Goal: Obtain resource: Download file/media

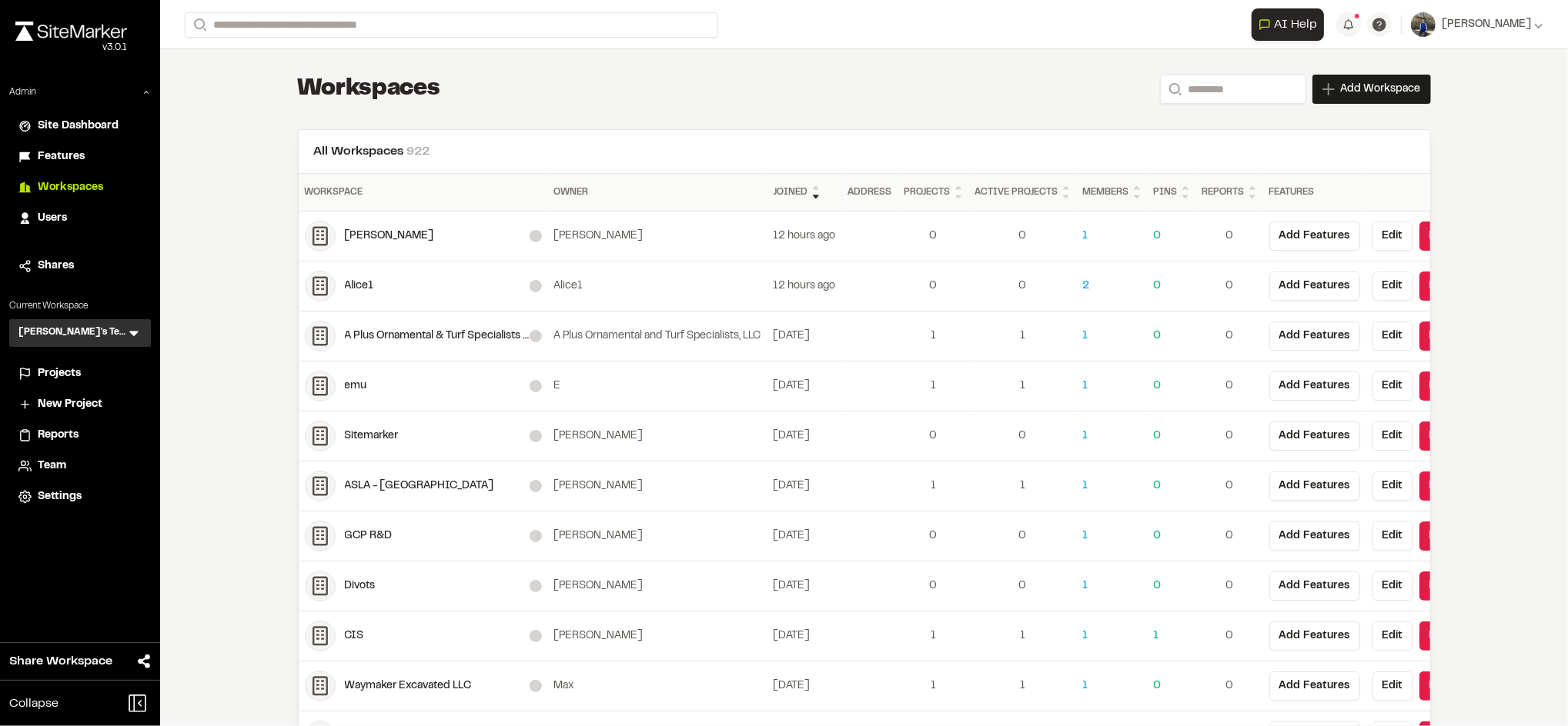
click at [129, 335] on icon at bounding box center [134, 333] width 16 height 16
click at [101, 358] on li at bounding box center [79, 367] width 140 height 34
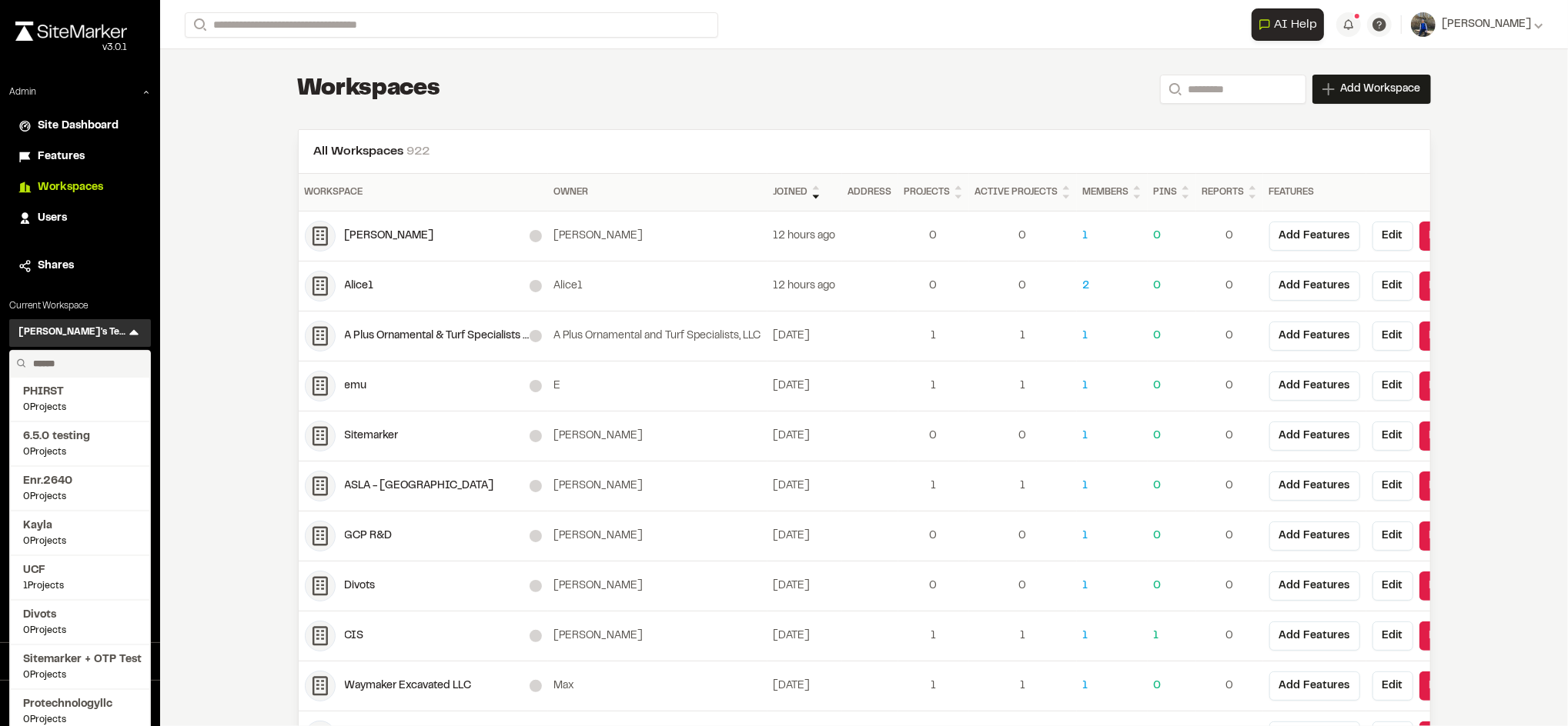
click at [76, 355] on input "text" at bounding box center [86, 363] width 117 height 26
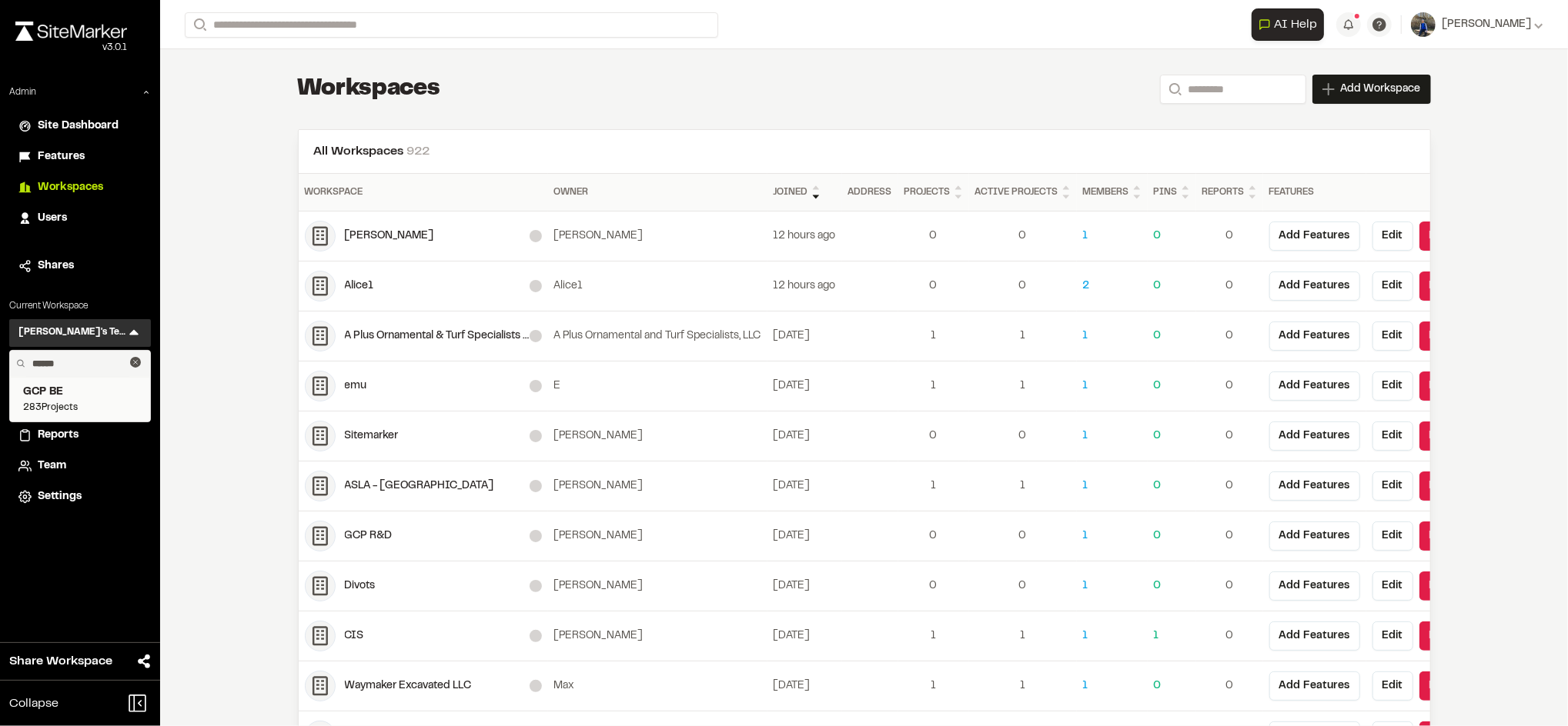
type input "******"
click at [75, 398] on span "GCP BE" at bounding box center [80, 392] width 114 height 17
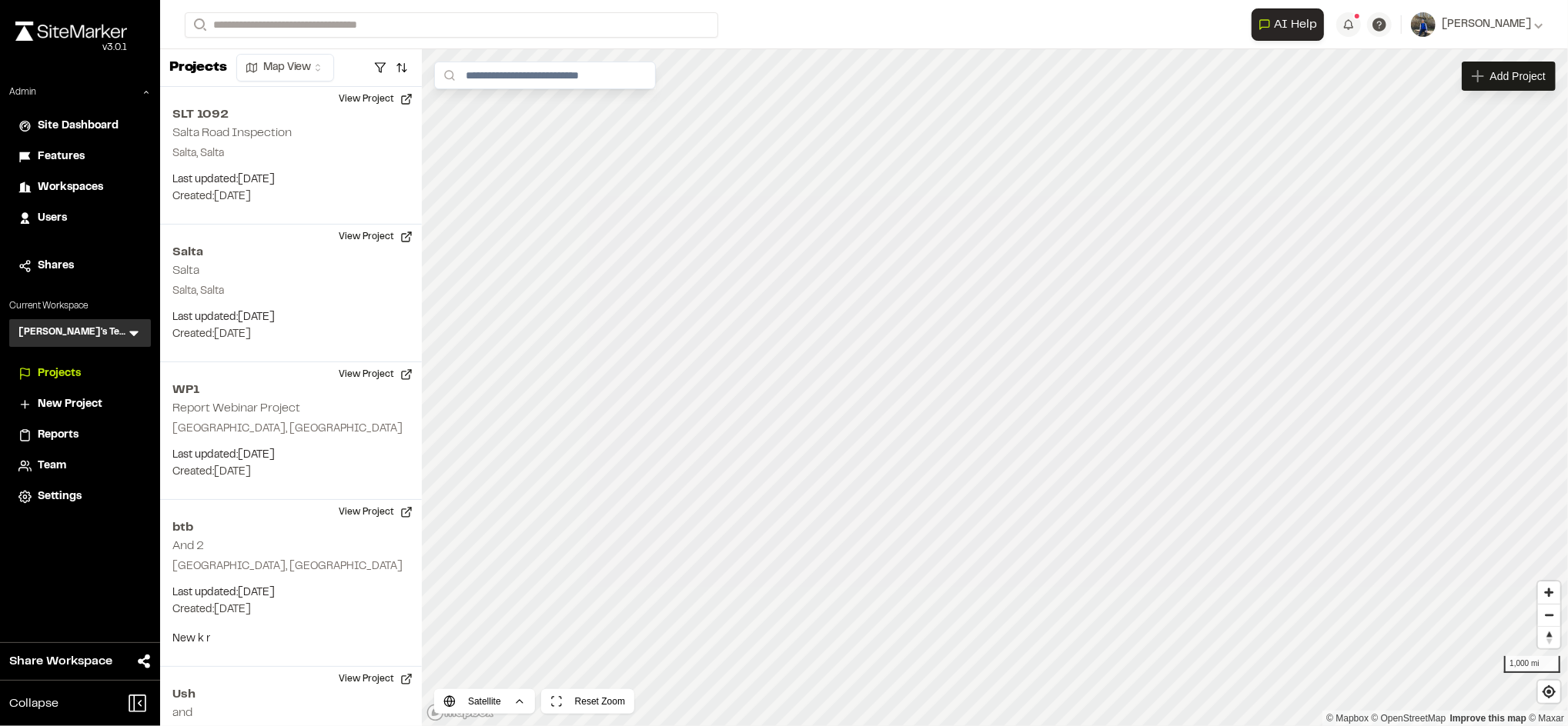
click at [133, 335] on icon at bounding box center [133, 334] width 9 height 6
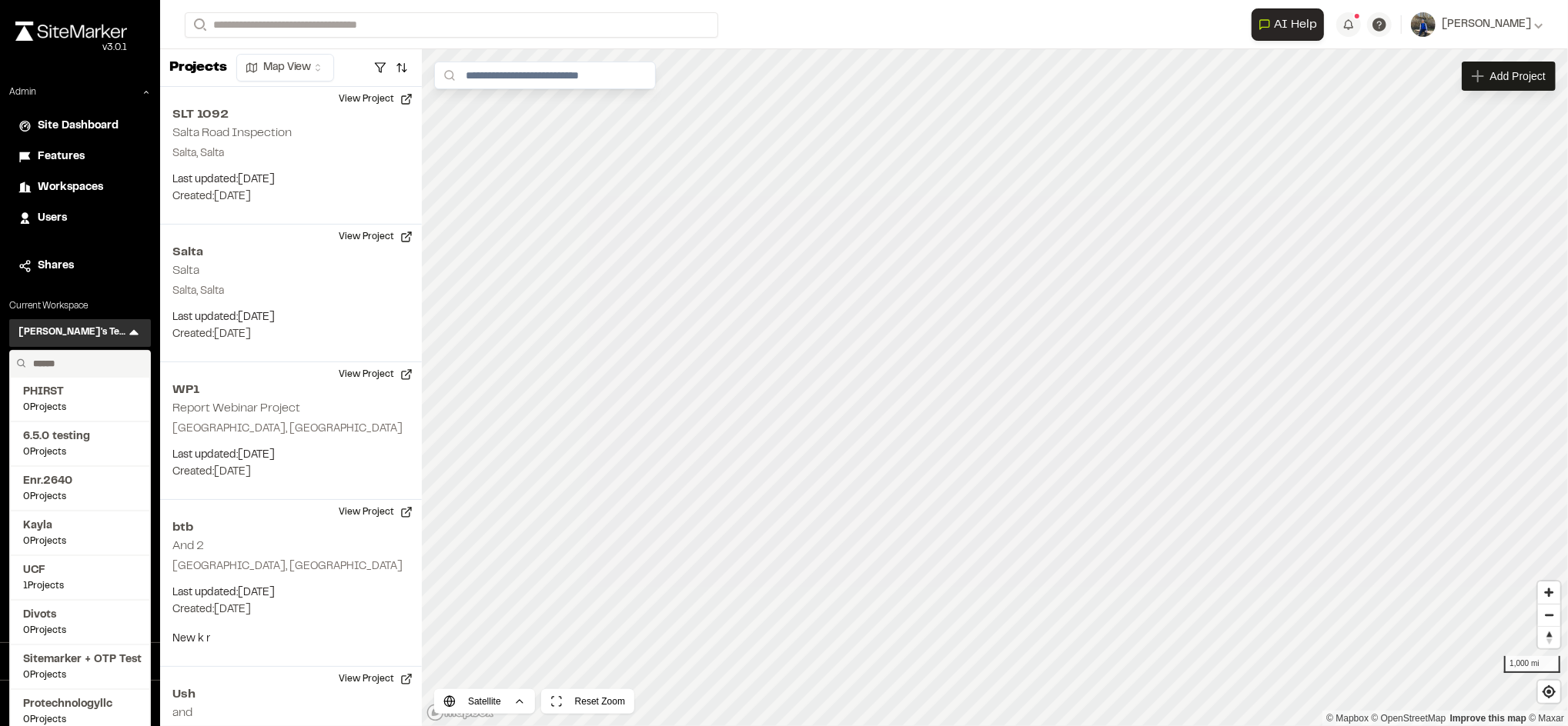
click at [89, 362] on input "text" at bounding box center [86, 363] width 117 height 26
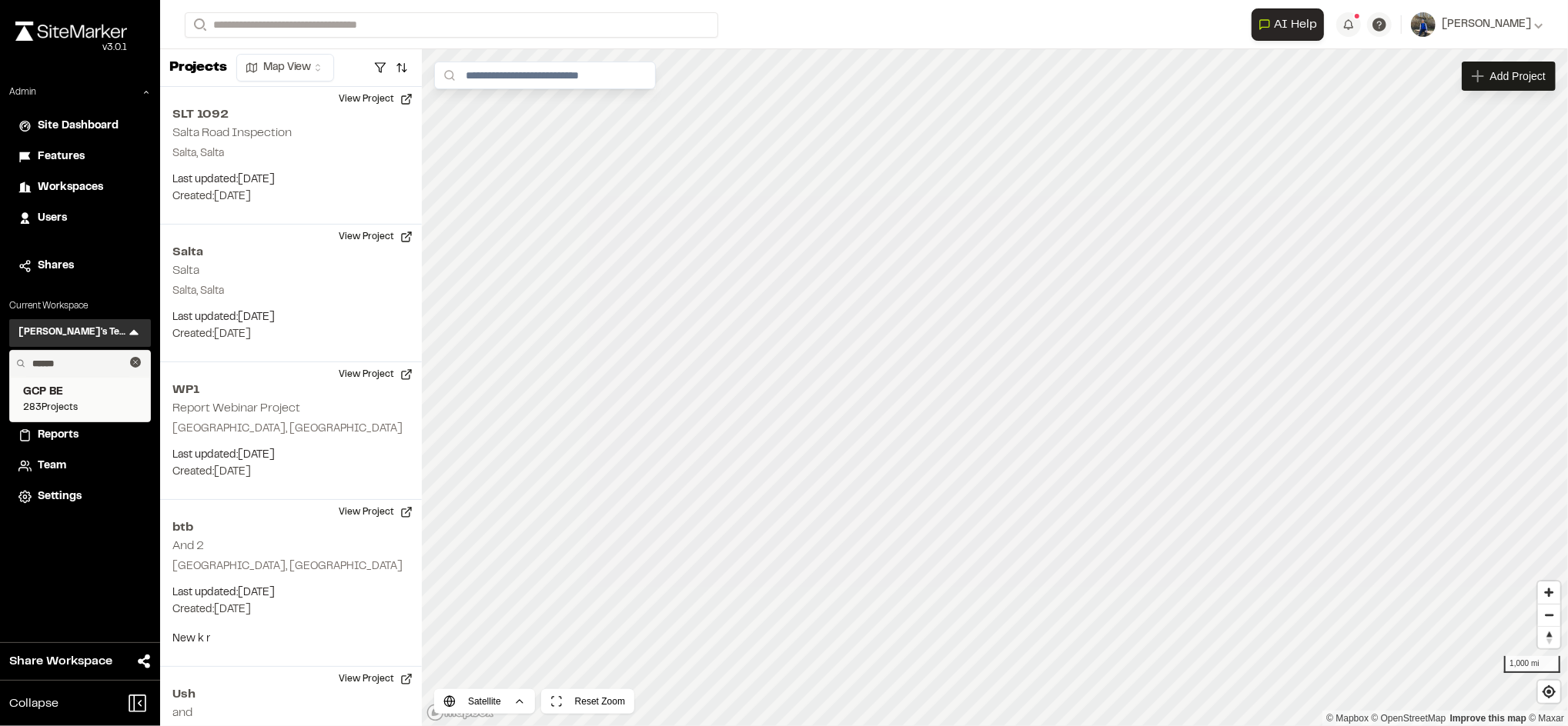
type input "******"
click at [60, 388] on span "GCP BE" at bounding box center [80, 392] width 114 height 17
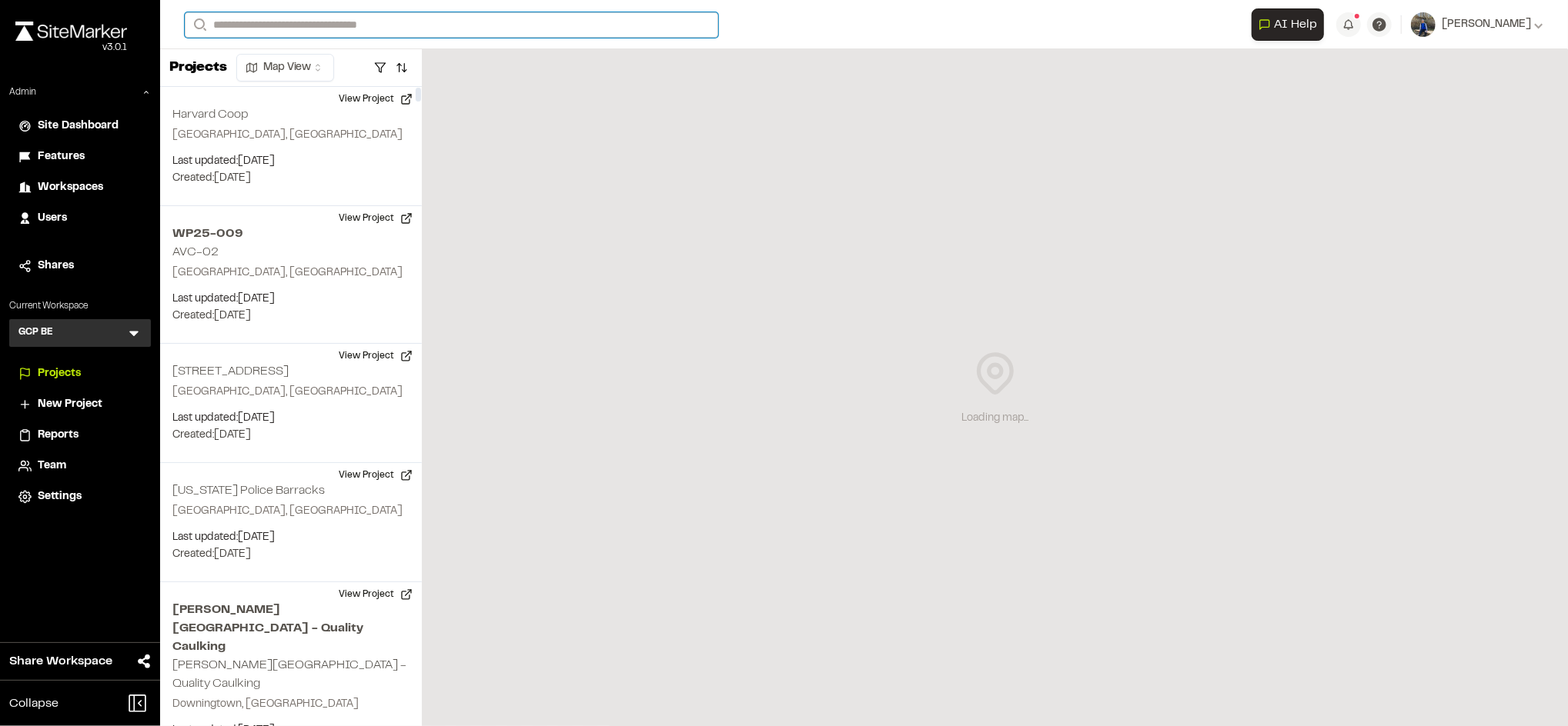
click at [397, 28] on input "Search" at bounding box center [452, 25] width 534 height 25
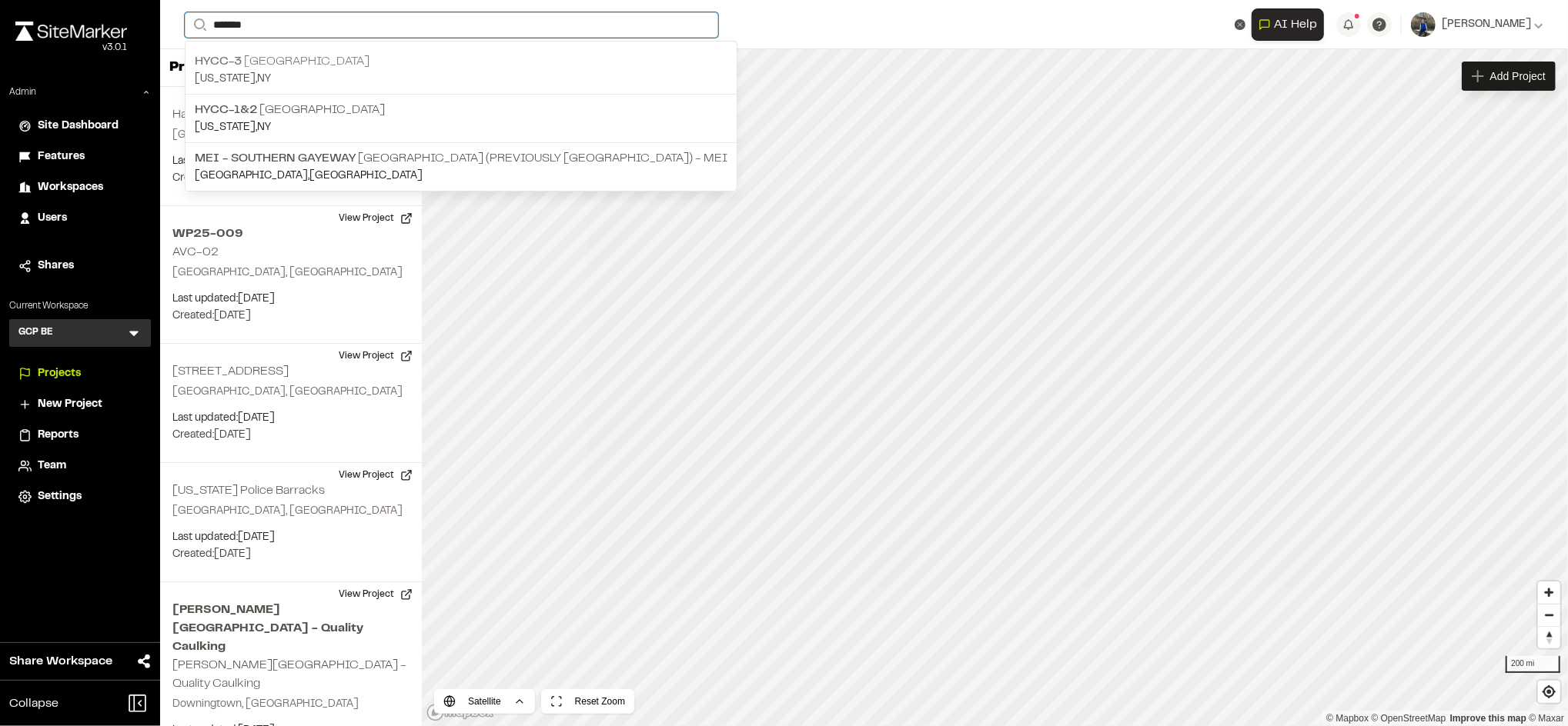
type input "*******"
click at [314, 59] on p "HYCC-3 Gateway Tunnel" at bounding box center [460, 62] width 533 height 19
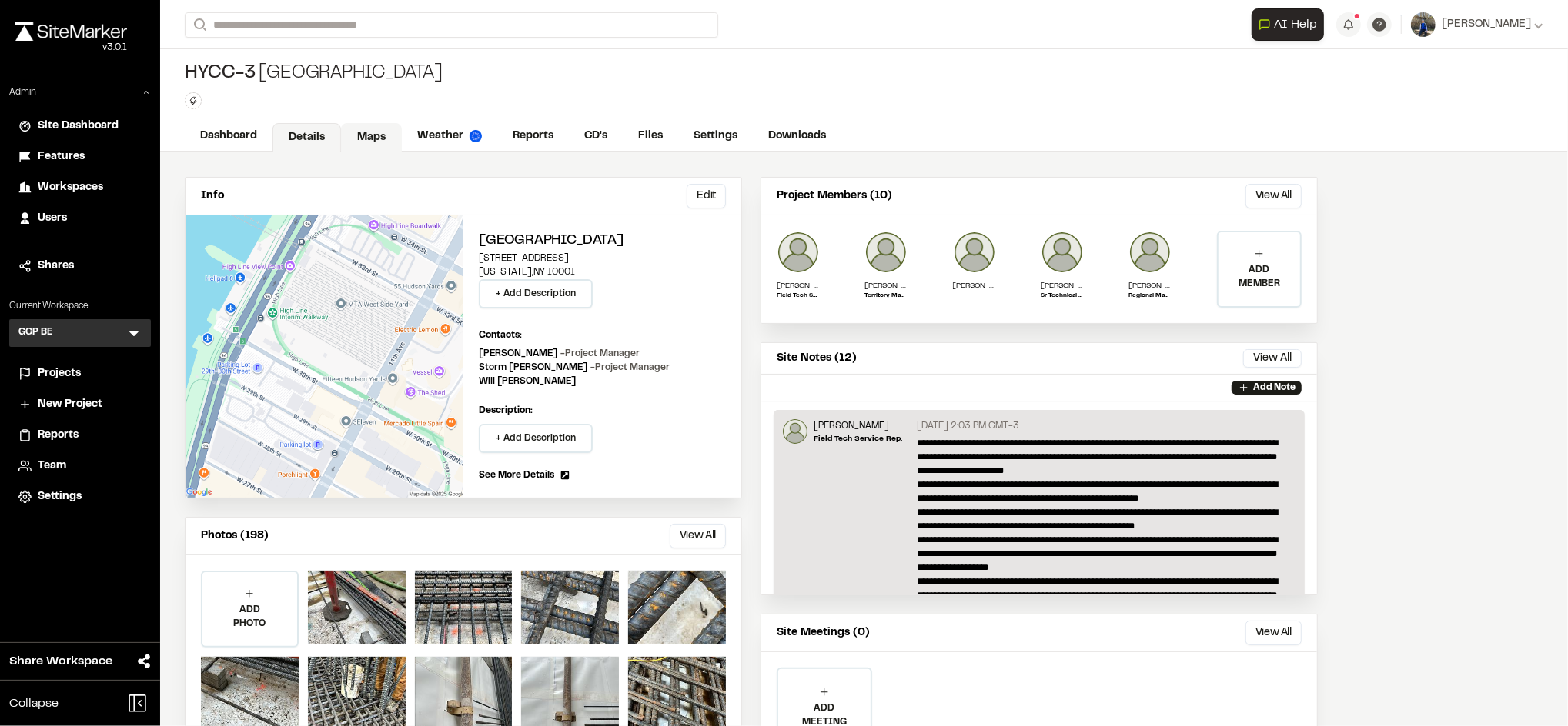
click at [365, 128] on link "Maps" at bounding box center [371, 138] width 61 height 29
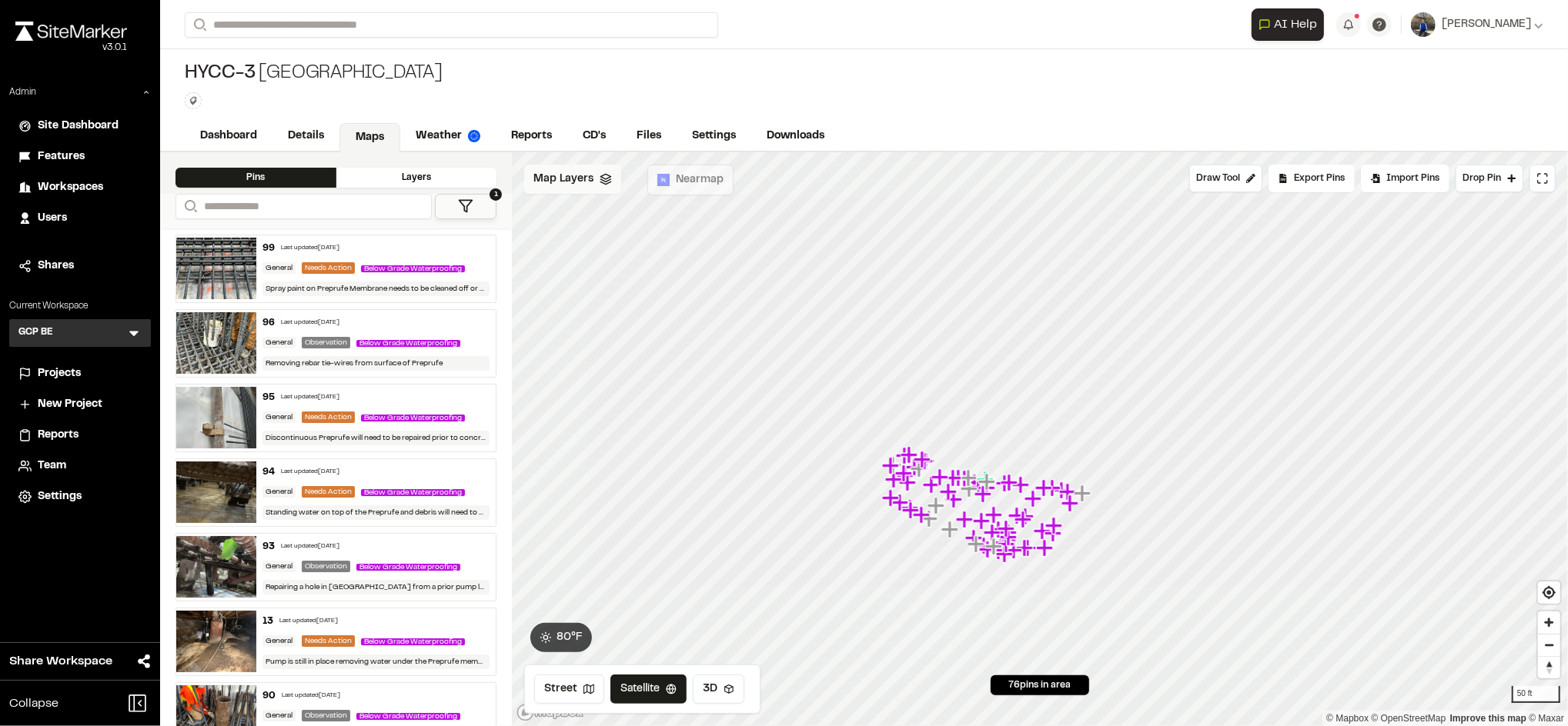
click at [586, 180] on span "Map Layers" at bounding box center [563, 179] width 60 height 17
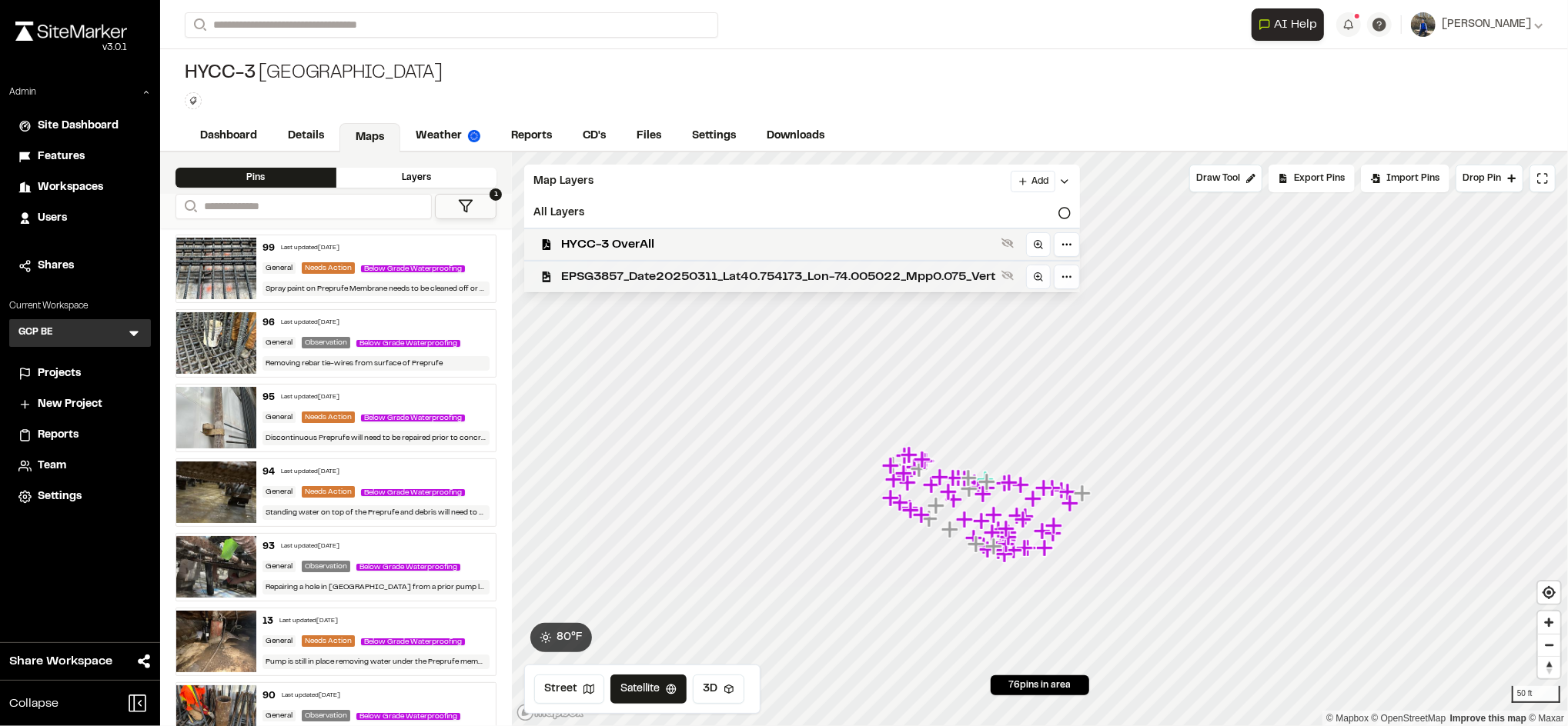
click at [677, 264] on div "EPSG3857_Date20250311_Lat40.754173_Lon-74.005022_Mpp0.075_Vert" at bounding box center [796, 276] width 568 height 32
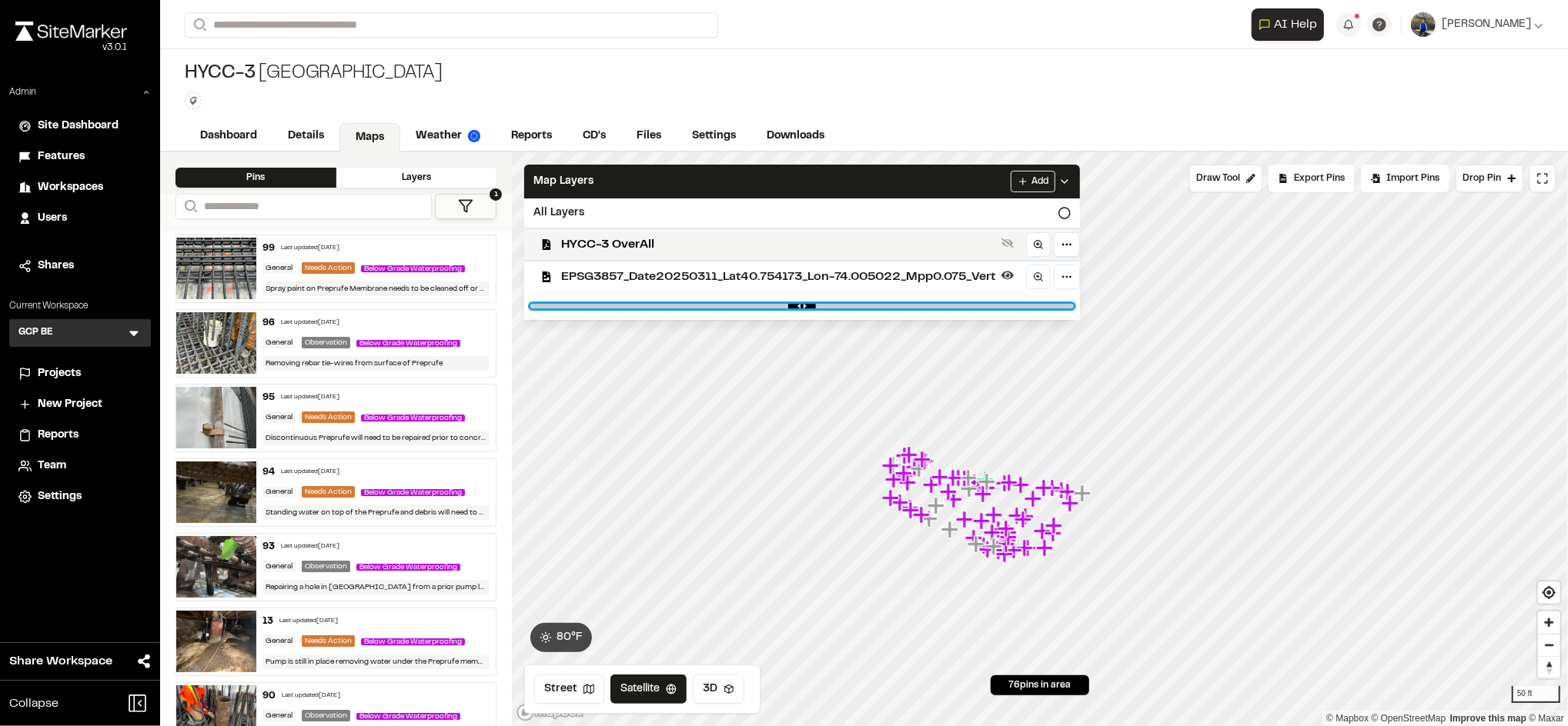
drag, startPoint x: 1072, startPoint y: 306, endPoint x: 1134, endPoint y: 303, distance: 62.1
click at [1074, 304] on input "range" at bounding box center [803, 306] width 544 height 5
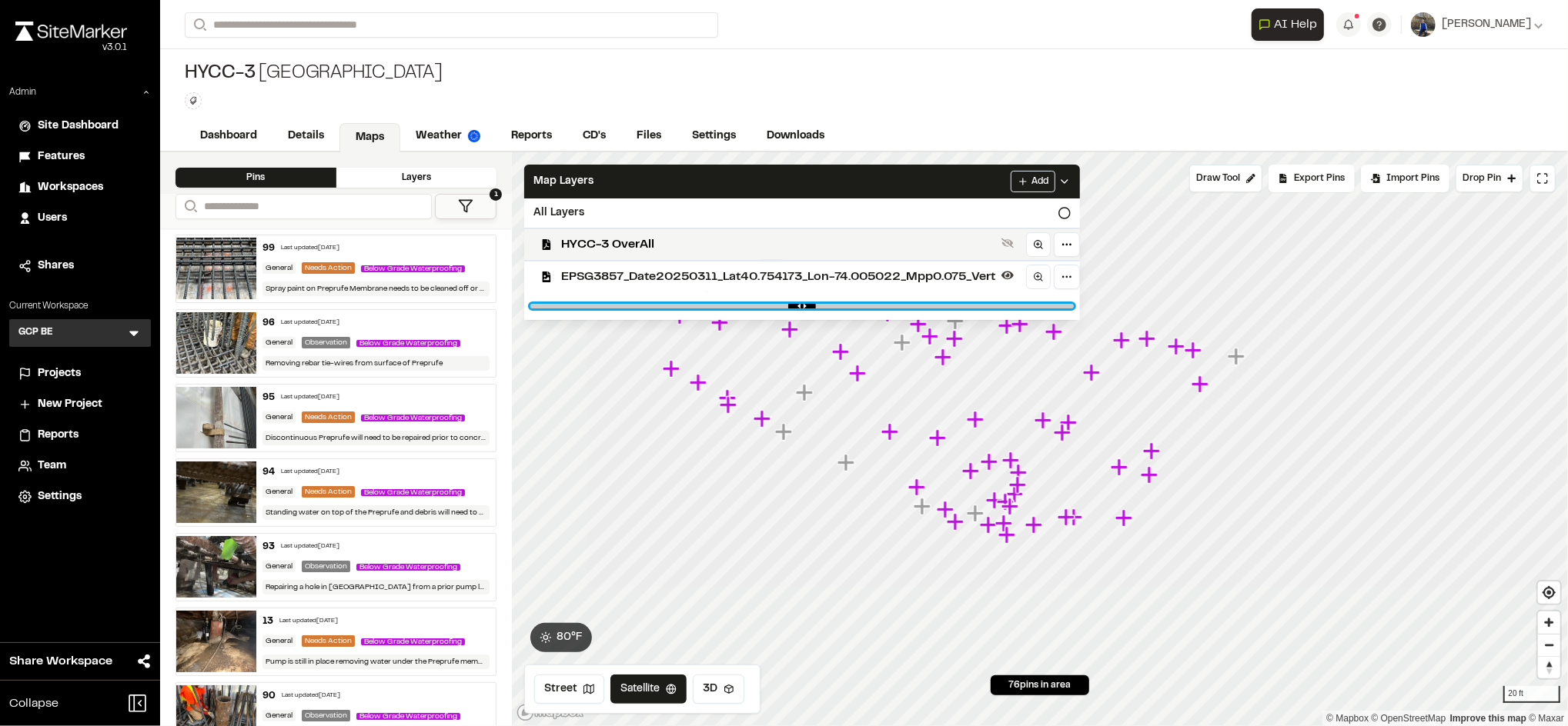
drag, startPoint x: 1067, startPoint y: 306, endPoint x: 451, endPoint y: 311, distance: 616.0
type input "*"
click at [531, 309] on input "range" at bounding box center [803, 306] width 544 height 5
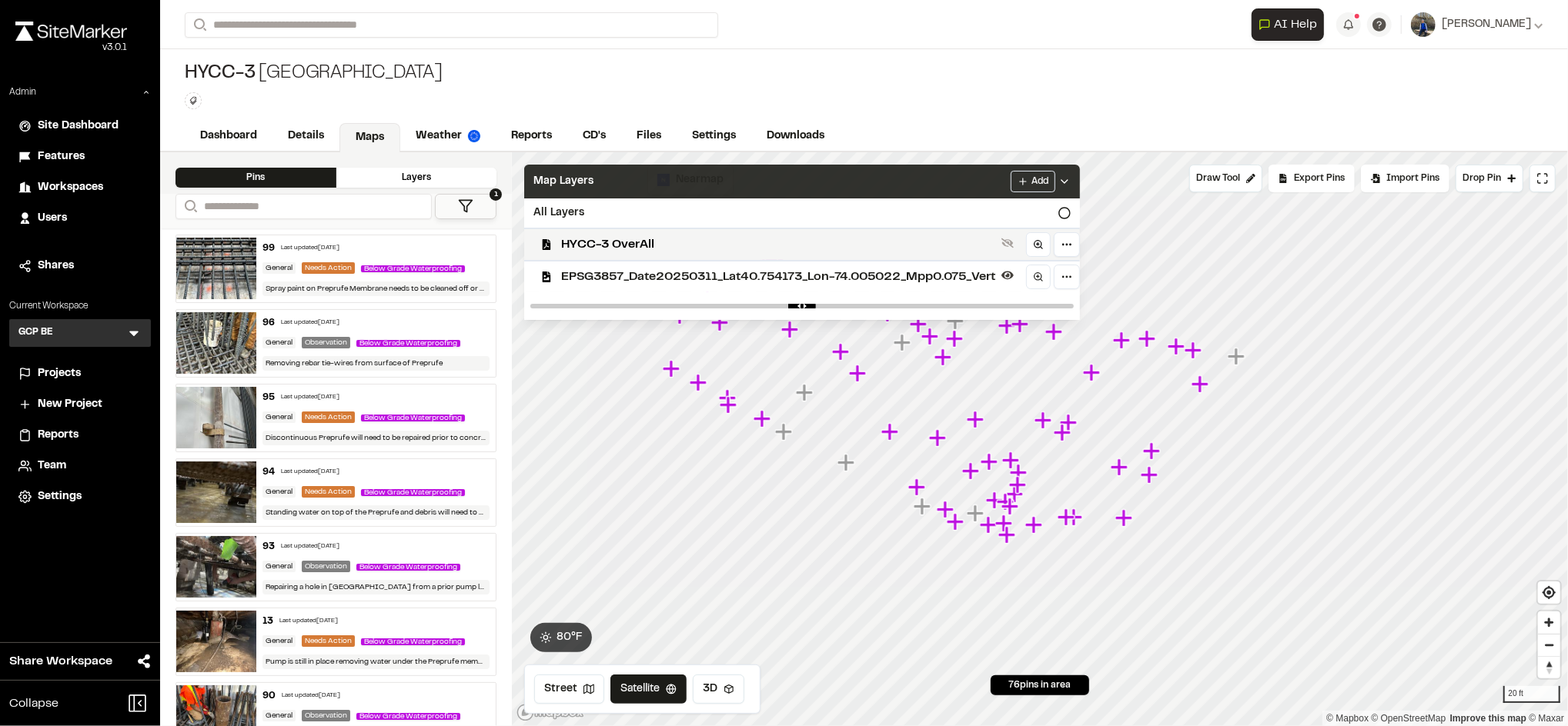
click at [807, 179] on div "Map Layers Add" at bounding box center [802, 182] width 556 height 34
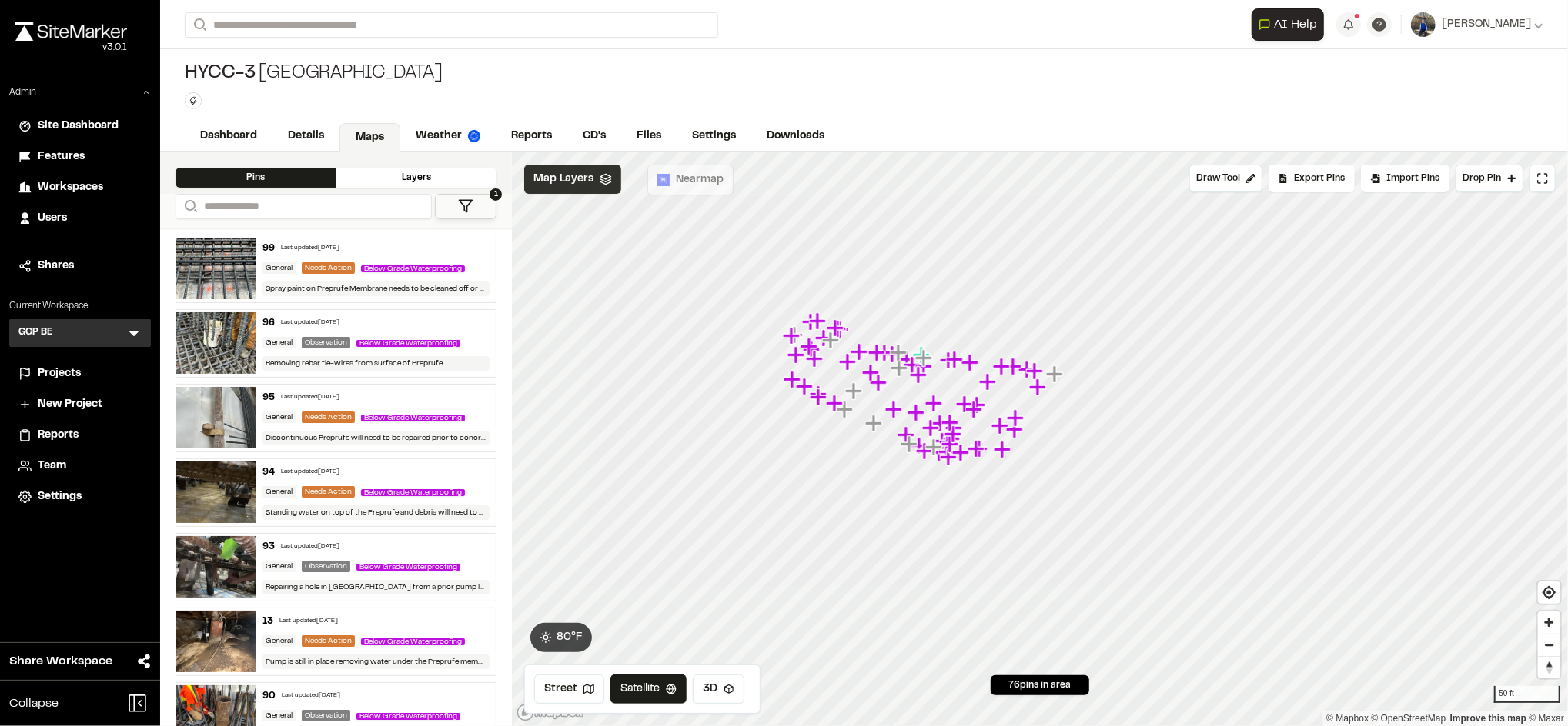
click at [586, 178] on span "Map Layers" at bounding box center [563, 179] width 60 height 17
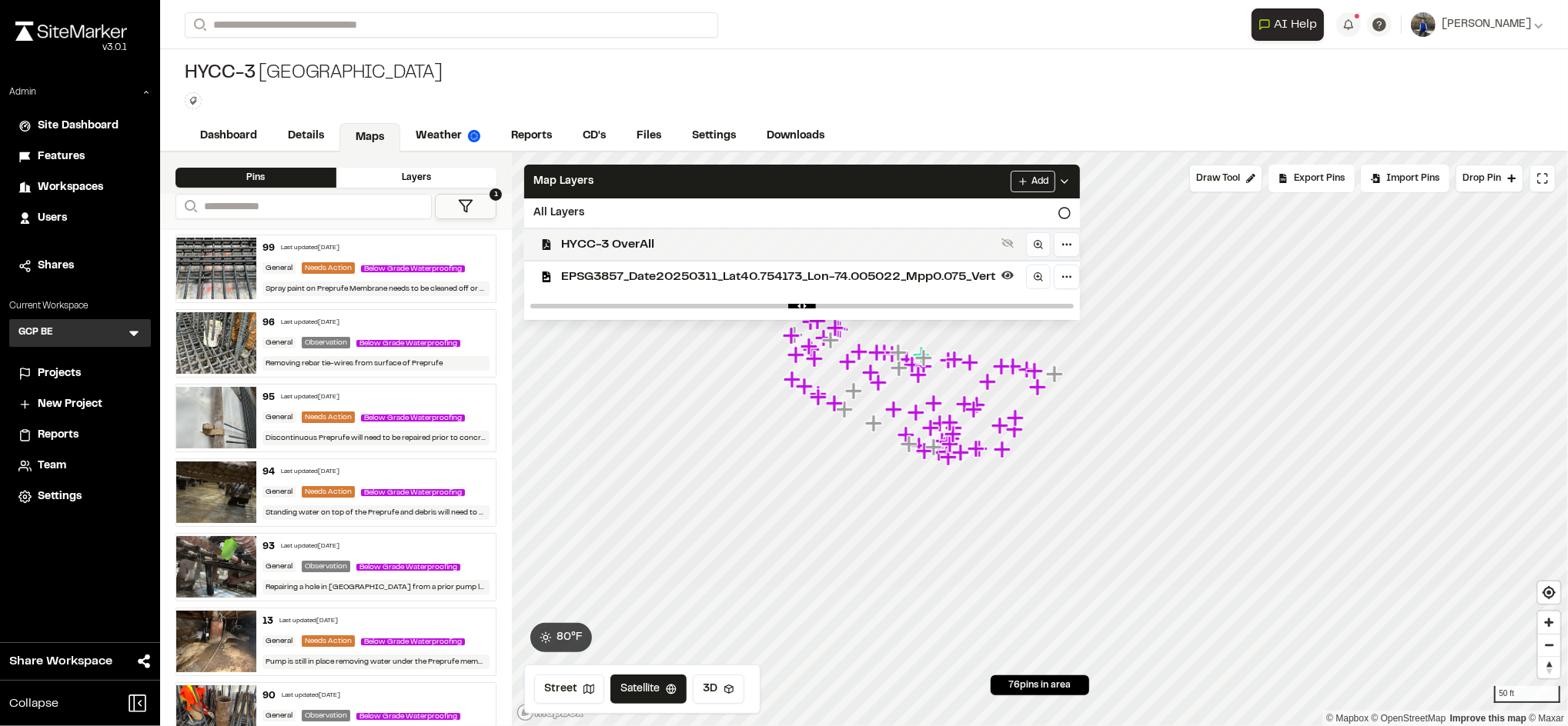
click at [660, 237] on span "HYCC-3 OverAll" at bounding box center [778, 244] width 434 height 19
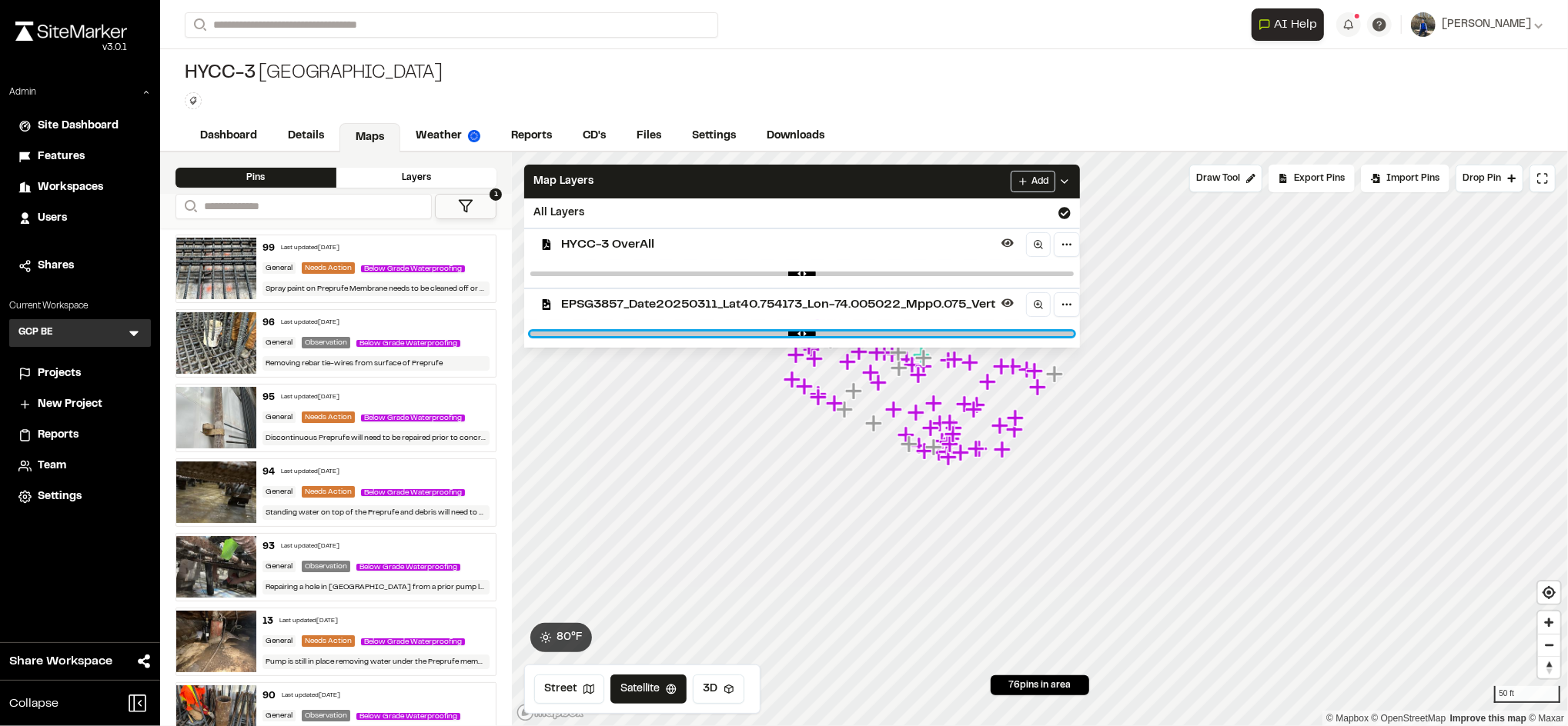
drag, startPoint x: 547, startPoint y: 333, endPoint x: 1135, endPoint y: 315, distance: 588.3
type input "*"
click at [1074, 331] on input "range" at bounding box center [803, 333] width 544 height 5
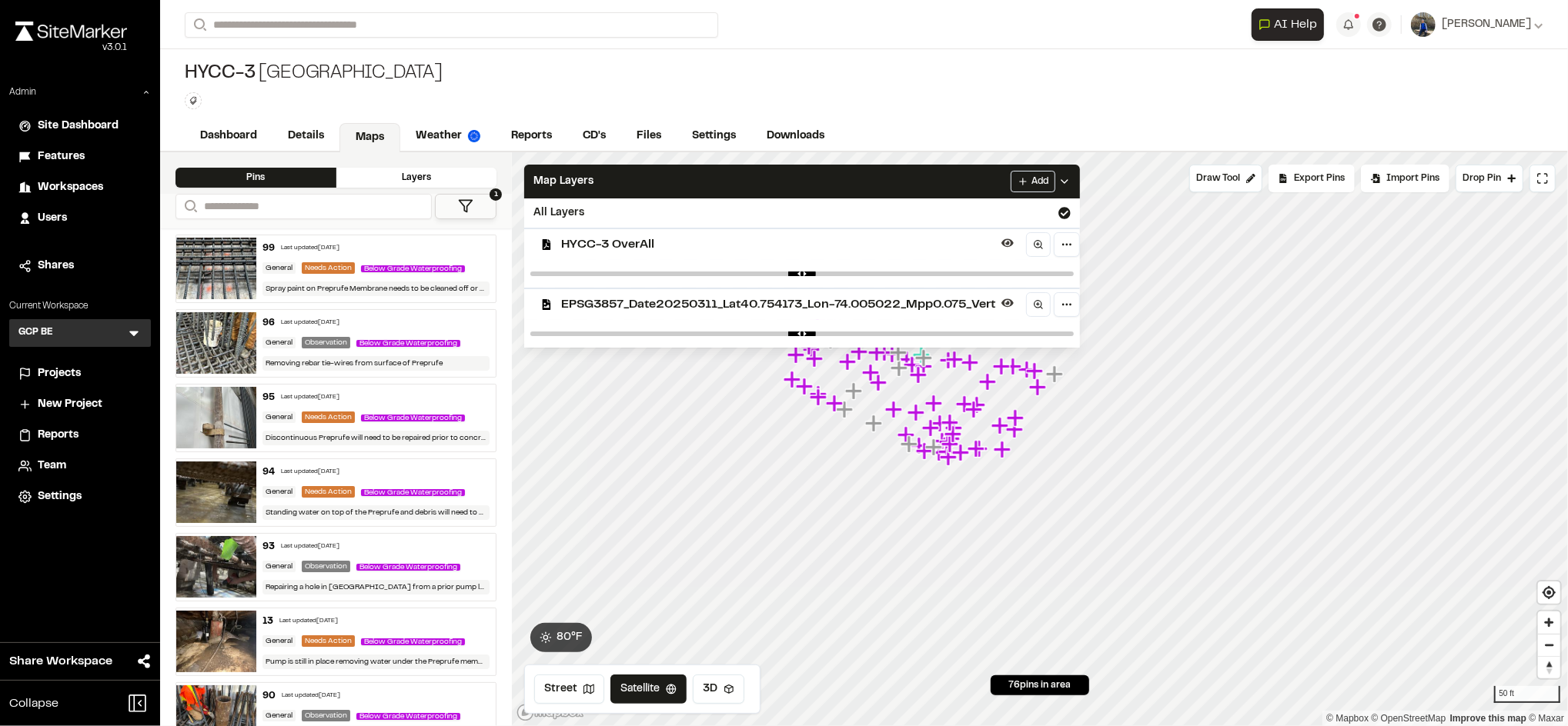
click at [927, 303] on span "EPSG3857_Date20250311_Lat40.754173_Lon-74.005022_Mpp0.075_Vert" at bounding box center [778, 304] width 434 height 19
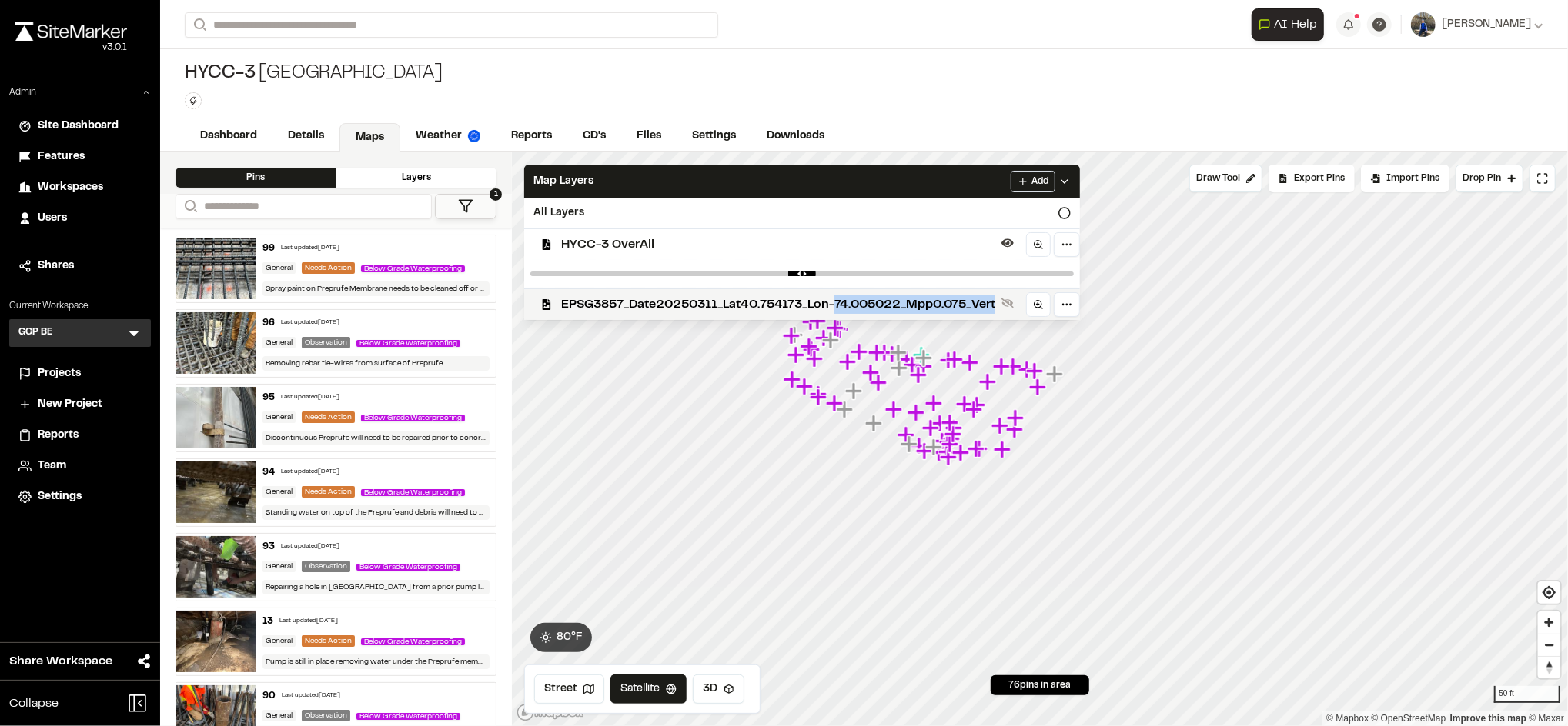
click at [927, 303] on span "EPSG3857_Date20250311_Lat40.754173_Lon-74.005022_Mpp0.075_Vert" at bounding box center [778, 304] width 434 height 19
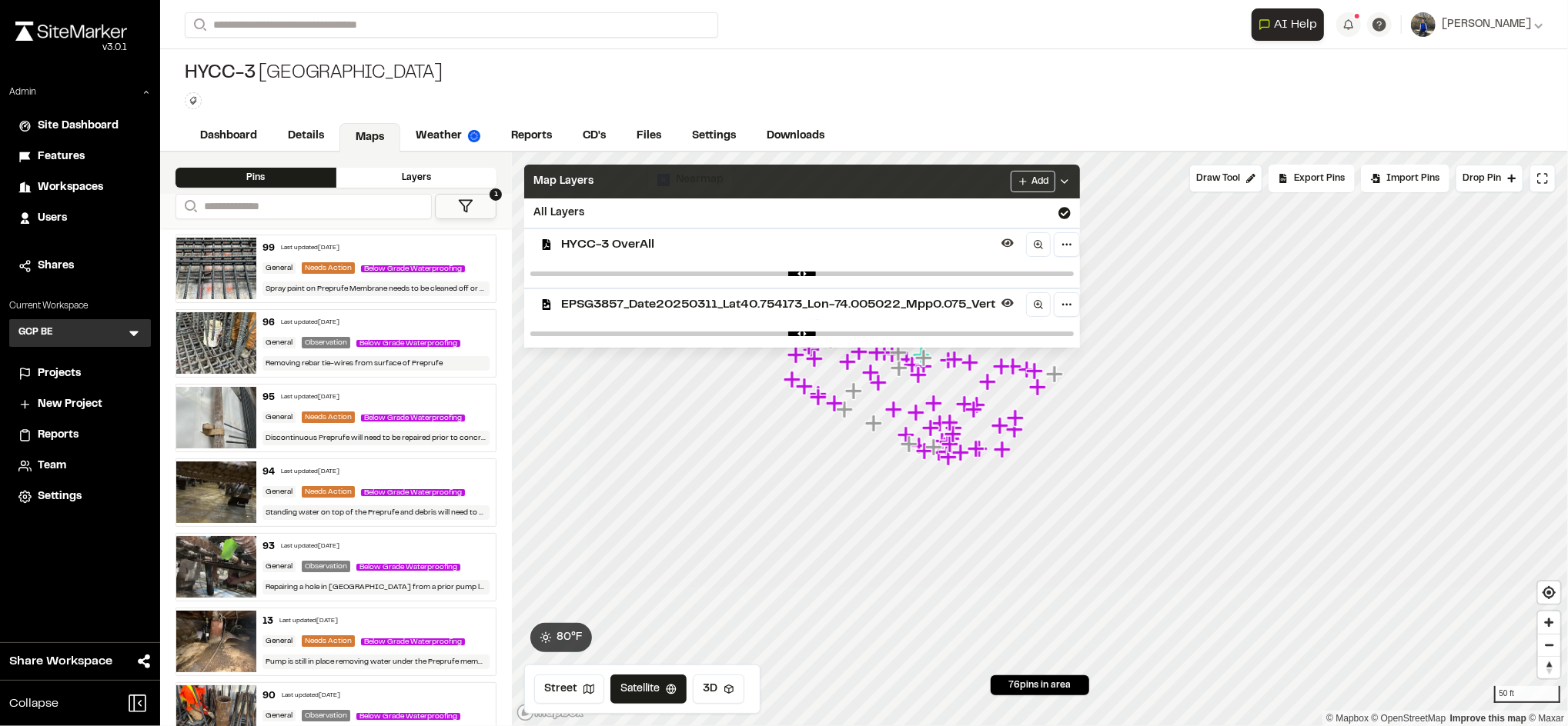
click at [879, 190] on div "Map Layers Add" at bounding box center [802, 182] width 556 height 34
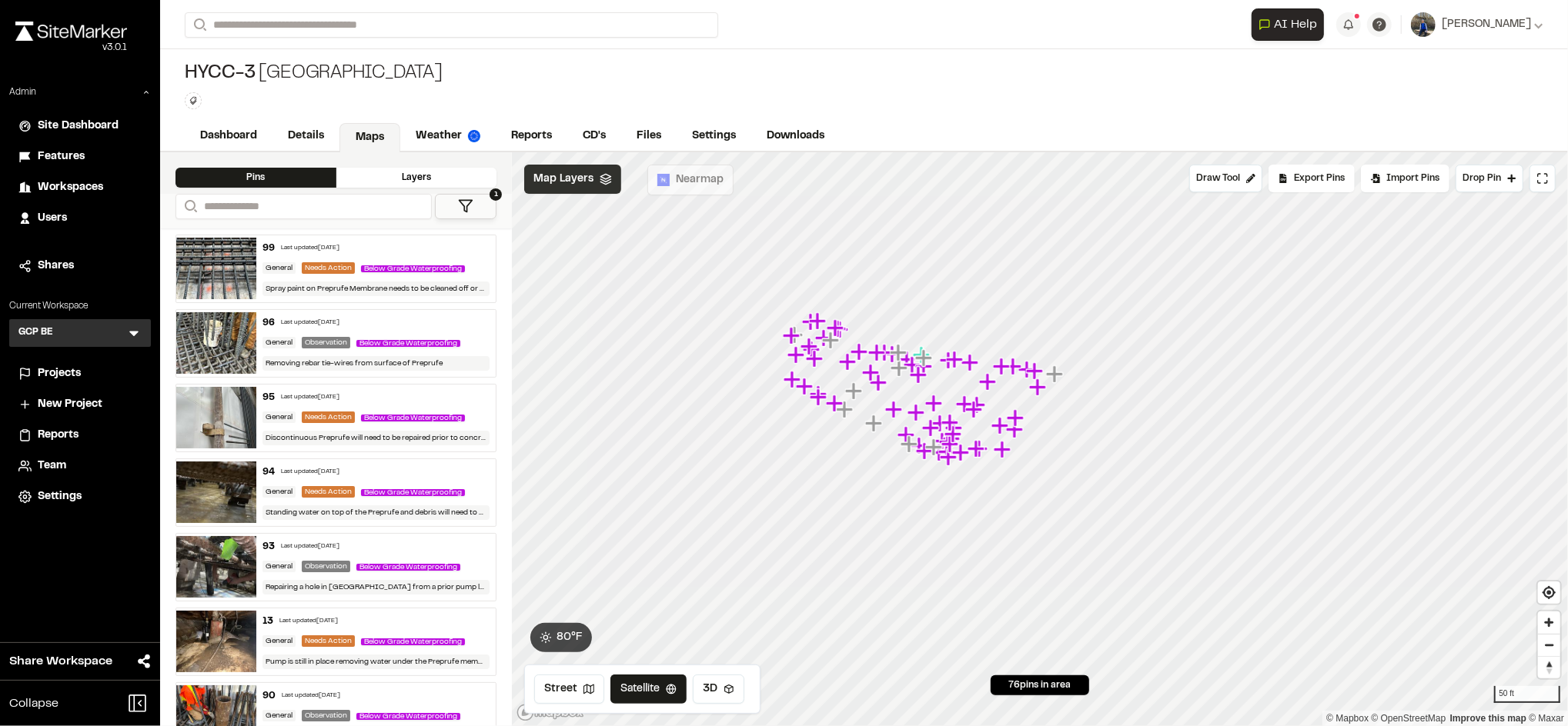
click at [583, 190] on div "Map Layers" at bounding box center [572, 180] width 97 height 29
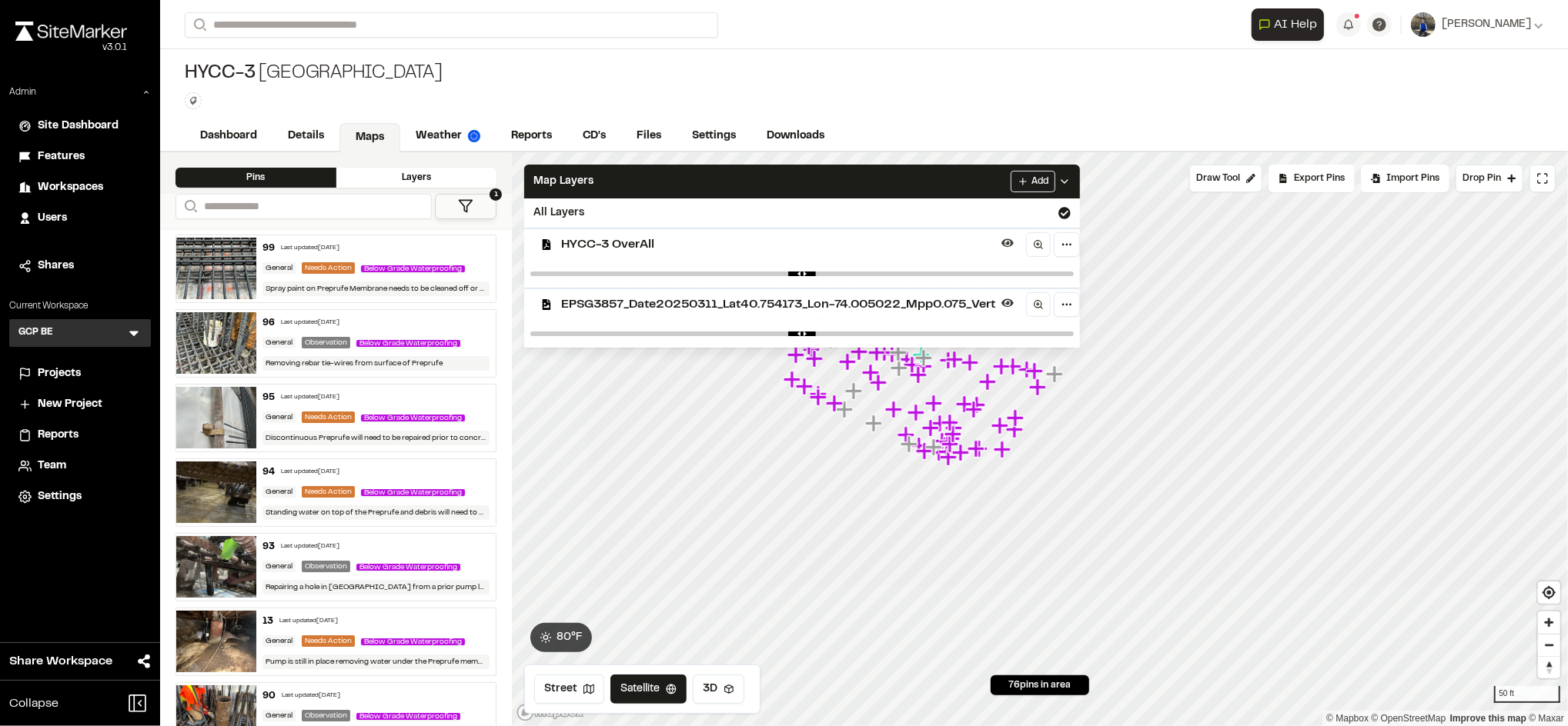
click at [719, 303] on span "EPSG3857_Date20250311_Lat40.754173_Lon-74.005022_Mpp0.075_Vert" at bounding box center [778, 304] width 434 height 19
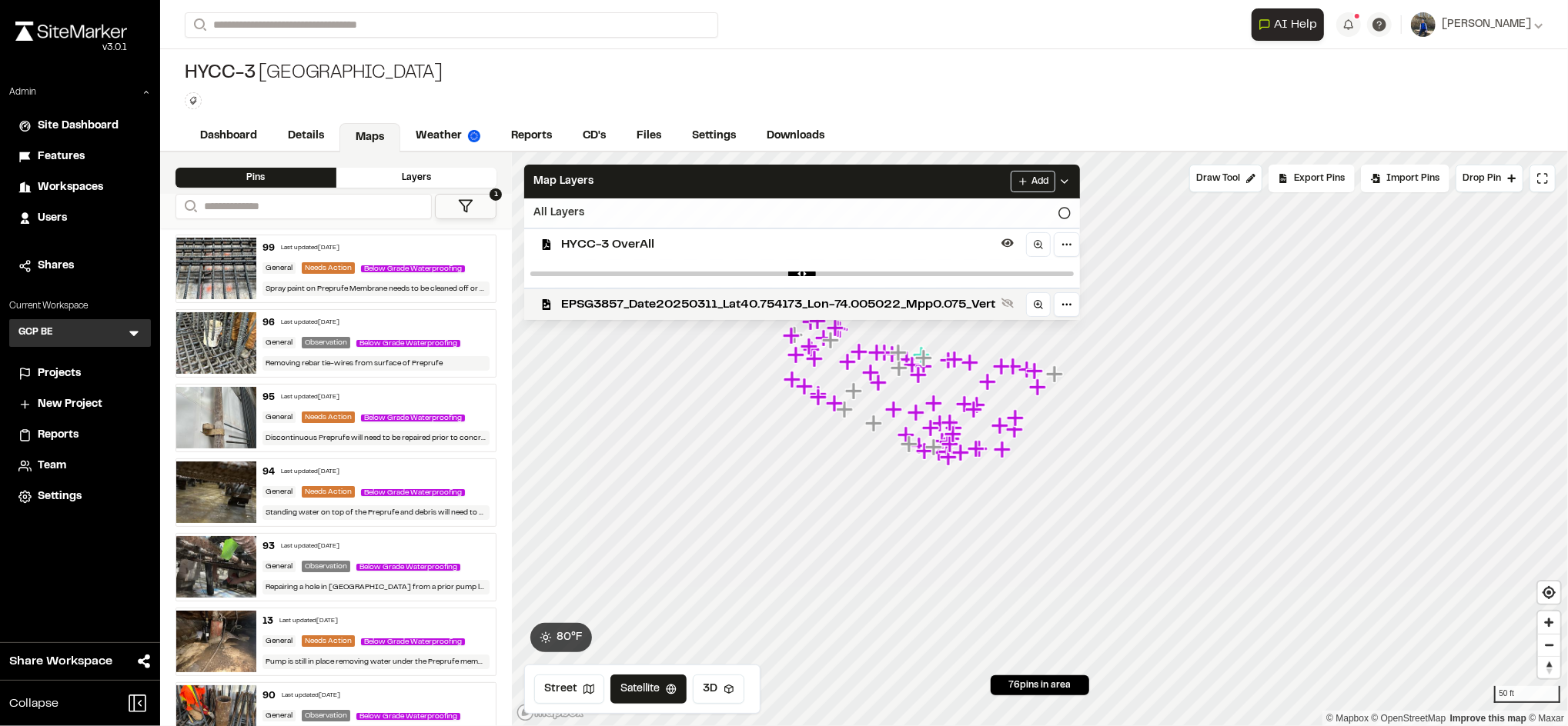
drag, startPoint x: 756, startPoint y: 244, endPoint x: 804, endPoint y: 219, distance: 54.1
click at [756, 244] on span "HYCC-3 OverAll" at bounding box center [778, 244] width 434 height 19
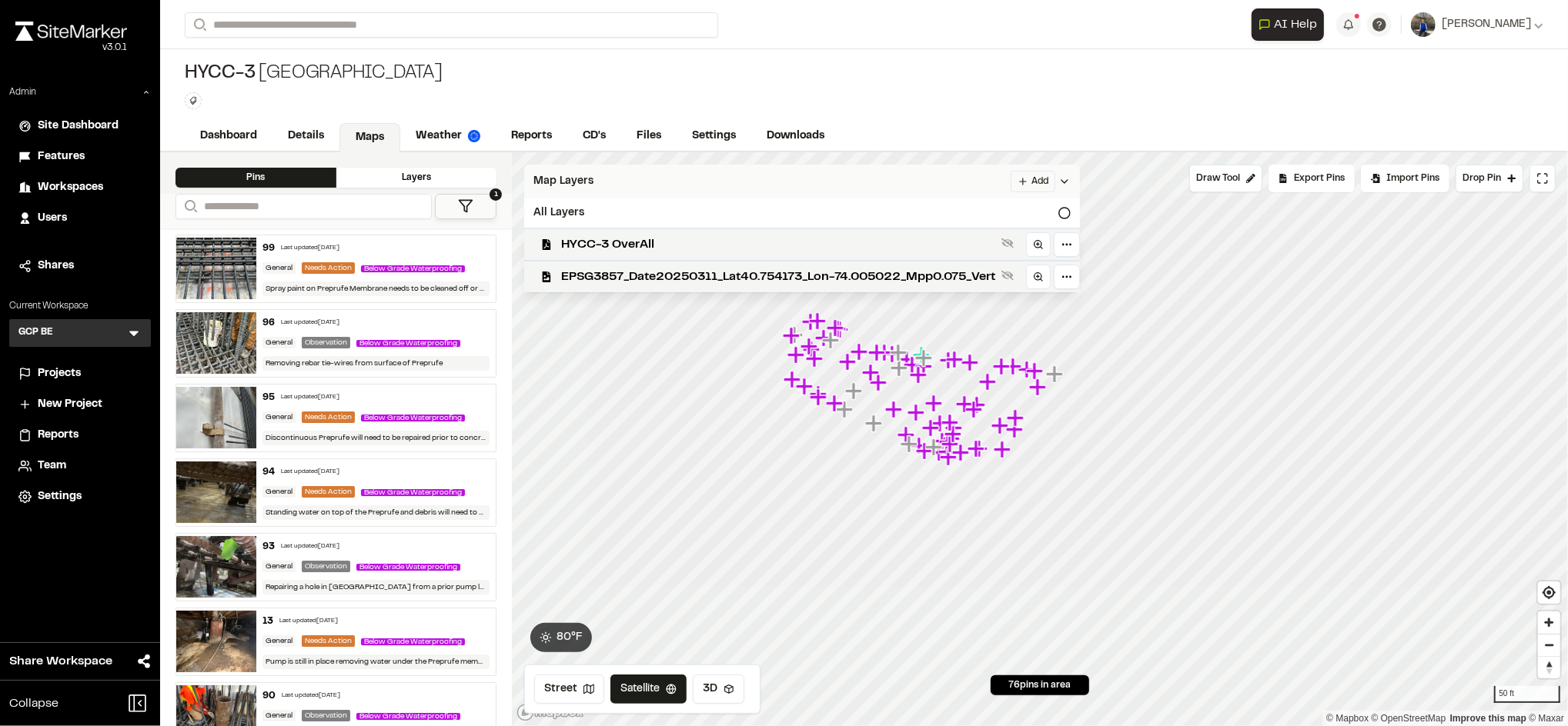
click at [850, 180] on div "Map Layers Add" at bounding box center [802, 182] width 556 height 34
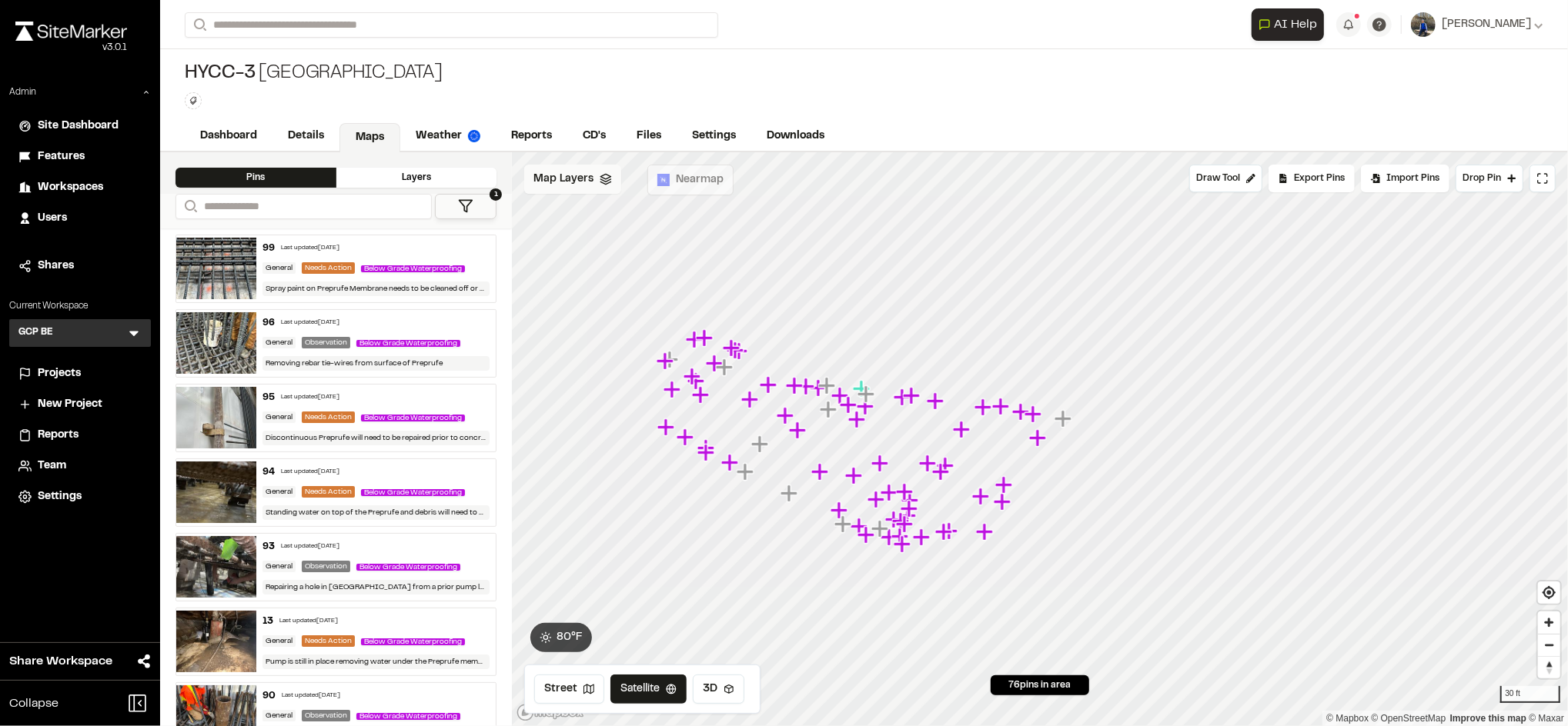
click at [581, 178] on span "Map Layers" at bounding box center [563, 179] width 60 height 17
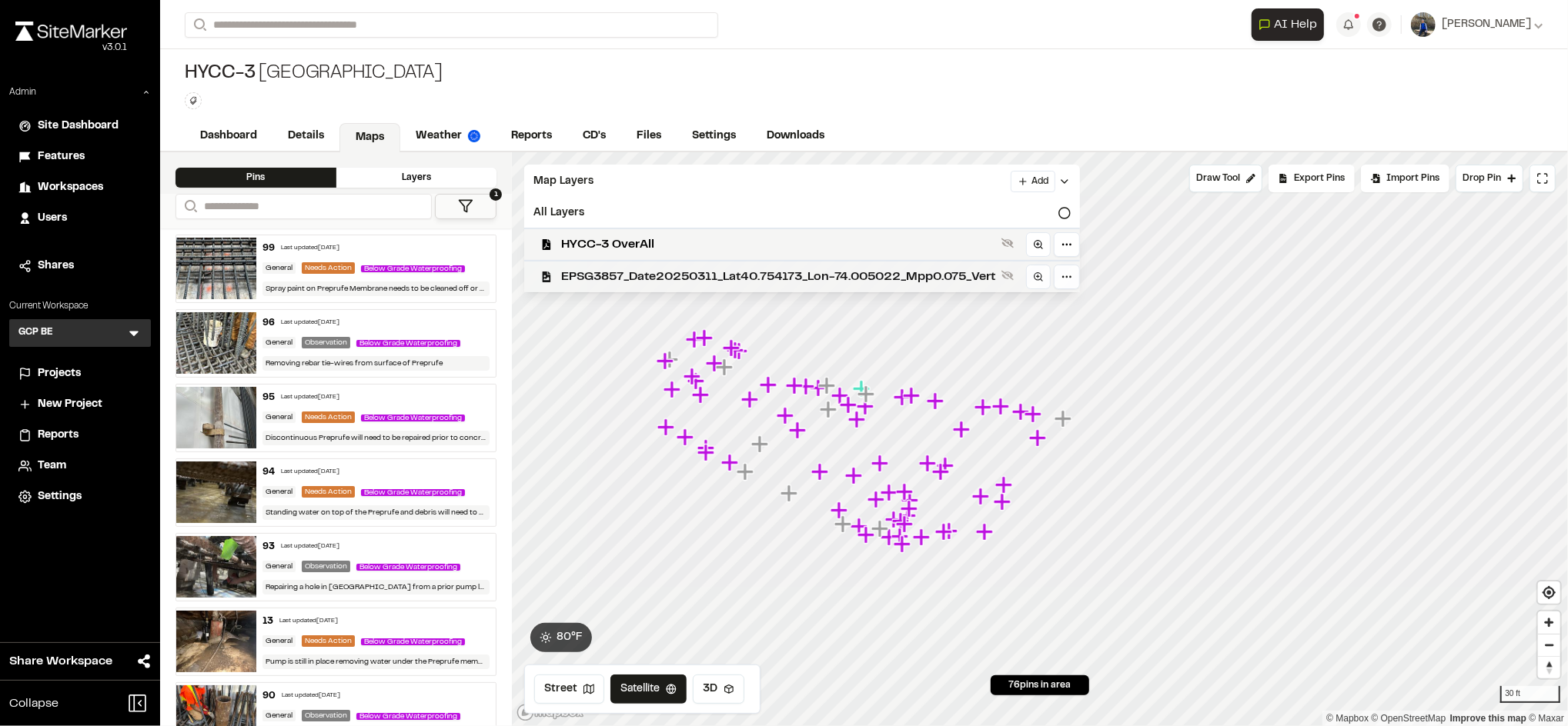
click at [684, 272] on span "EPSG3857_Date20250311_Lat40.754173_Lon-74.005022_Mpp0.075_Vert" at bounding box center [778, 277] width 434 height 19
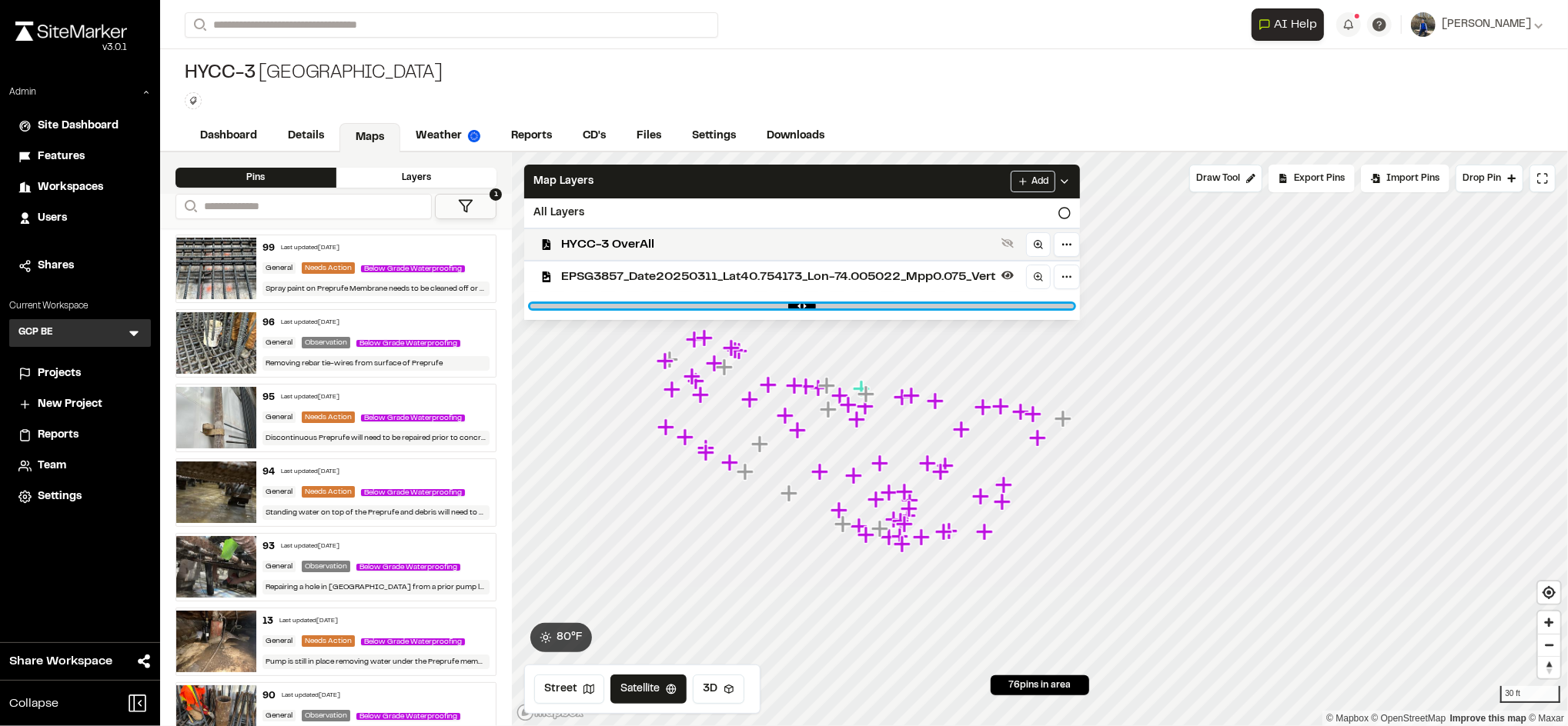
drag, startPoint x: 1069, startPoint y: 306, endPoint x: 863, endPoint y: 313, distance: 206.1
type input "****"
click at [863, 309] on input "range" at bounding box center [803, 306] width 544 height 5
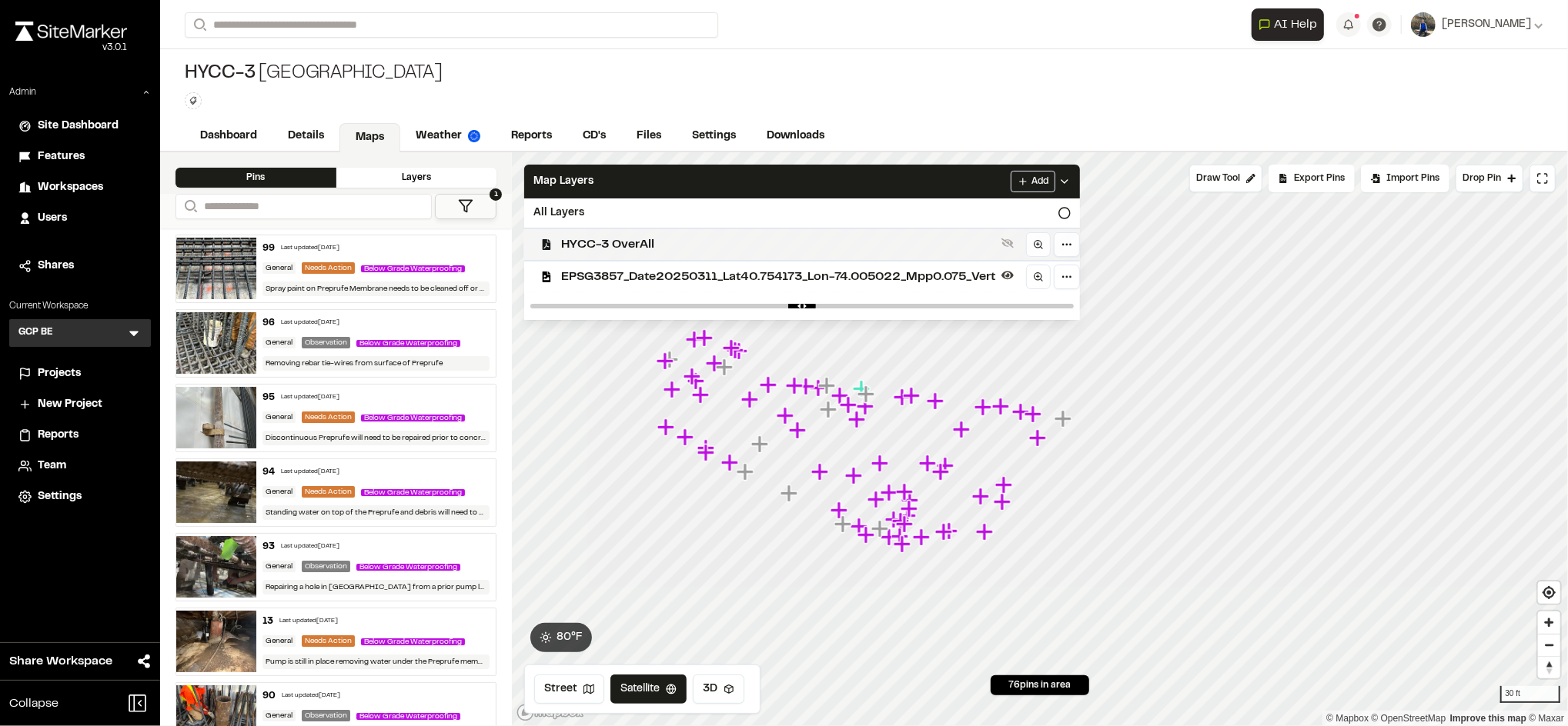
click at [872, 241] on span "HYCC-3 OverAll" at bounding box center [778, 244] width 434 height 19
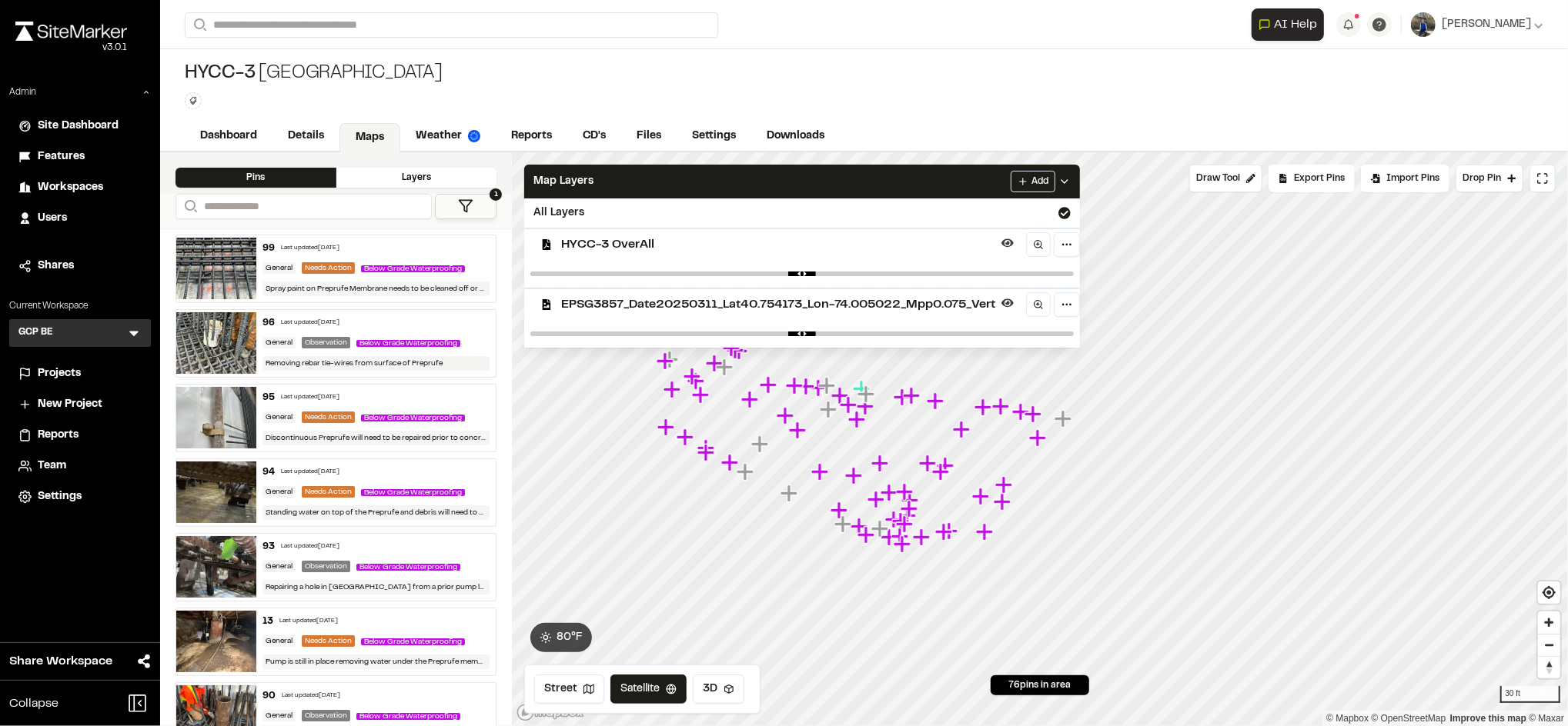
click at [893, 310] on span "EPSG3857_Date20250311_Lat40.754173_Lon-74.005022_Mpp0.075_Vert" at bounding box center [778, 304] width 434 height 19
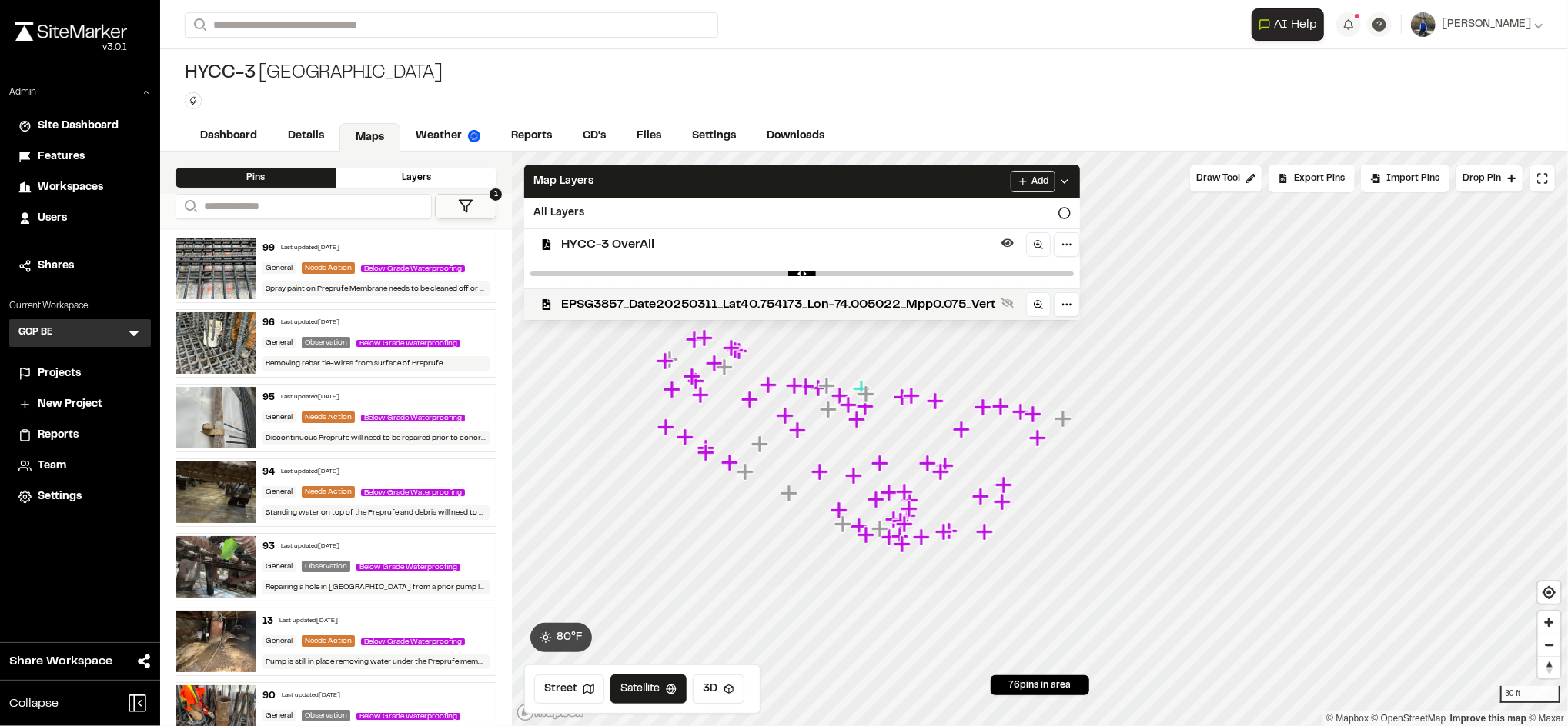
click at [893, 310] on span "EPSG3857_Date20250311_Lat40.754173_Lon-74.005022_Mpp0.075_Vert" at bounding box center [778, 304] width 434 height 19
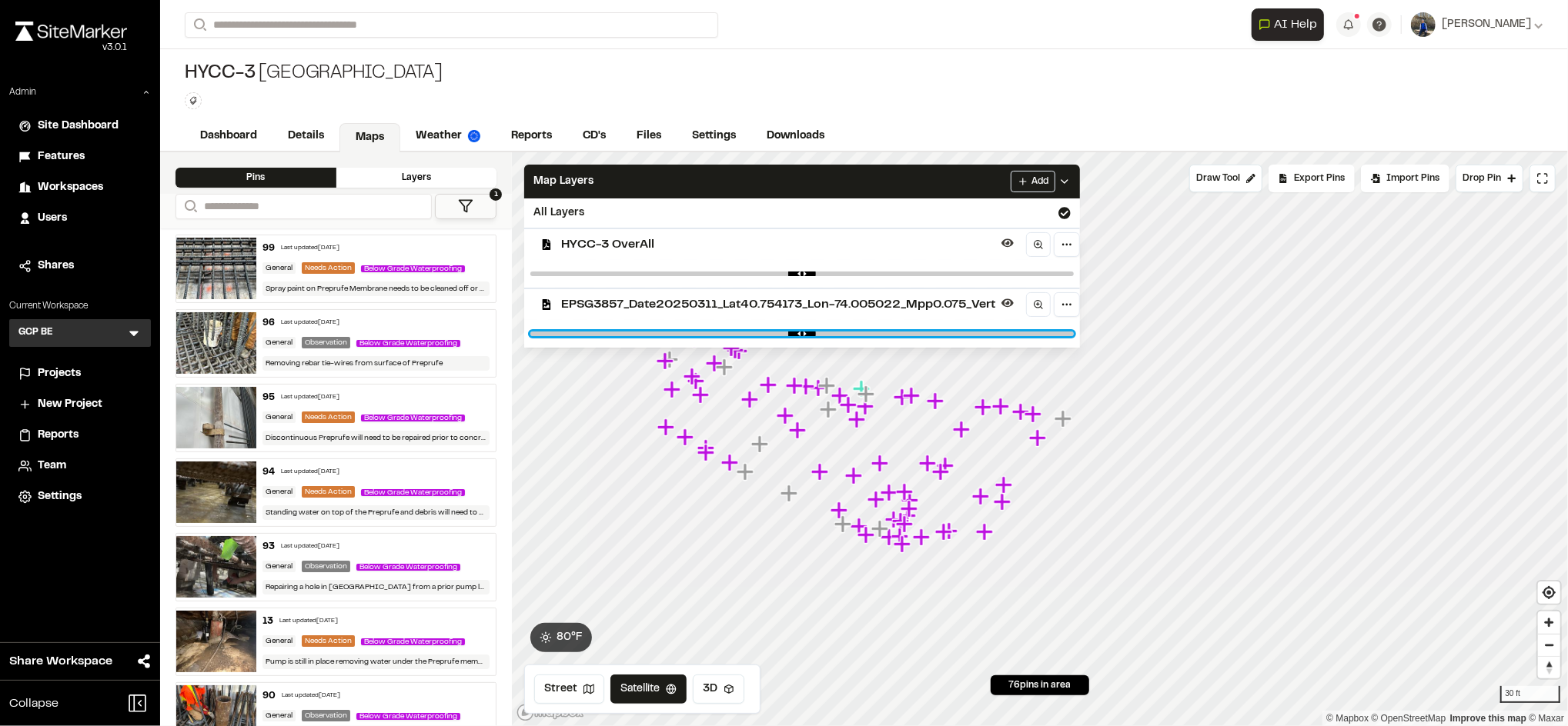
drag, startPoint x: 1065, startPoint y: 335, endPoint x: 792, endPoint y: 335, distance: 273.0
type input "****"
click at [792, 335] on input "range" at bounding box center [803, 333] width 544 height 5
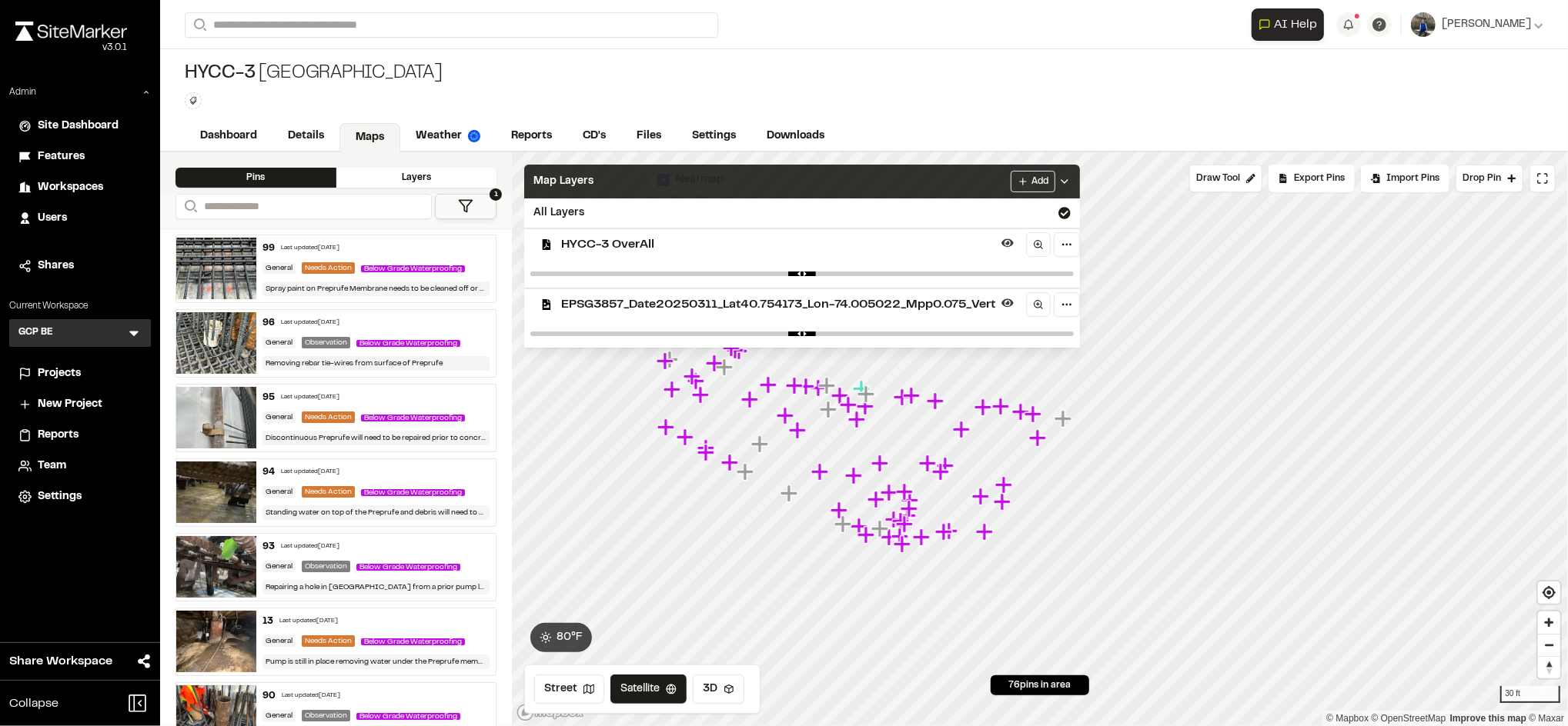
click at [916, 182] on div "Map Layers Add" at bounding box center [802, 182] width 556 height 34
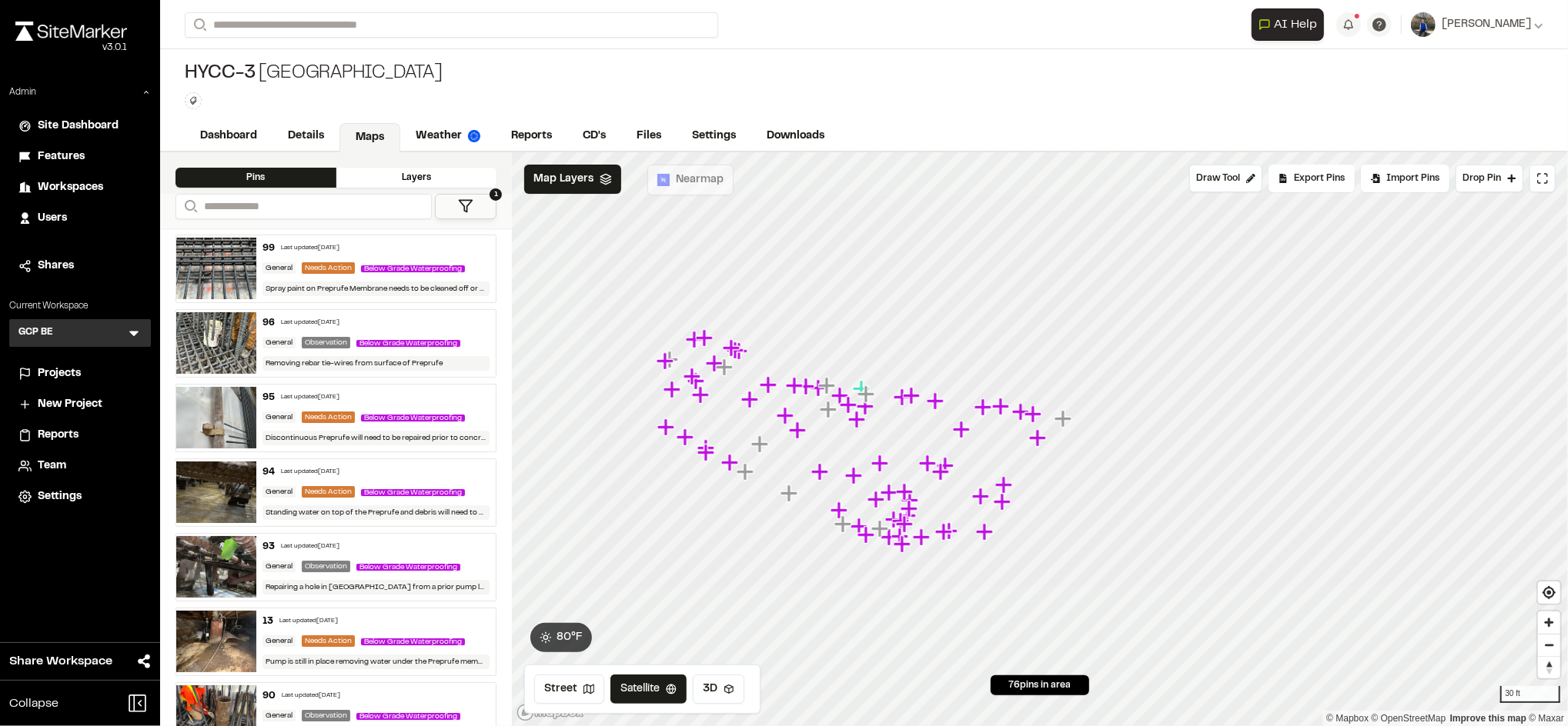
click at [140, 336] on icon at bounding box center [134, 333] width 16 height 16
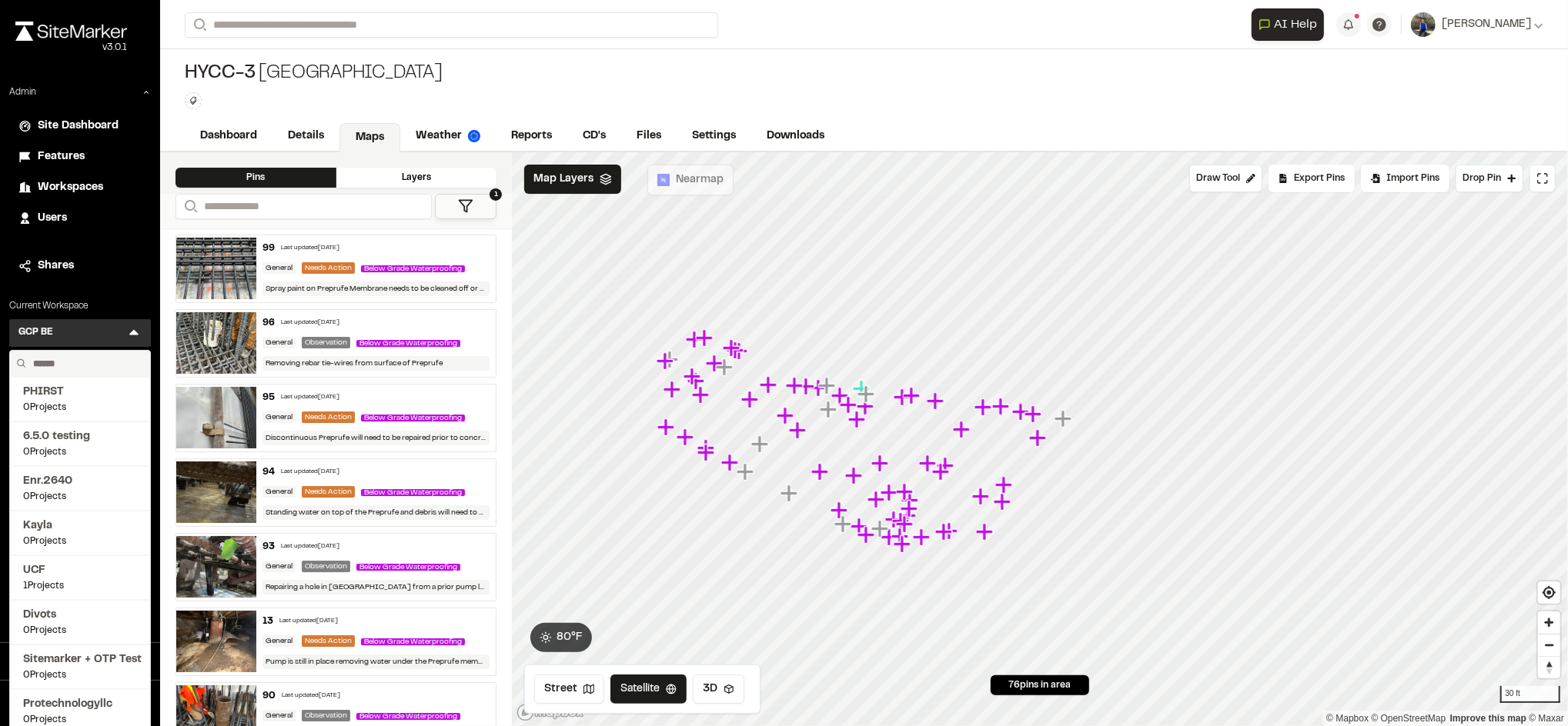
click at [78, 362] on input "text" at bounding box center [86, 363] width 117 height 26
type input "****"
click at [56, 532] on span "[PERSON_NAME]'s Test" at bounding box center [80, 526] width 114 height 17
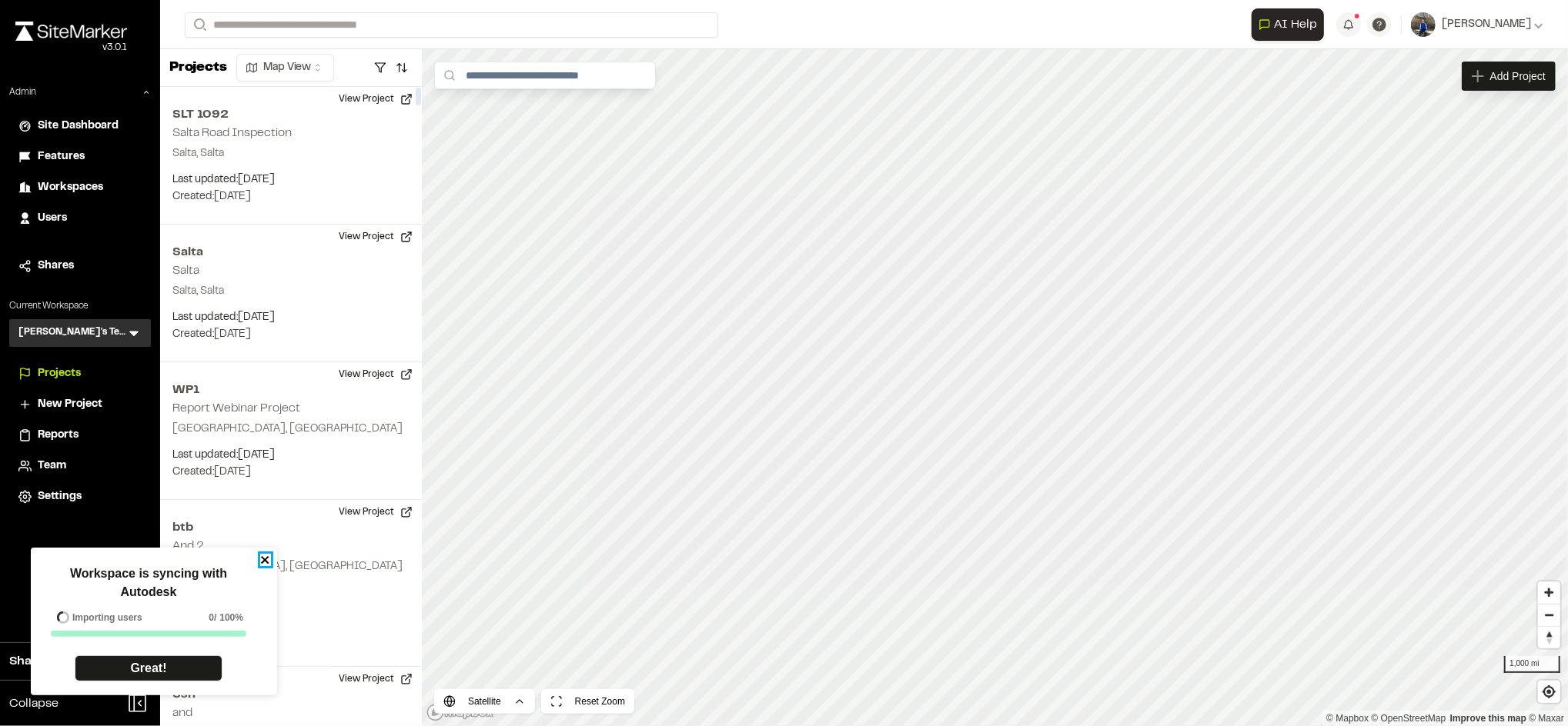
click at [267, 558] on icon "close" at bounding box center [265, 560] width 8 height 8
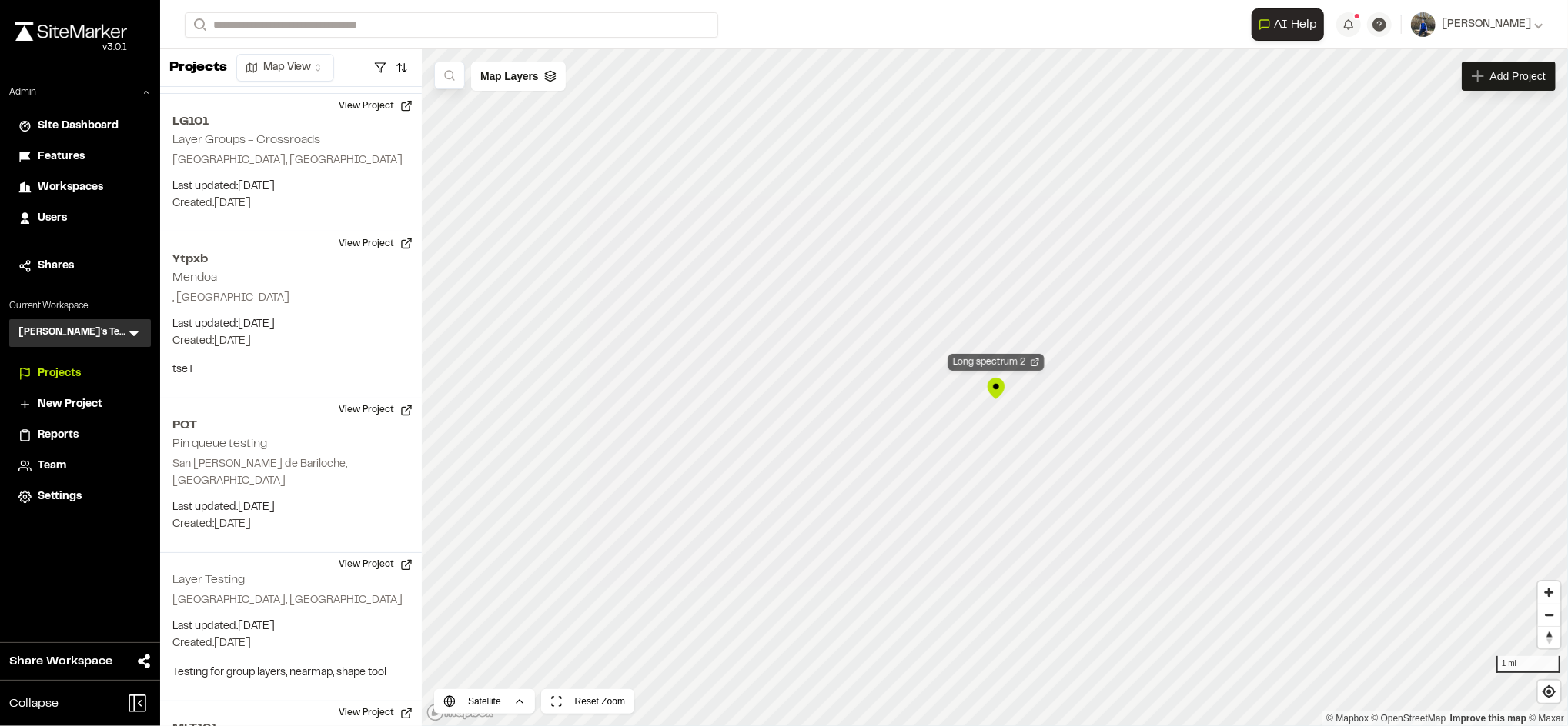
scroll to position [975, 0]
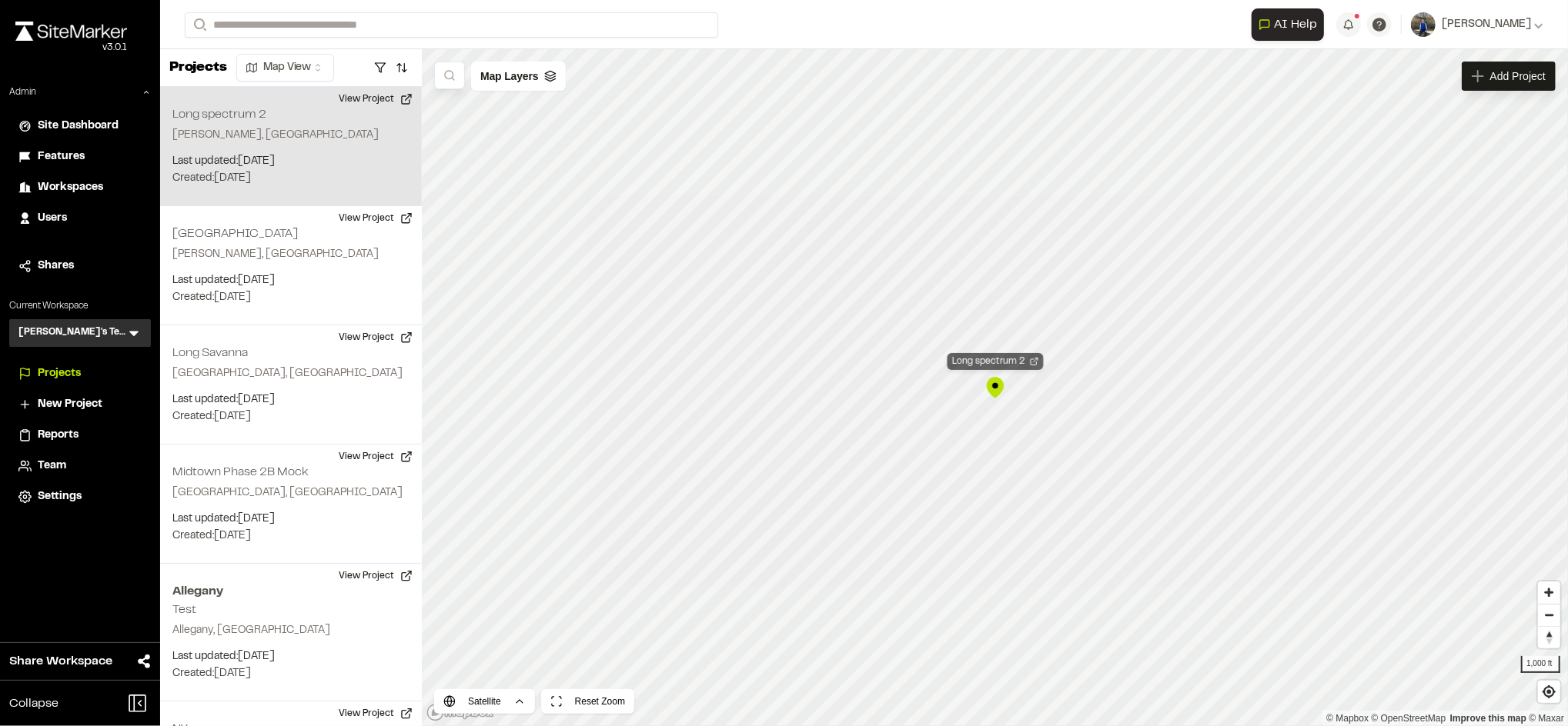
click at [1013, 358] on div "Long spectrum 2" at bounding box center [996, 362] width 96 height 17
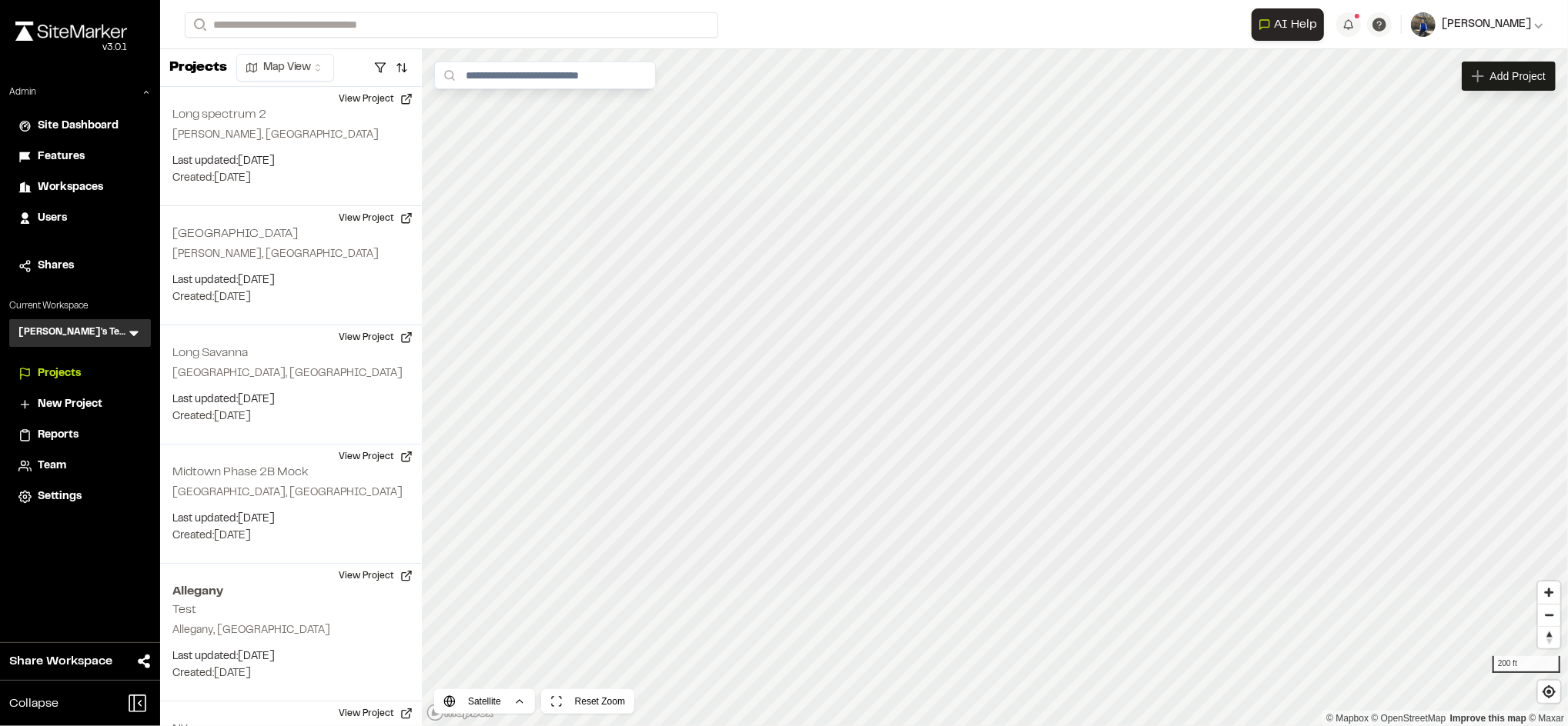
click at [1542, 21] on icon at bounding box center [1539, 23] width 9 height 9
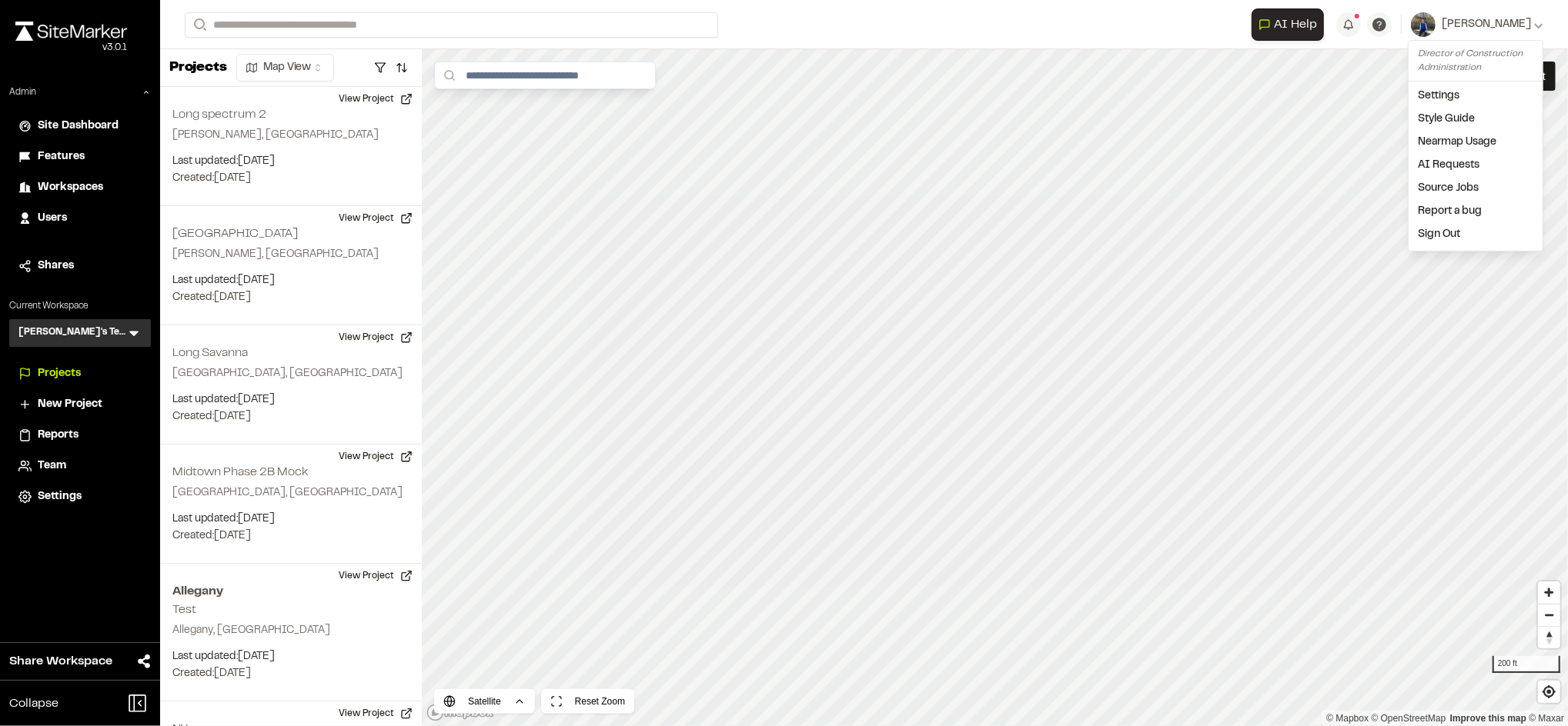
click at [1457, 140] on link "Nearmap Usage" at bounding box center [1475, 143] width 134 height 23
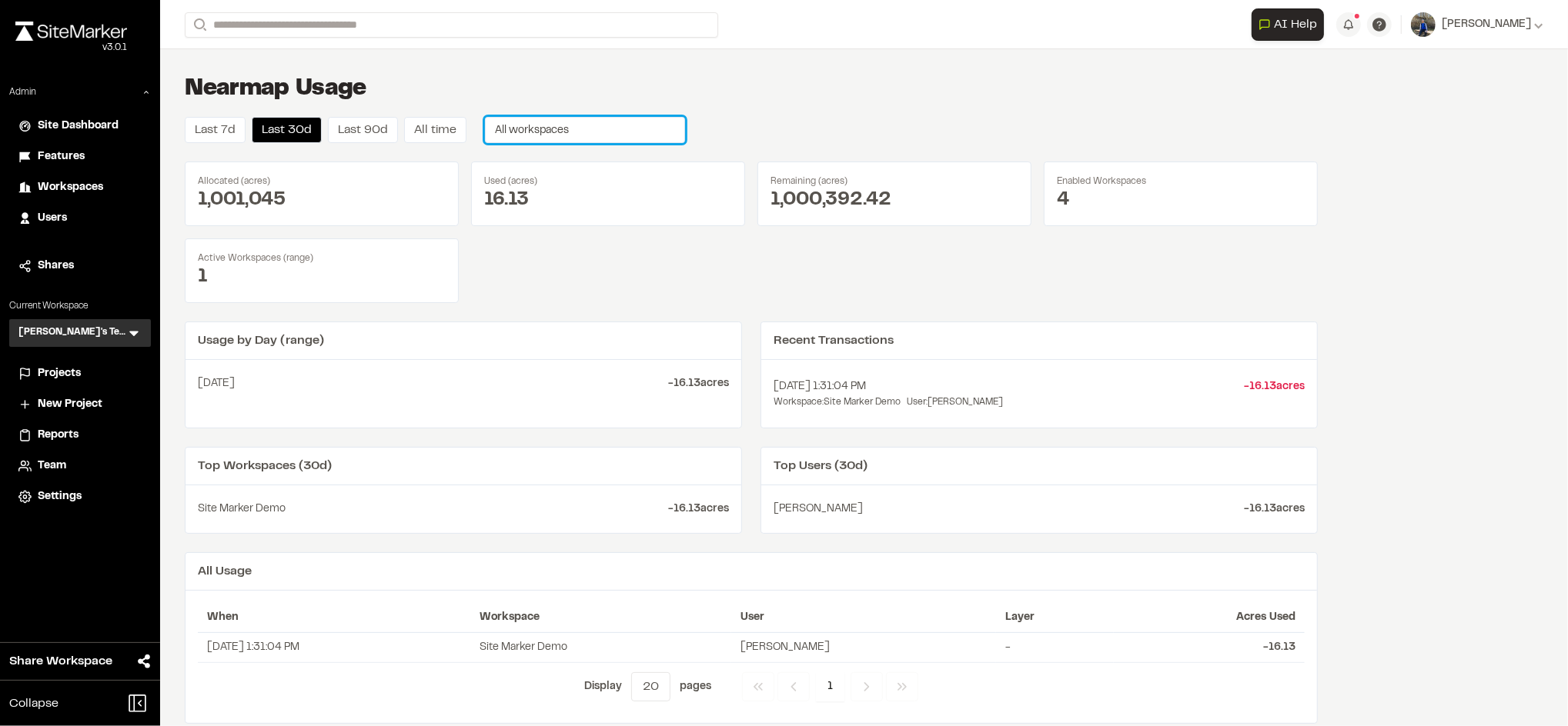
click at [559, 127] on span "All workspaces" at bounding box center [532, 130] width 74 height 9
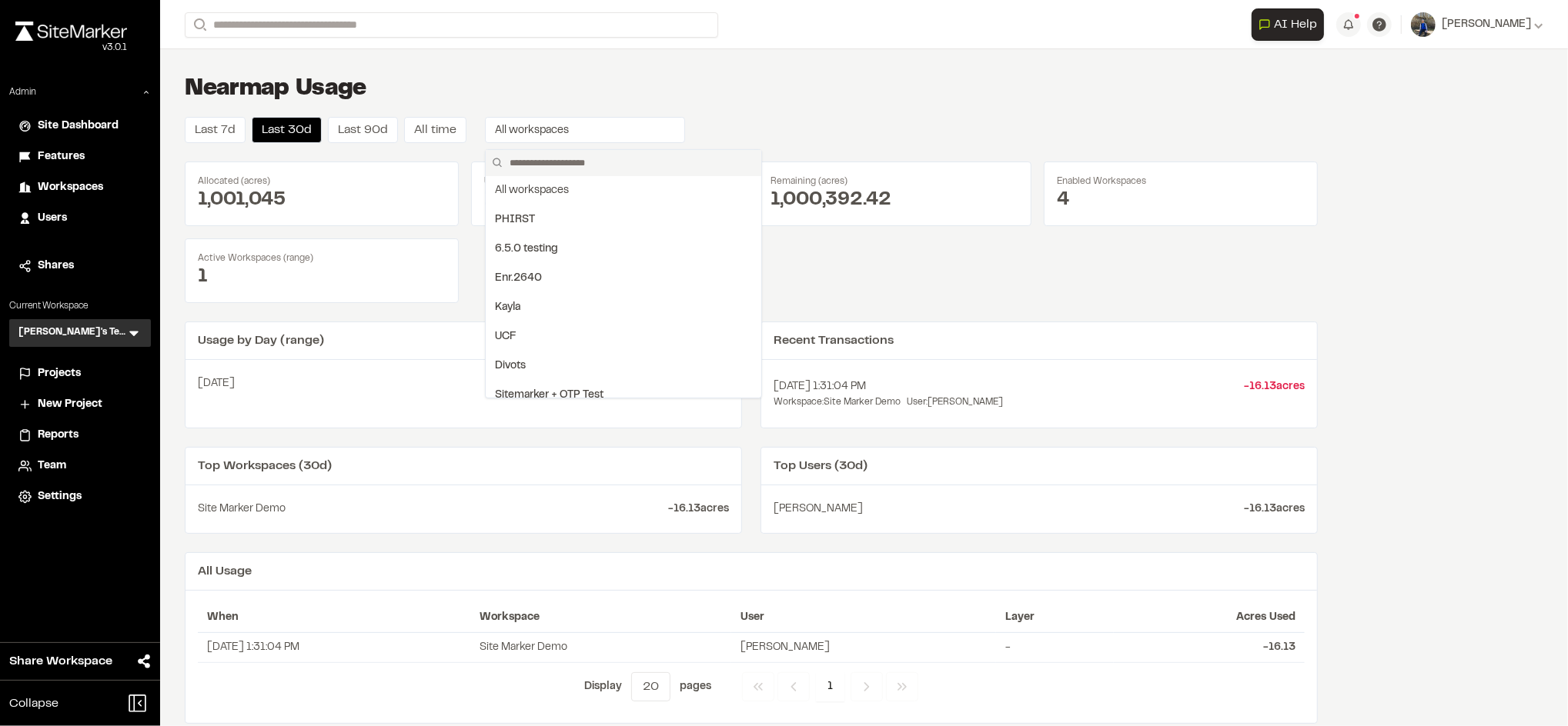
click at [571, 158] on input "text" at bounding box center [630, 163] width 252 height 26
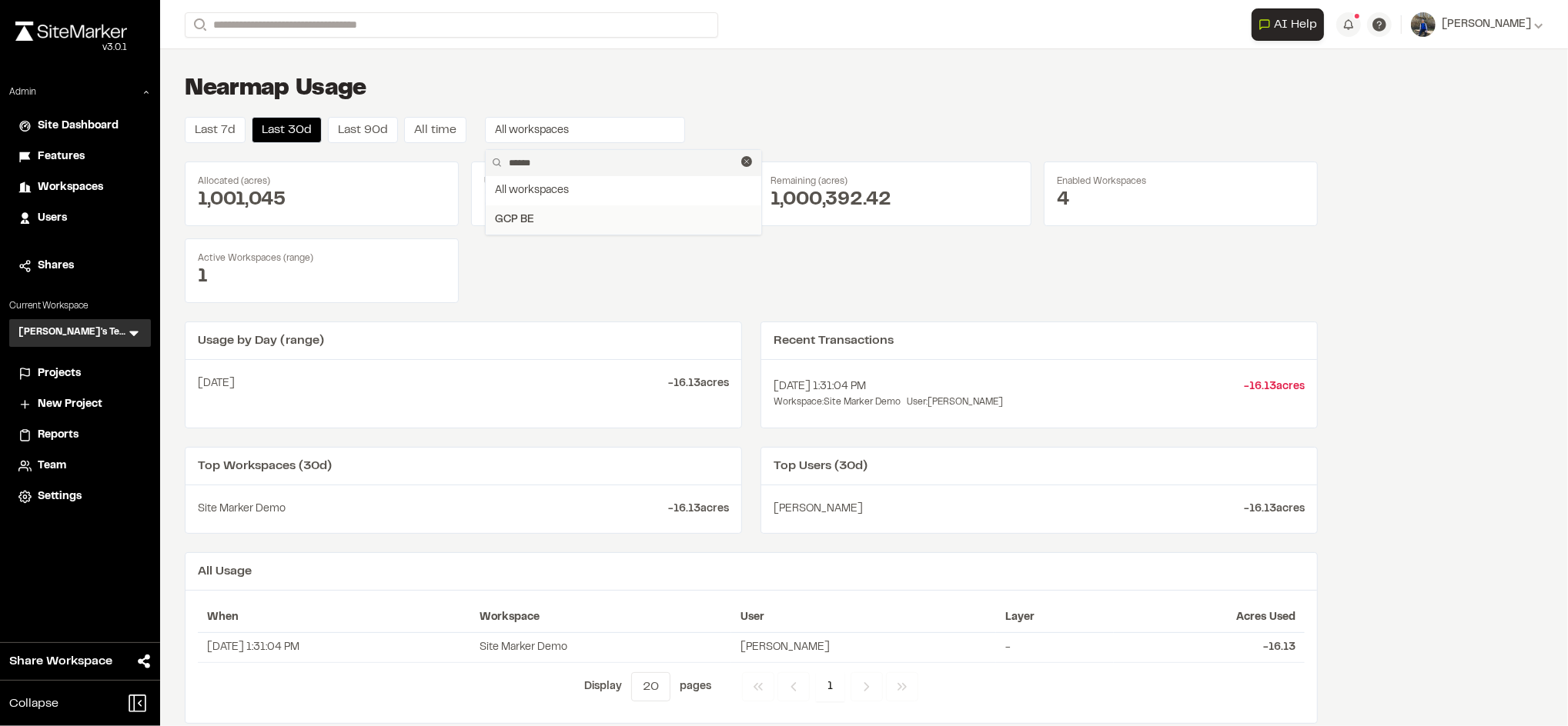
type input "******"
click at [541, 216] on div "GCP BE" at bounding box center [623, 220] width 257 height 17
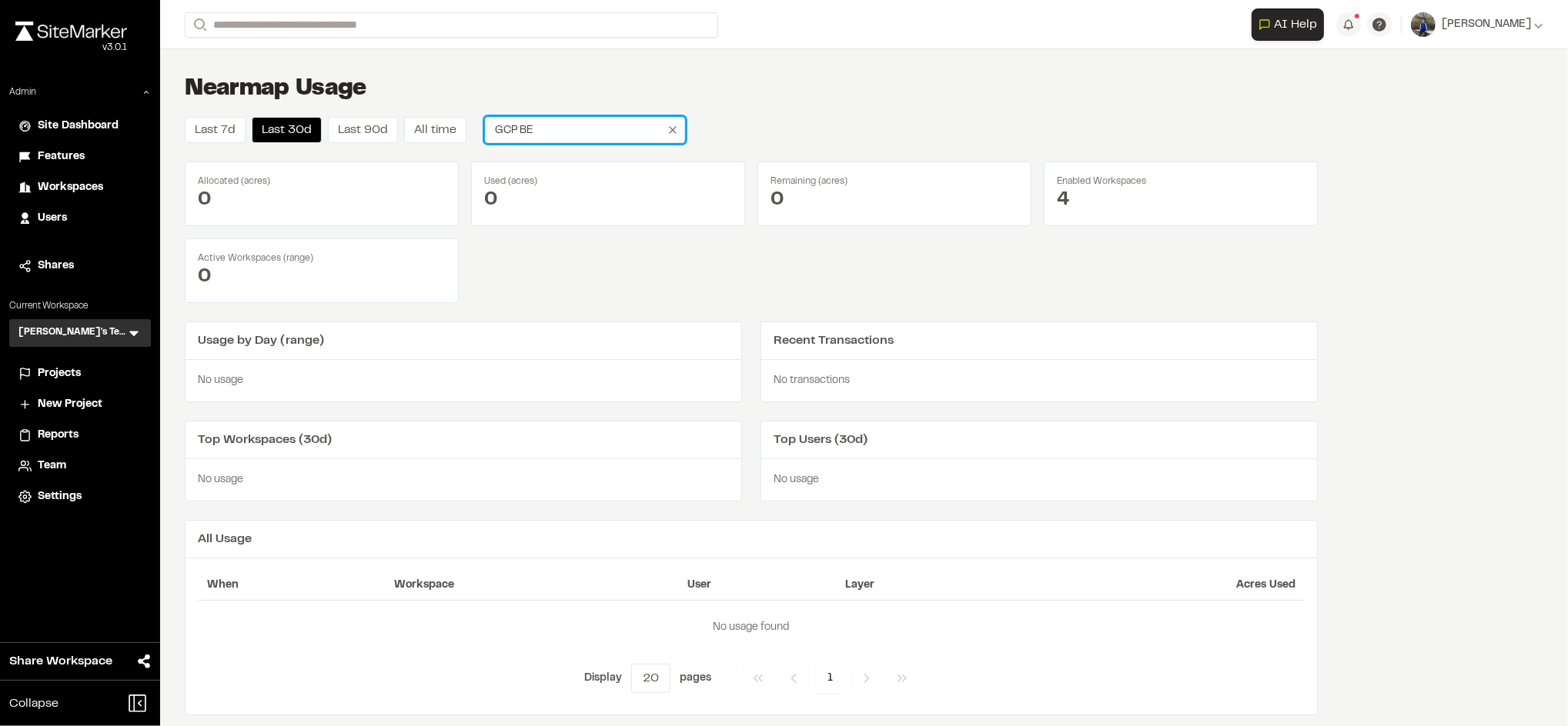
click at [539, 133] on button "GCP BE" at bounding box center [585, 130] width 200 height 26
click at [599, 163] on input "******" at bounding box center [622, 163] width 239 height 26
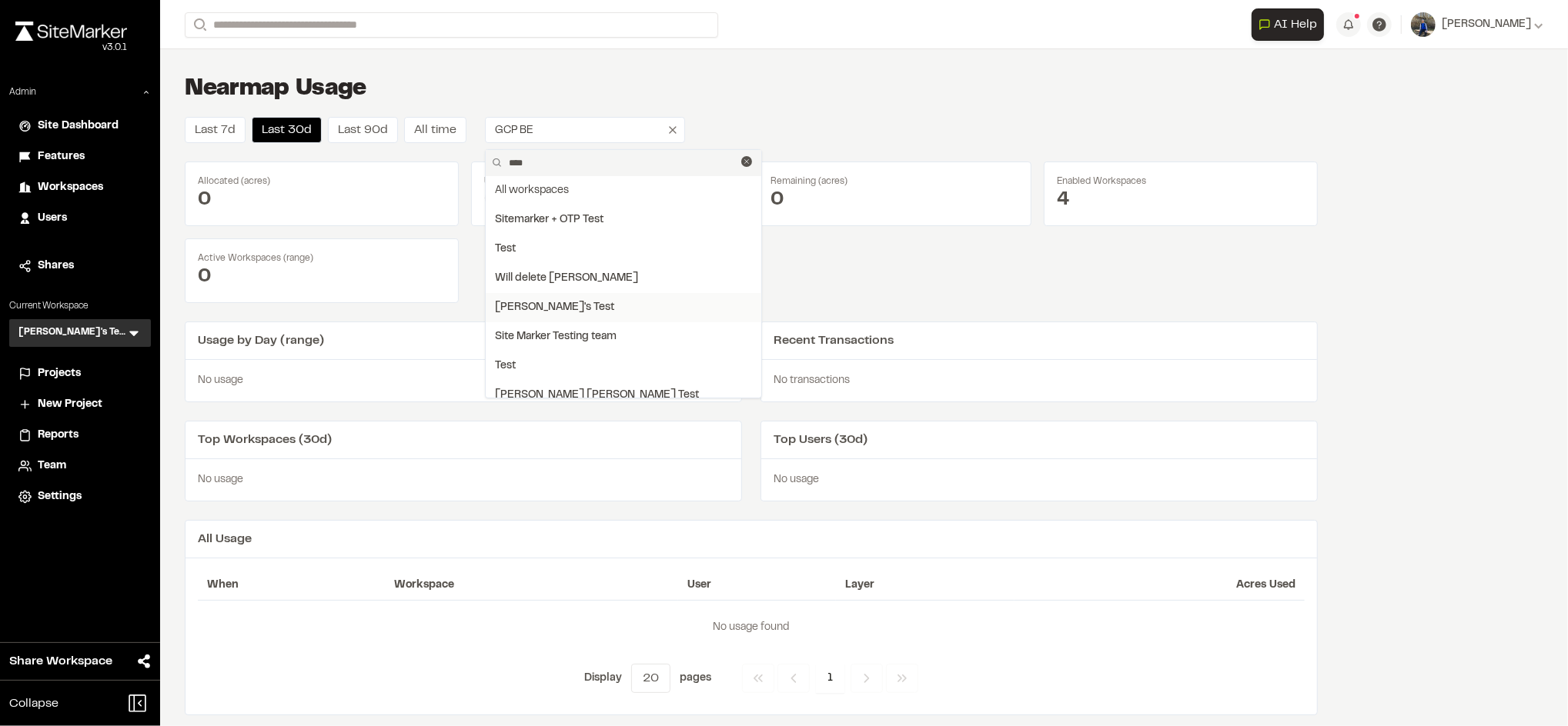
type input "****"
click at [531, 305] on div "[PERSON_NAME]'s Test" at bounding box center [623, 307] width 257 height 17
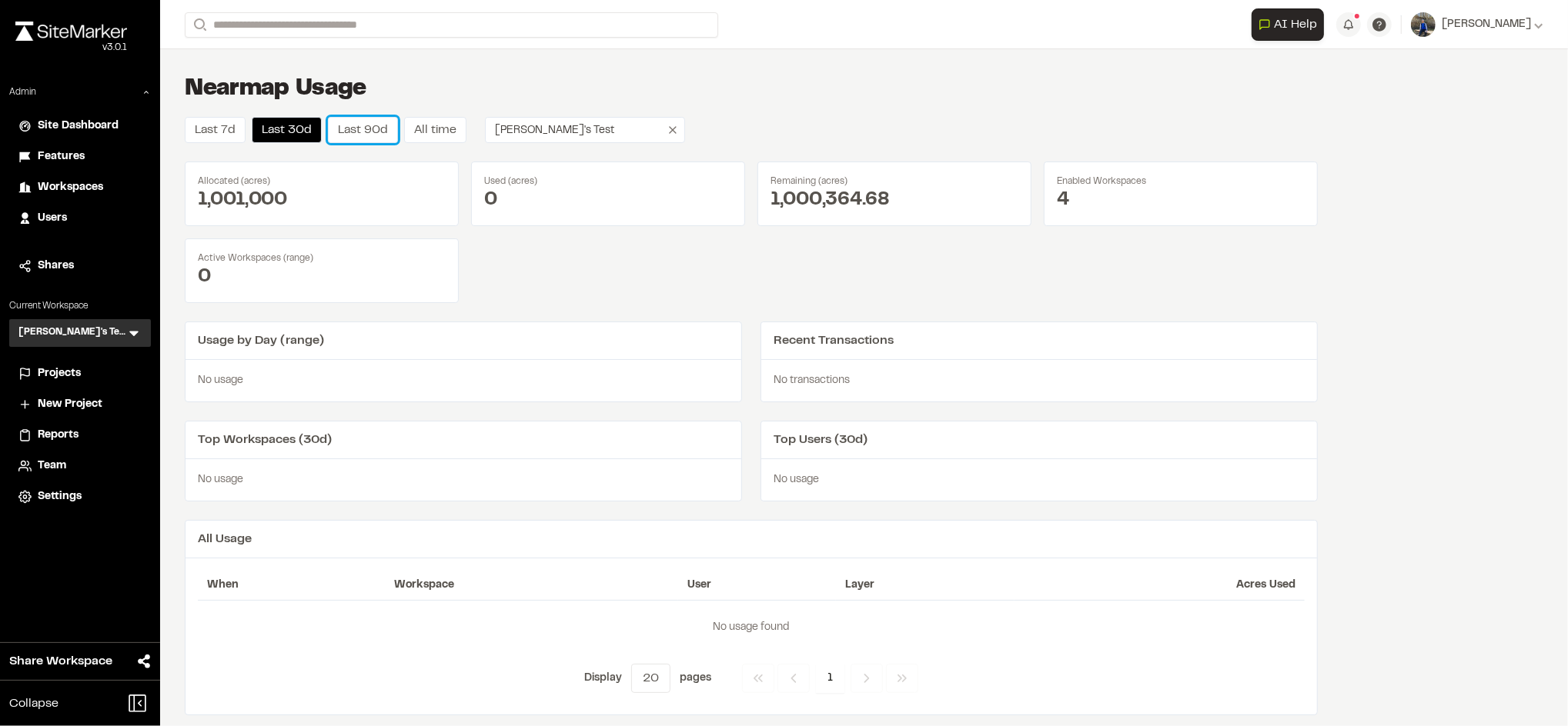
click at [366, 130] on button "Last 90d" at bounding box center [364, 130] width 70 height 26
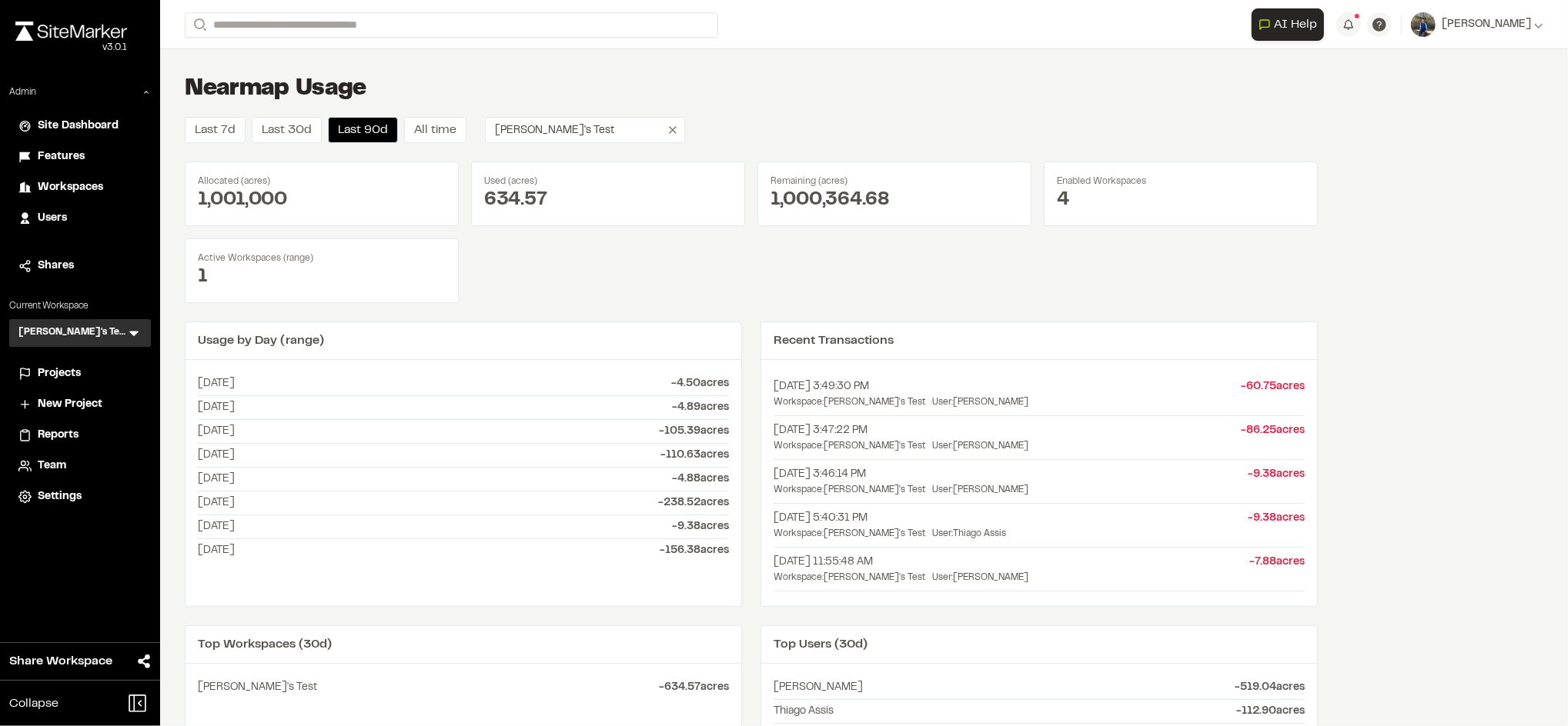
click at [1002, 264] on div "Allocated (acres) 1,001,000 Used (acres) 634.57 Remaining (acres) 1,000,364.68 …" at bounding box center [751, 232] width 1133 height 142
click at [96, 180] on span "Workspaces" at bounding box center [70, 188] width 65 height 17
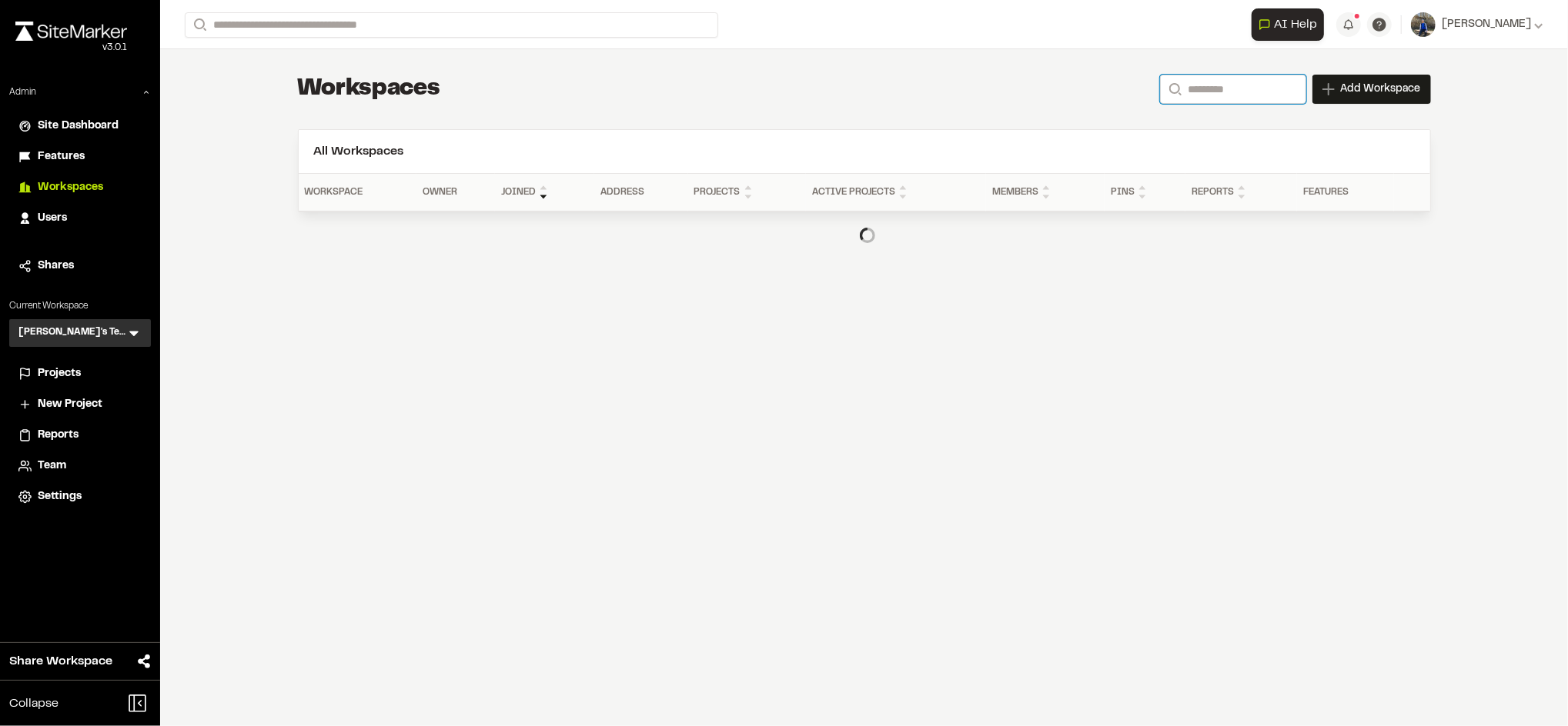
click at [1198, 80] on input "Search" at bounding box center [1234, 89] width 147 height 29
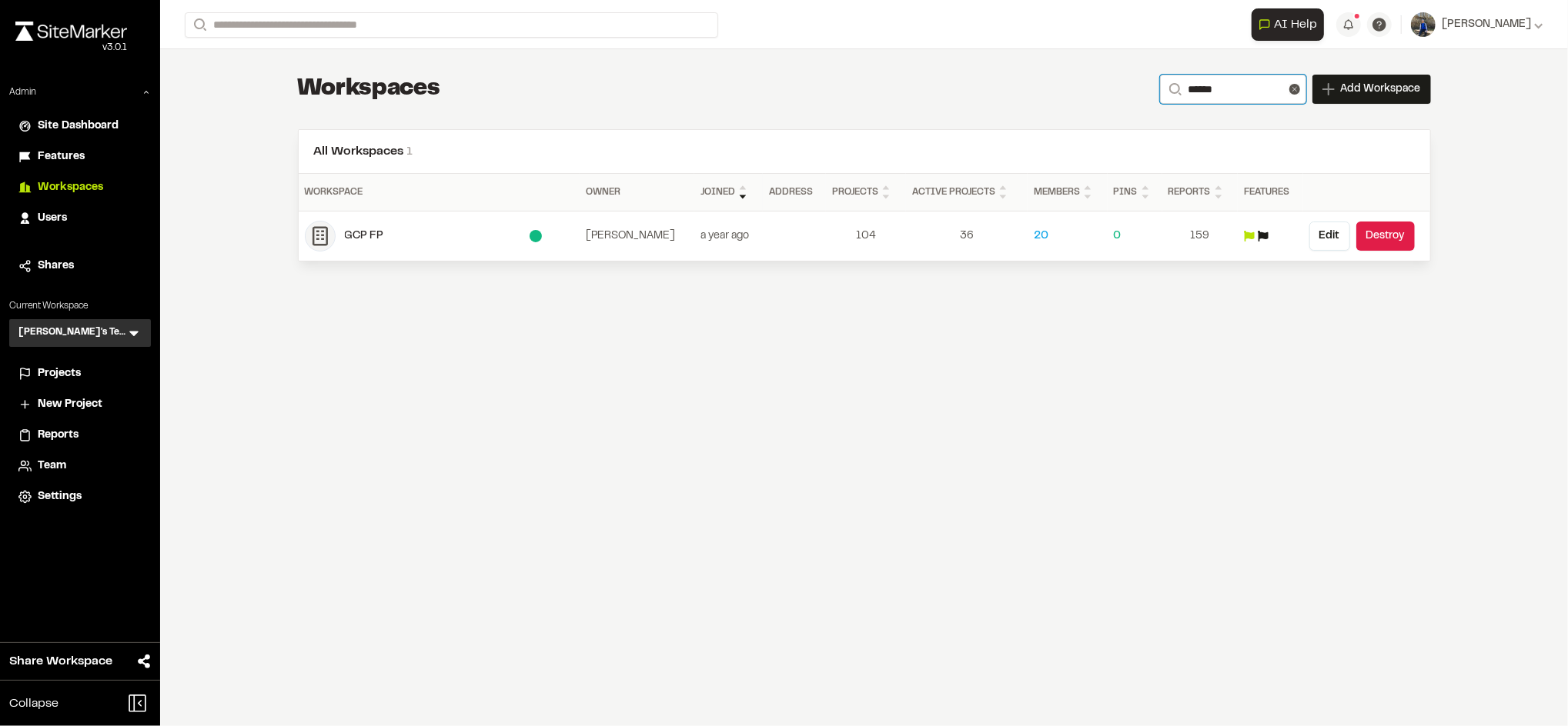
type input "******"
click at [363, 244] on div "GCP FP" at bounding box center [439, 236] width 269 height 31
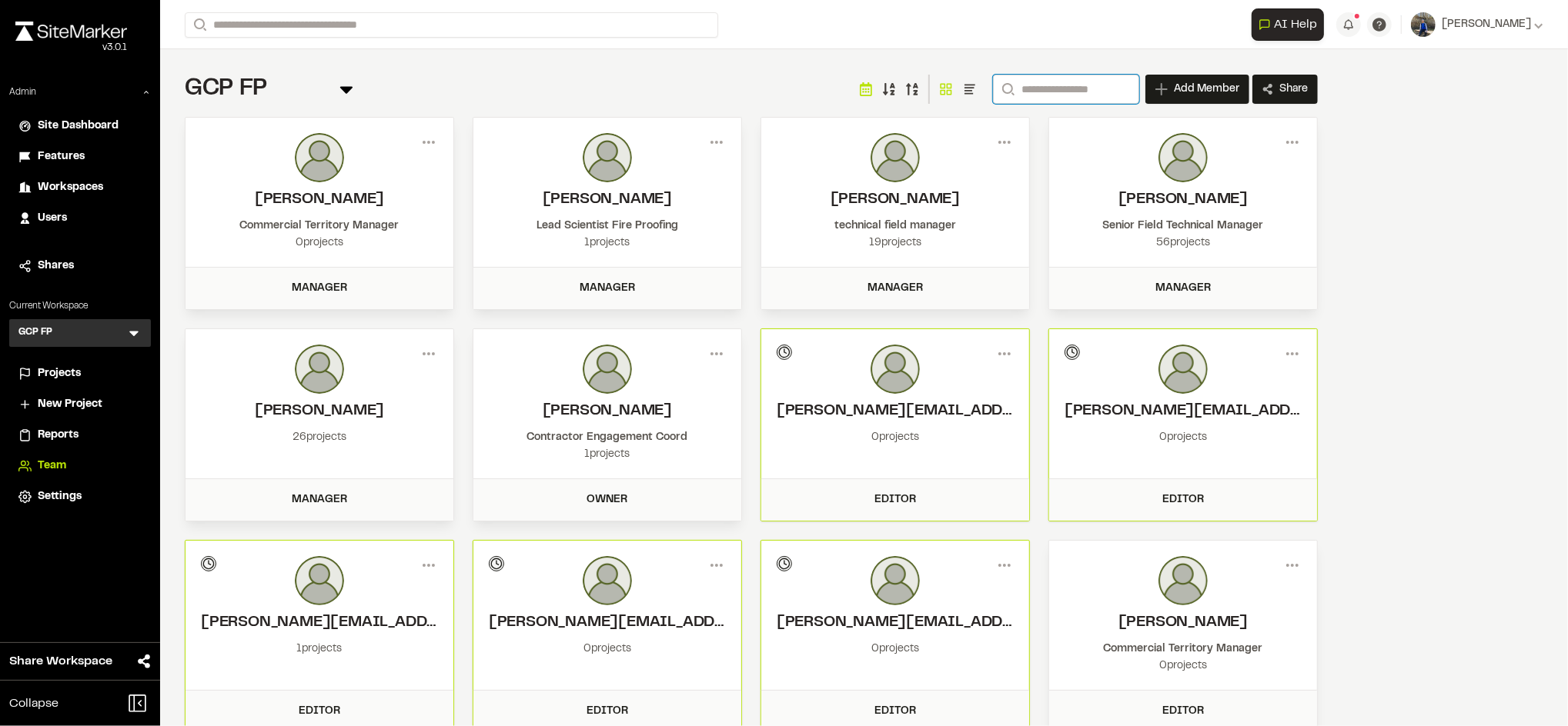
click at [1049, 103] on input "Search" at bounding box center [1067, 89] width 147 height 29
click at [62, 183] on span "Workspaces" at bounding box center [70, 188] width 65 height 17
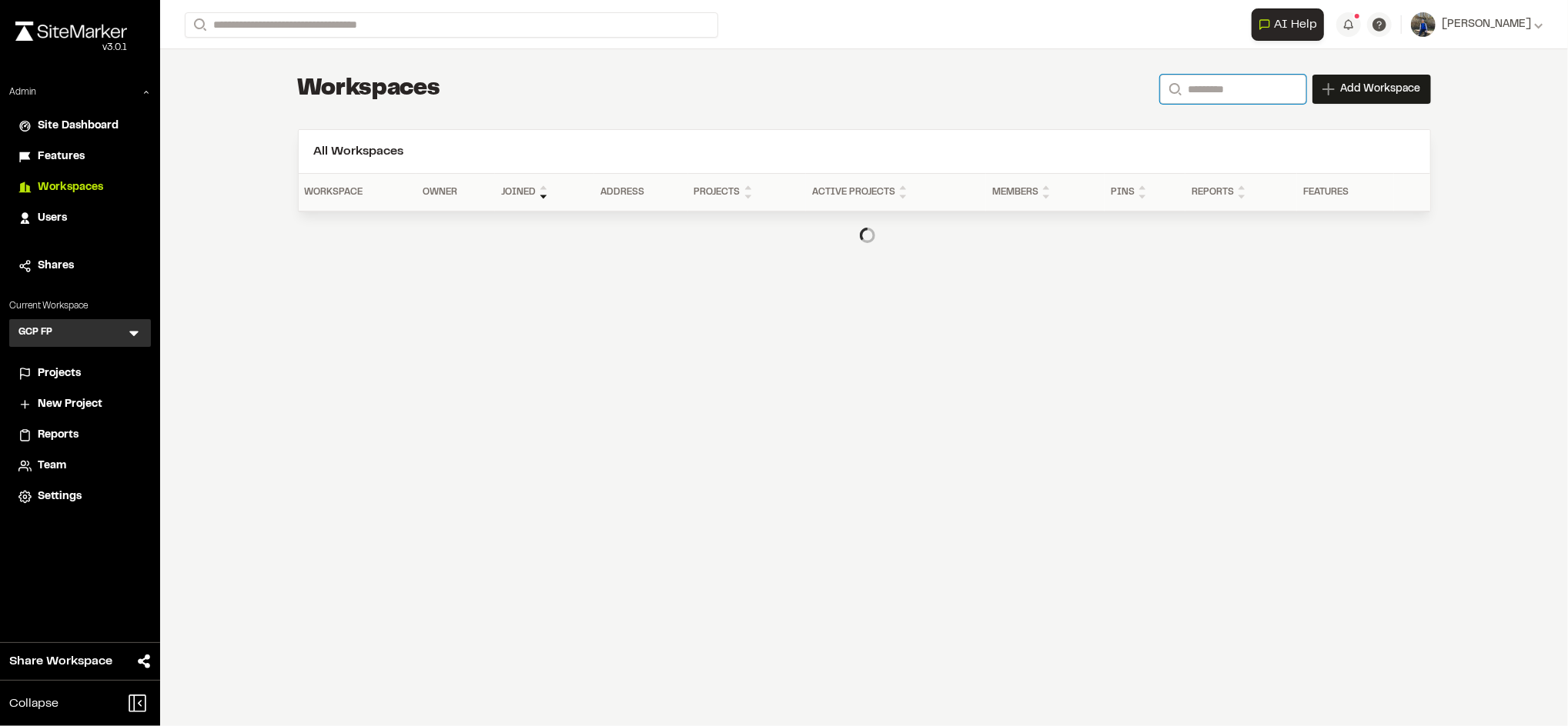
click at [1179, 78] on input "Search" at bounding box center [1234, 89] width 147 height 29
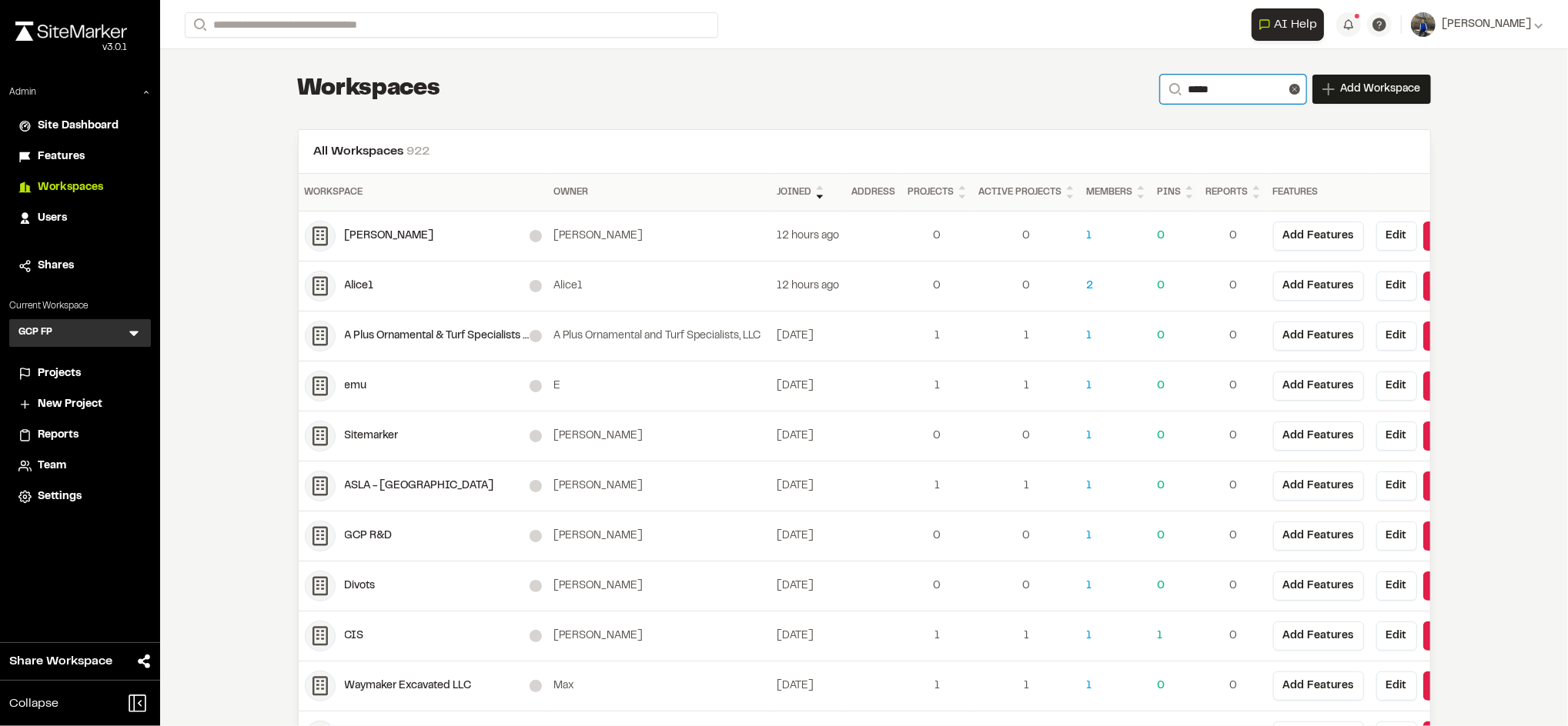
type input "******"
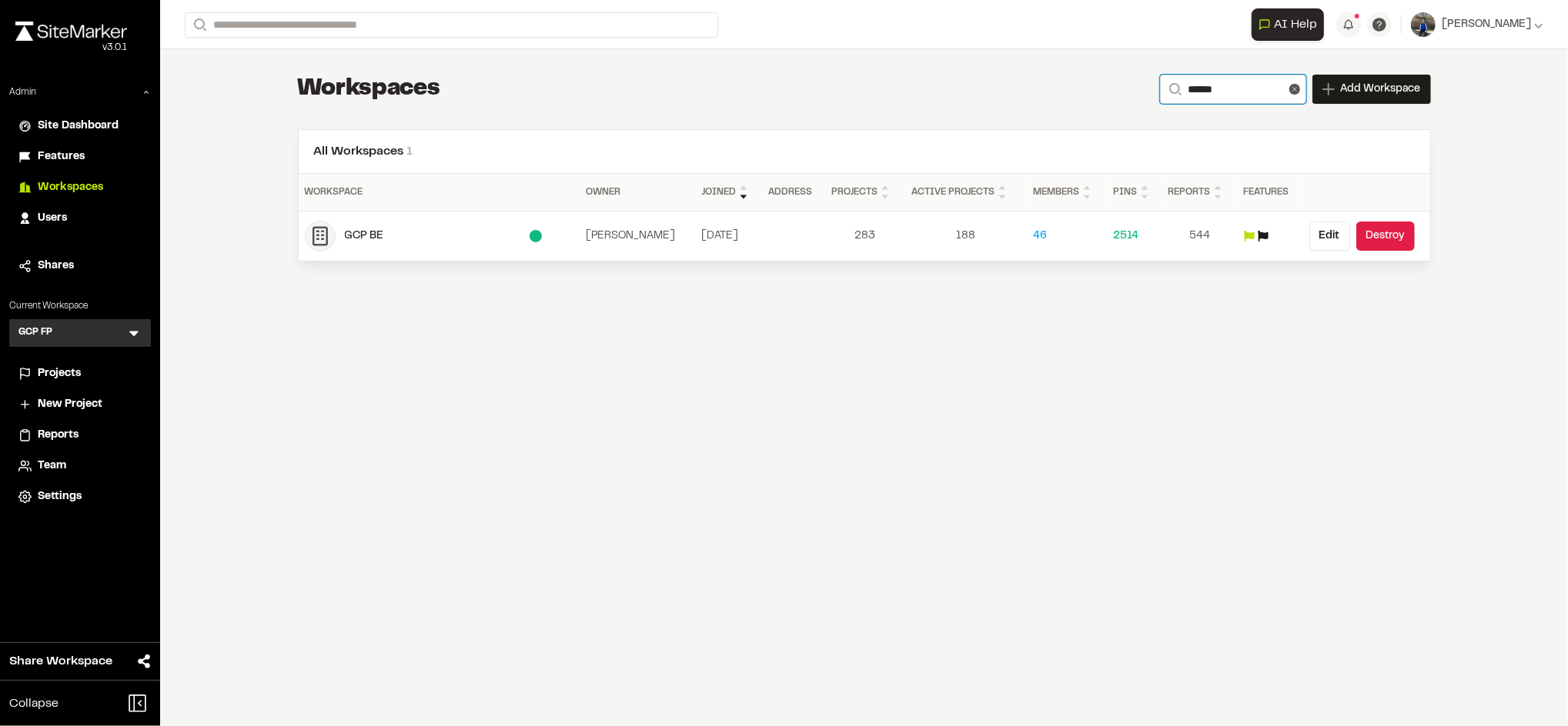
click at [1211, 84] on input "******" at bounding box center [1234, 89] width 147 height 29
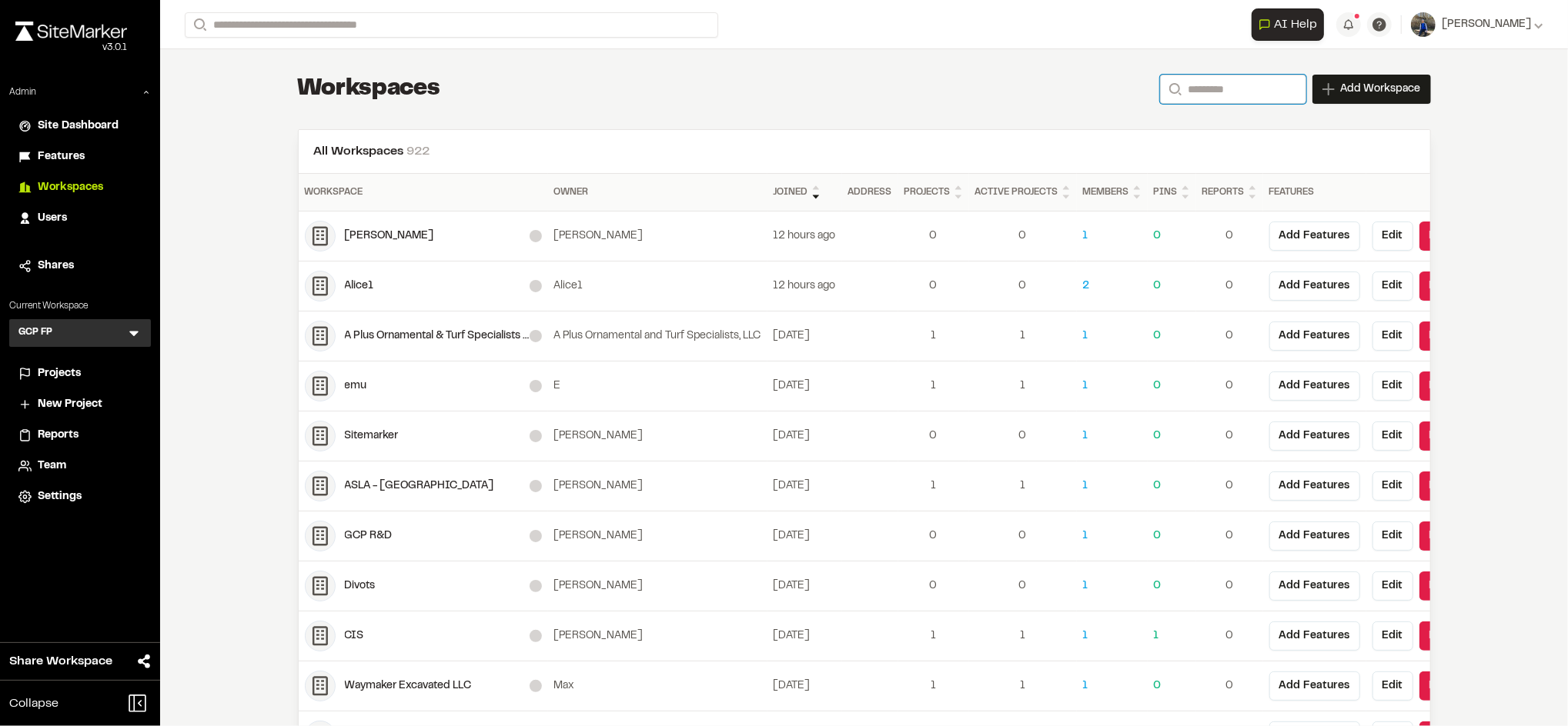
click at [1211, 84] on input "Search" at bounding box center [1234, 89] width 147 height 29
click at [132, 334] on icon at bounding box center [133, 334] width 9 height 6
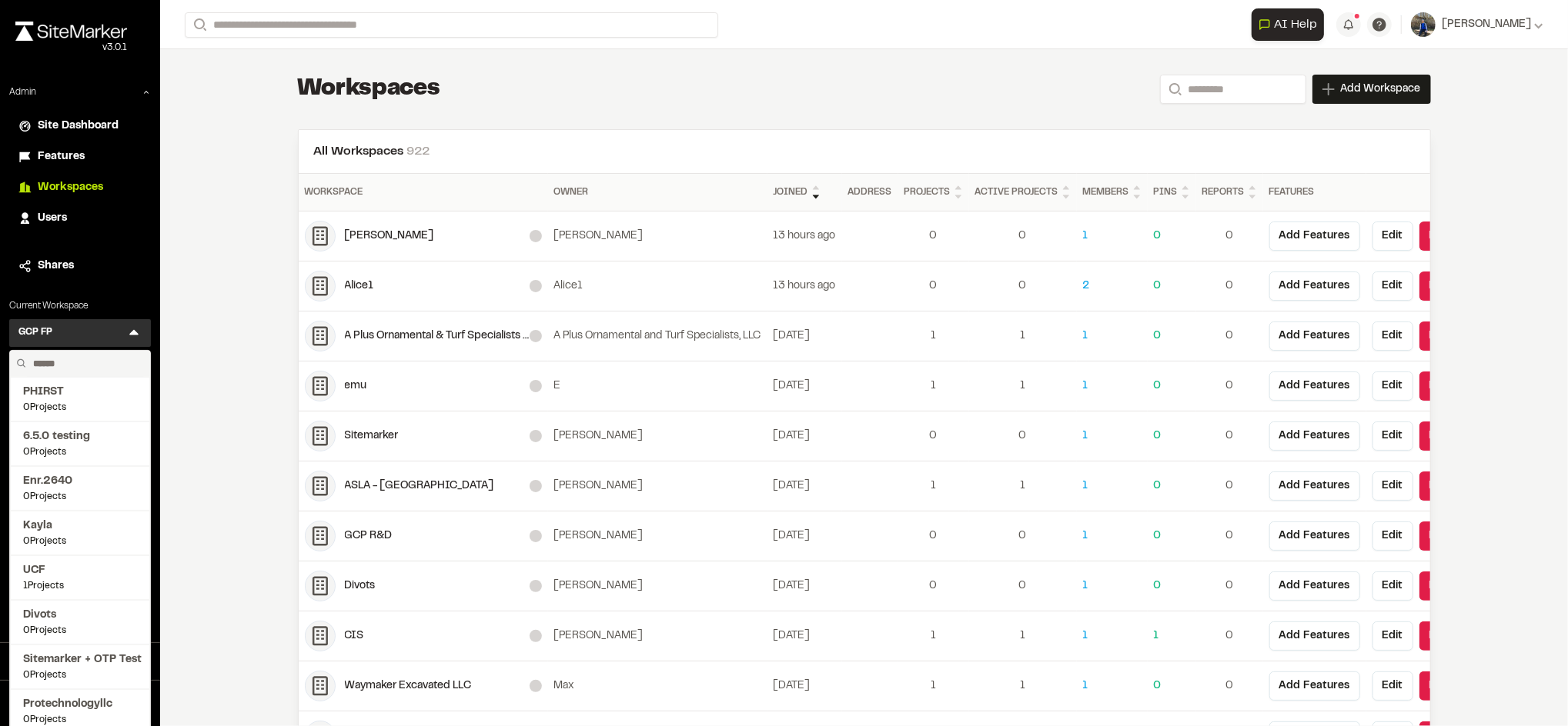
click at [74, 364] on input "text" at bounding box center [86, 363] width 117 height 26
type input "*"
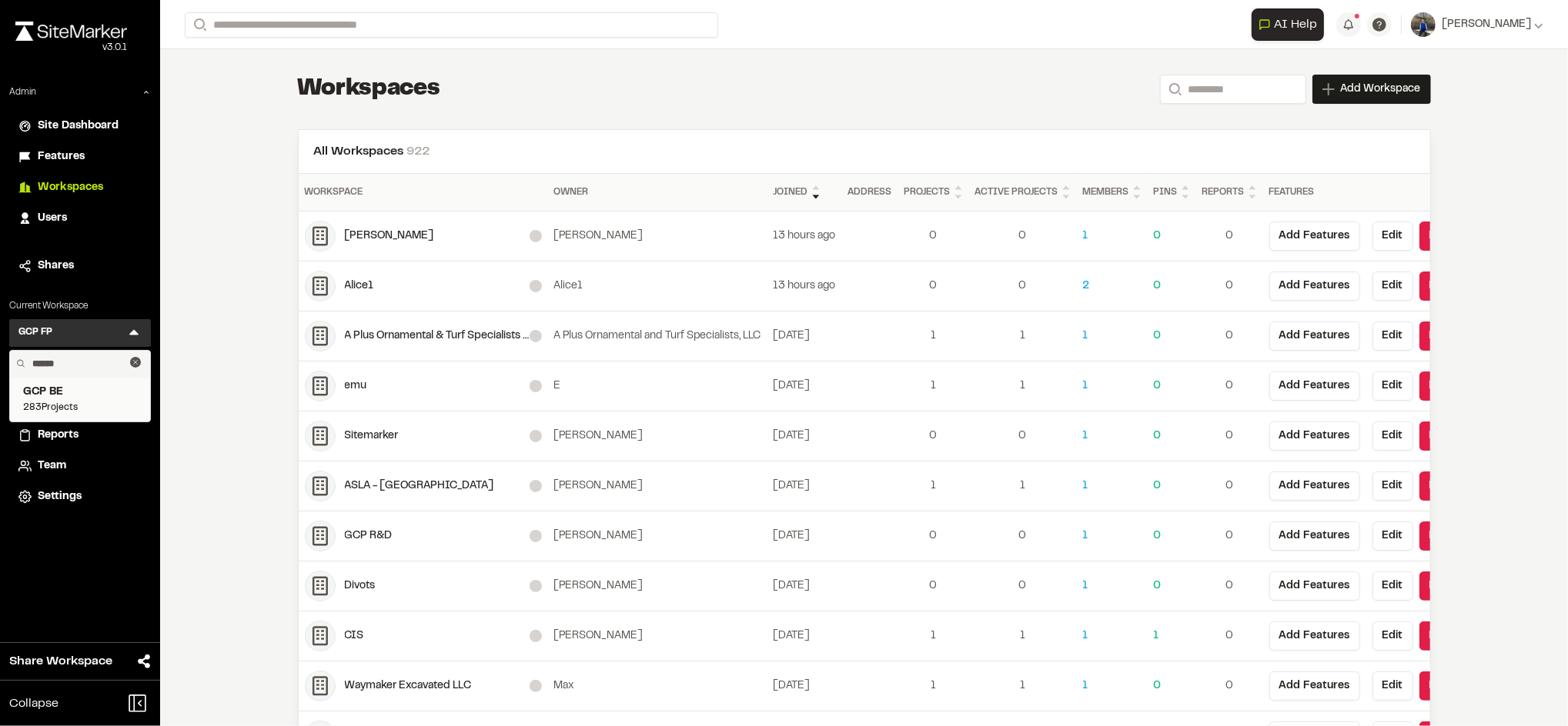
type input "******"
click at [64, 398] on span "GCP BE" at bounding box center [80, 392] width 114 height 17
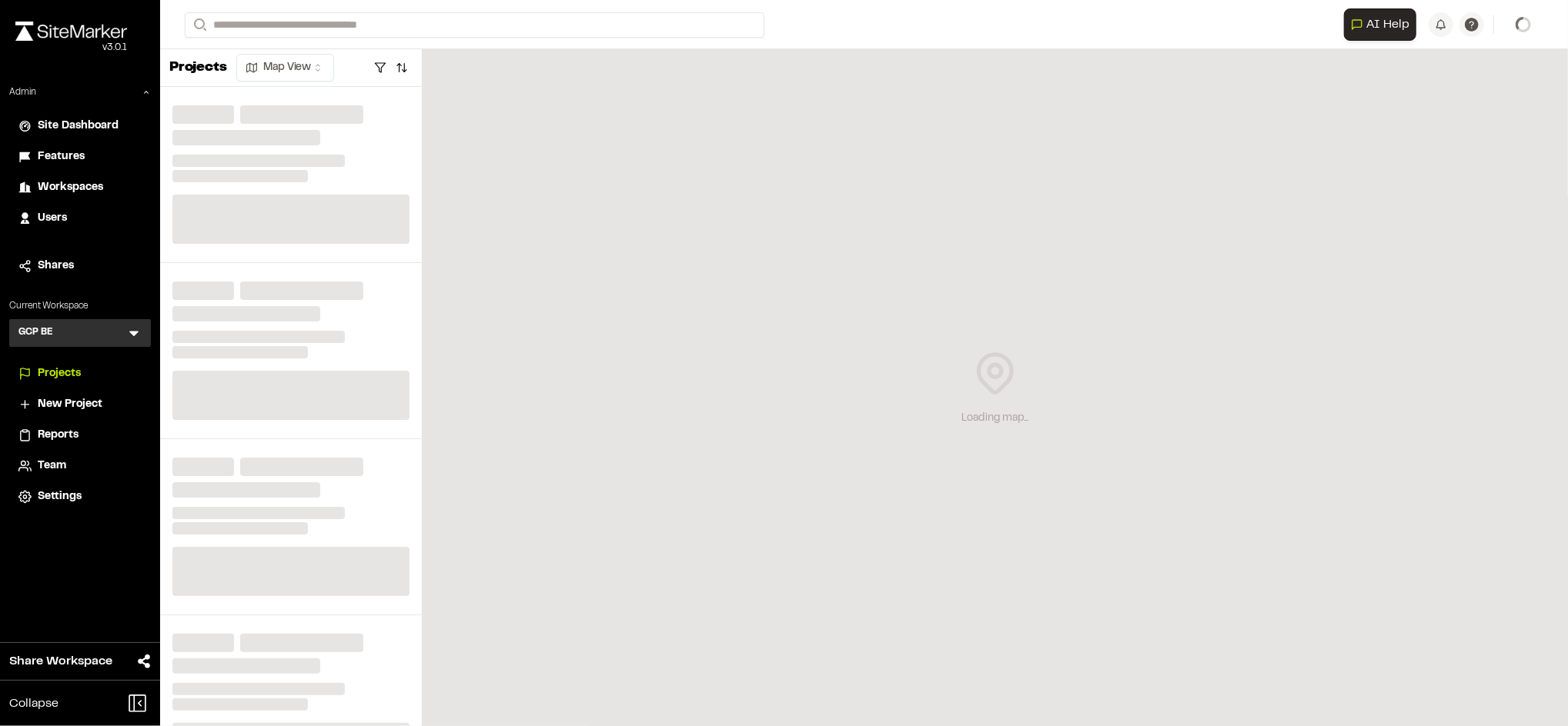
click at [65, 431] on span "Reports" at bounding box center [59, 435] width 41 height 17
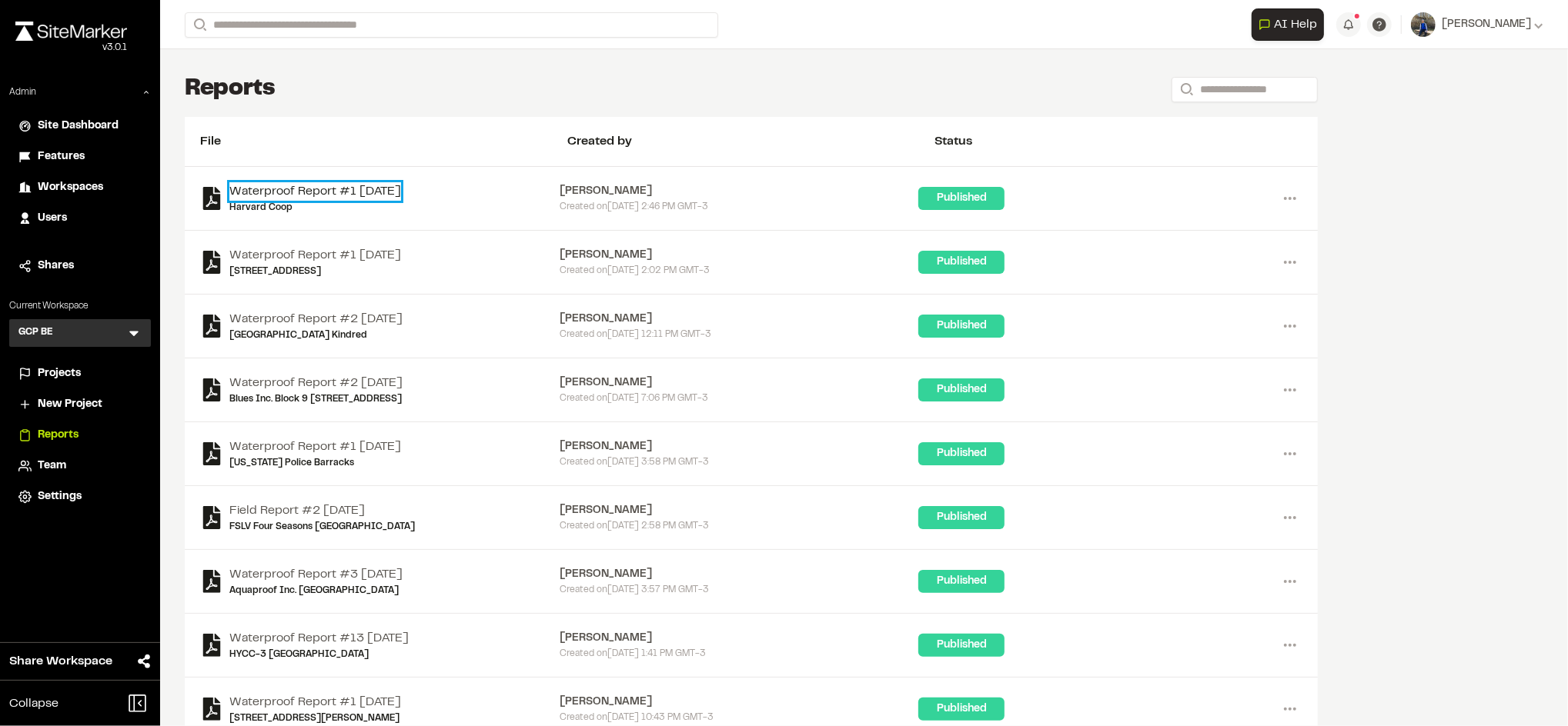
click at [389, 189] on link "Waterproof Report #1 [DATE]" at bounding box center [316, 192] width 172 height 19
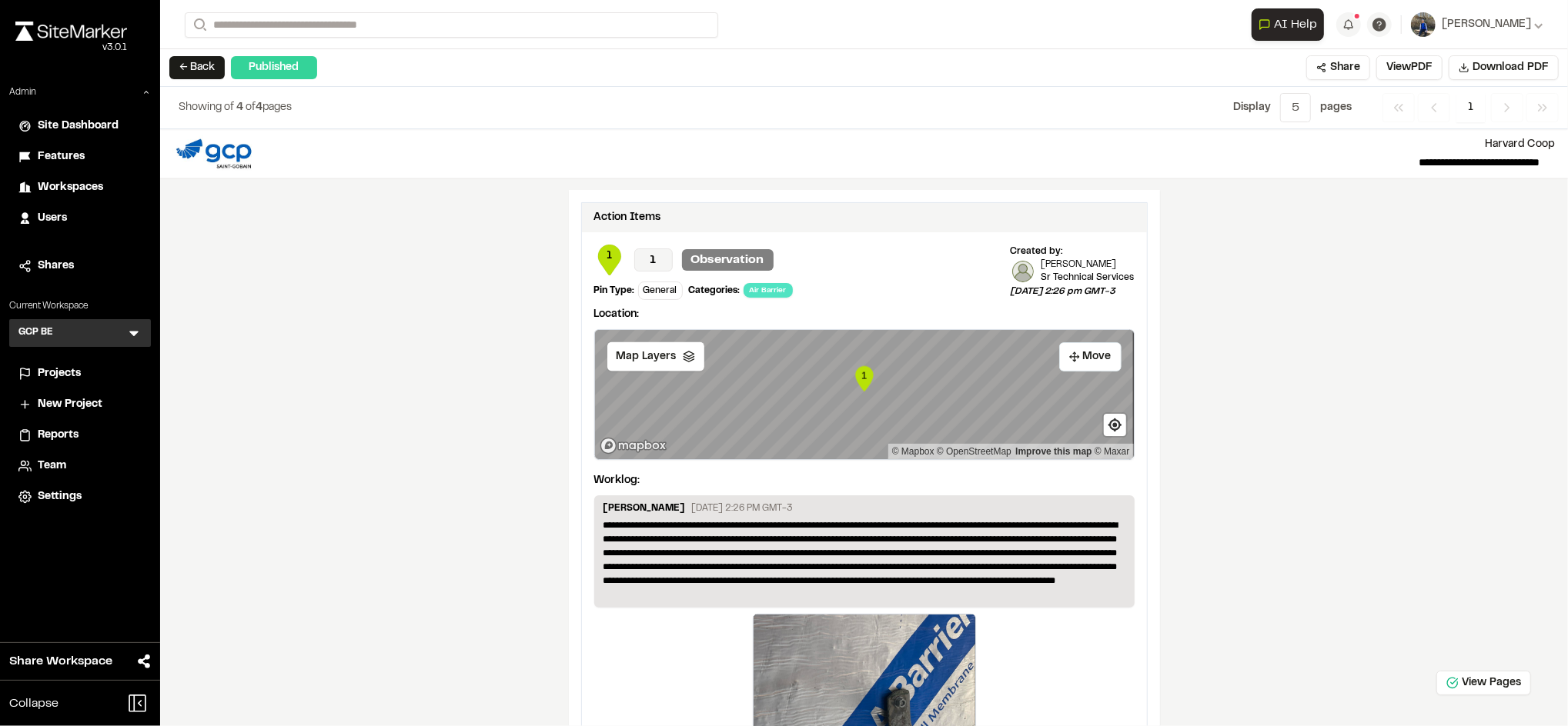
scroll to position [1984, 0]
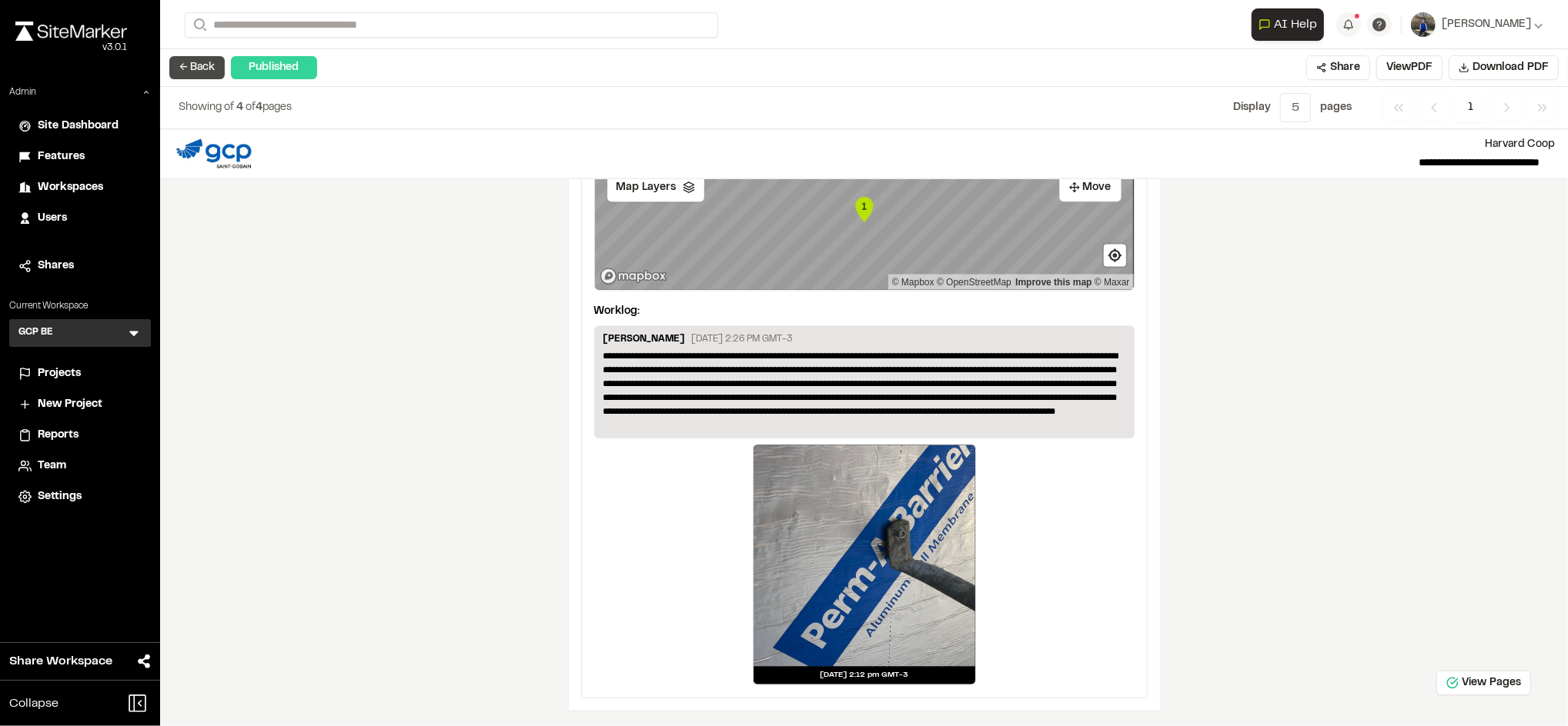
click at [200, 64] on button "← Back" at bounding box center [196, 67] width 56 height 23
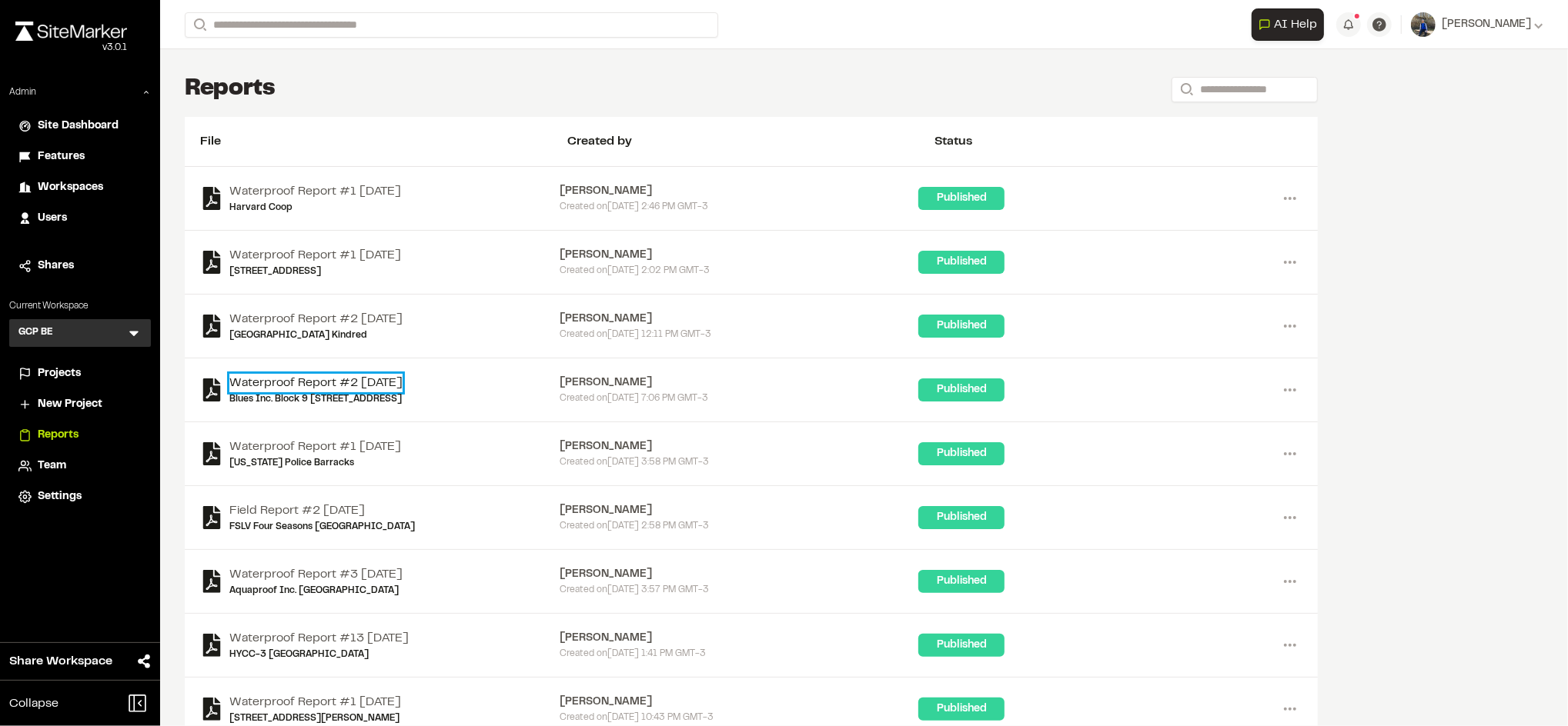
click at [394, 382] on link "Waterproof Report #2 [DATE]" at bounding box center [316, 383] width 173 height 19
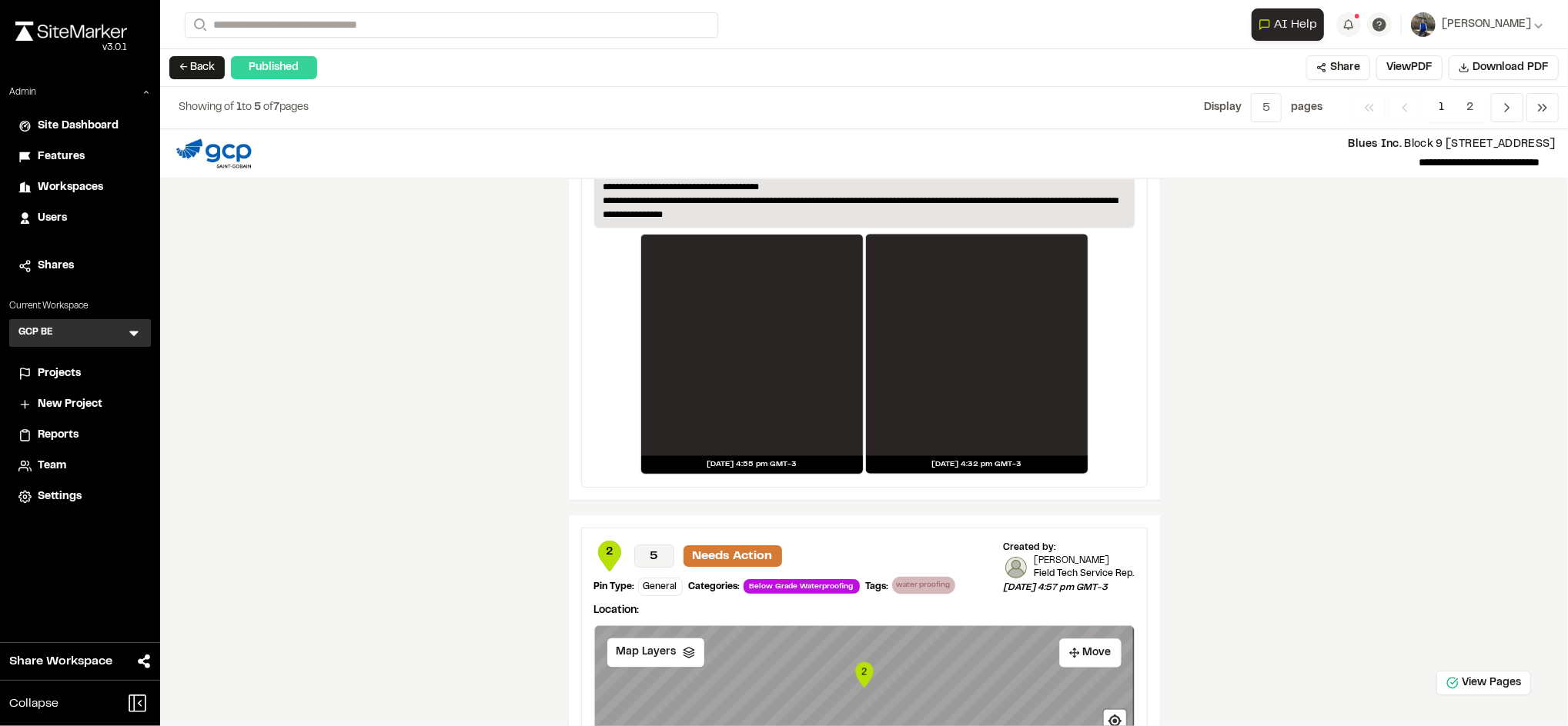
scroll to position [2320, 0]
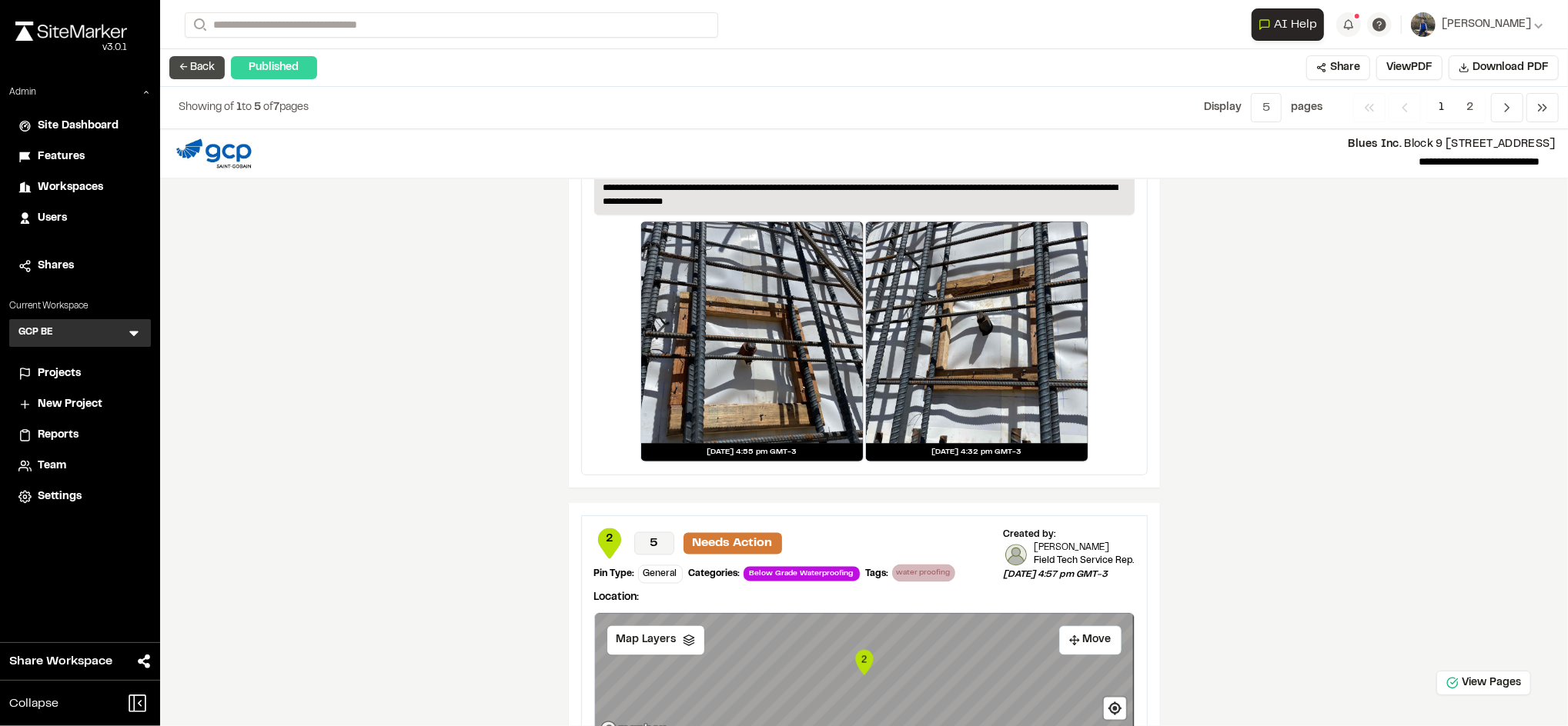
click at [195, 68] on button "← Back" at bounding box center [196, 67] width 56 height 23
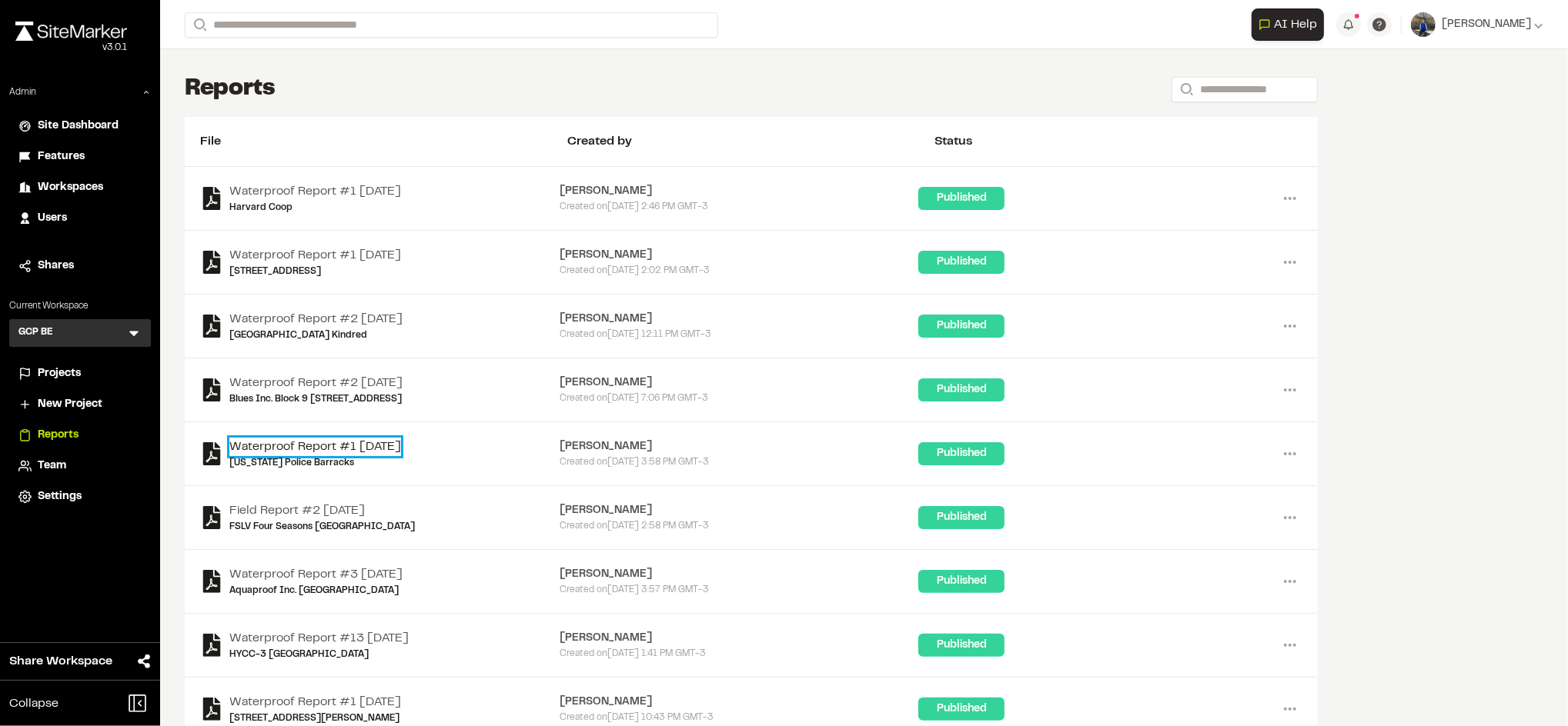
click at [390, 448] on link "Waterproof Report #1 [DATE]" at bounding box center [316, 447] width 172 height 19
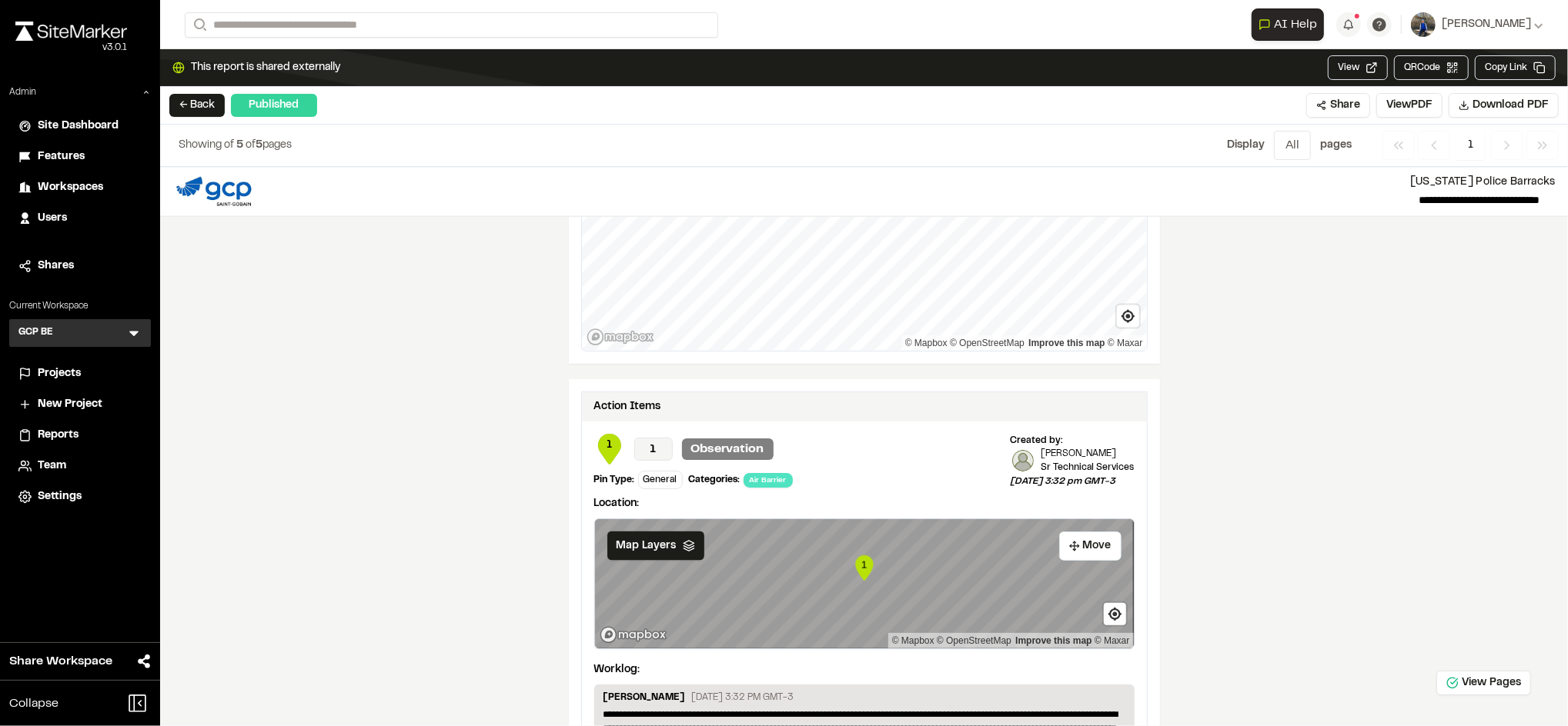
scroll to position [1904, 0]
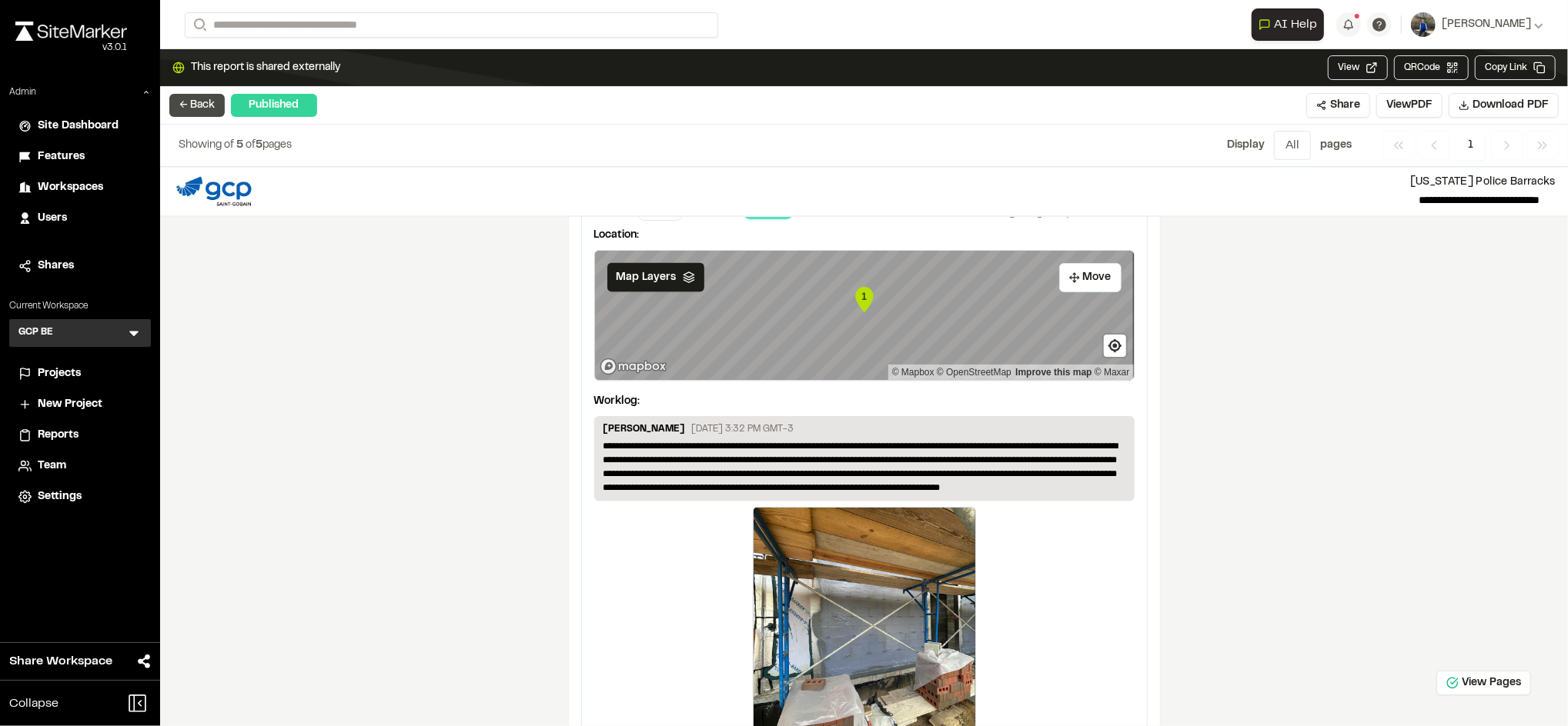
click at [216, 100] on button "← Back" at bounding box center [196, 106] width 56 height 23
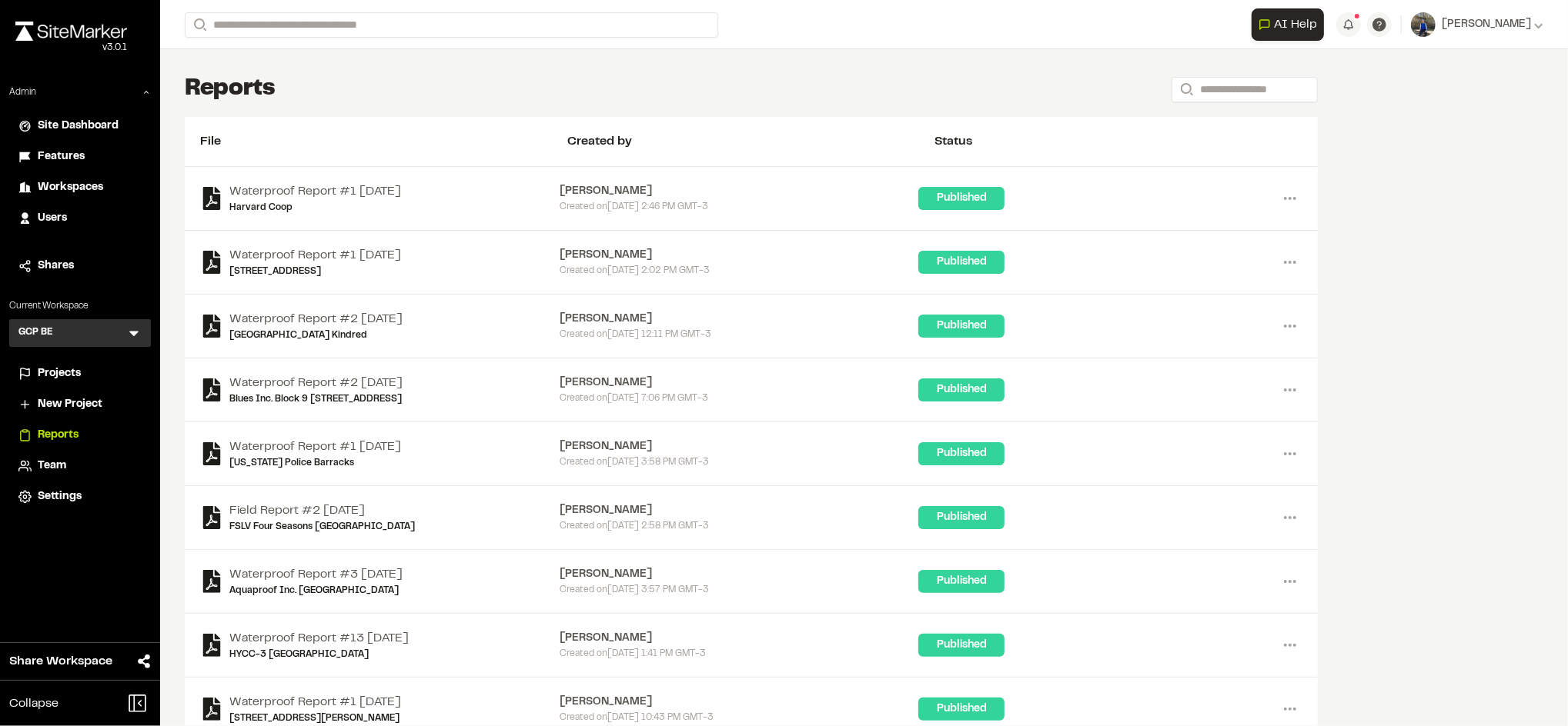
scroll to position [106, 0]
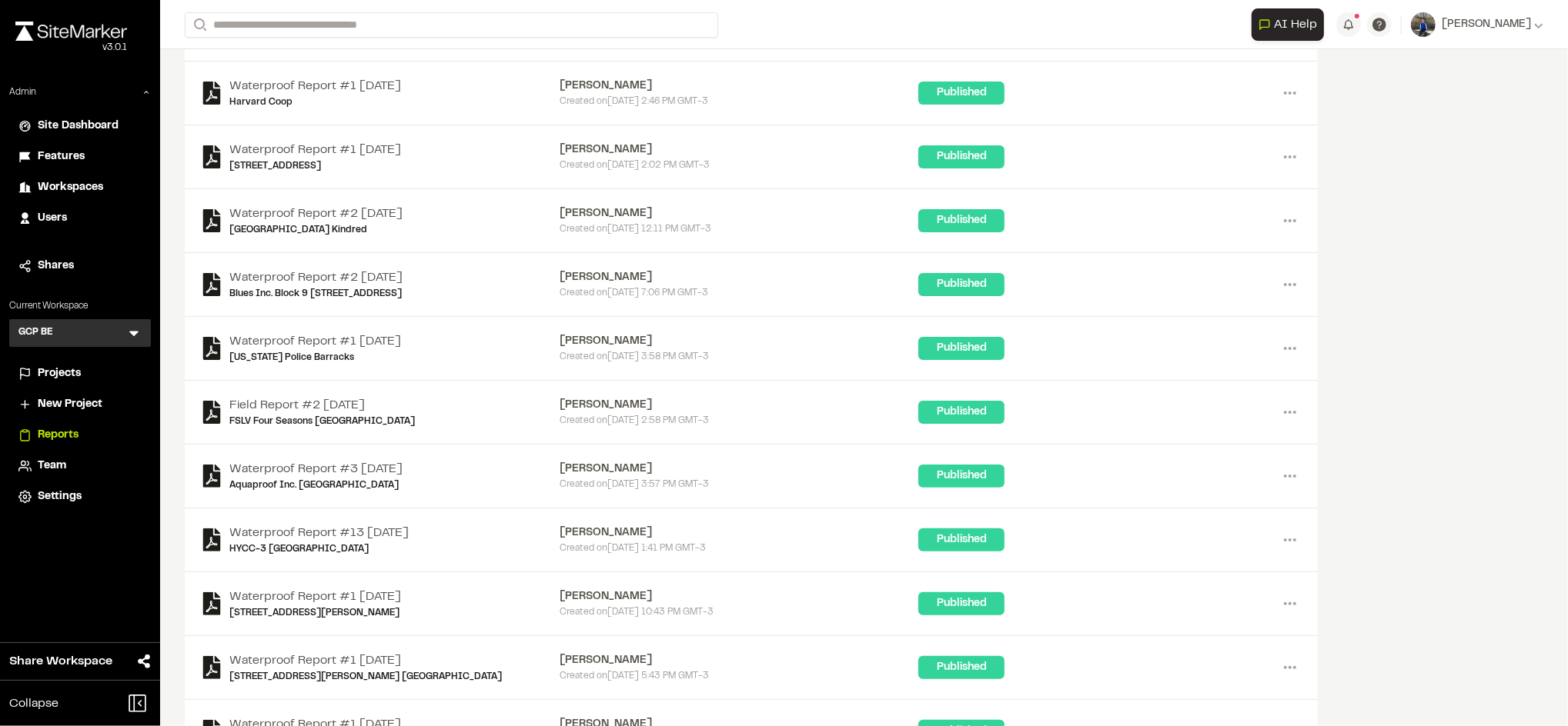
click at [187, 51] on div "File Created by Status" at bounding box center [751, 36] width 1133 height 50
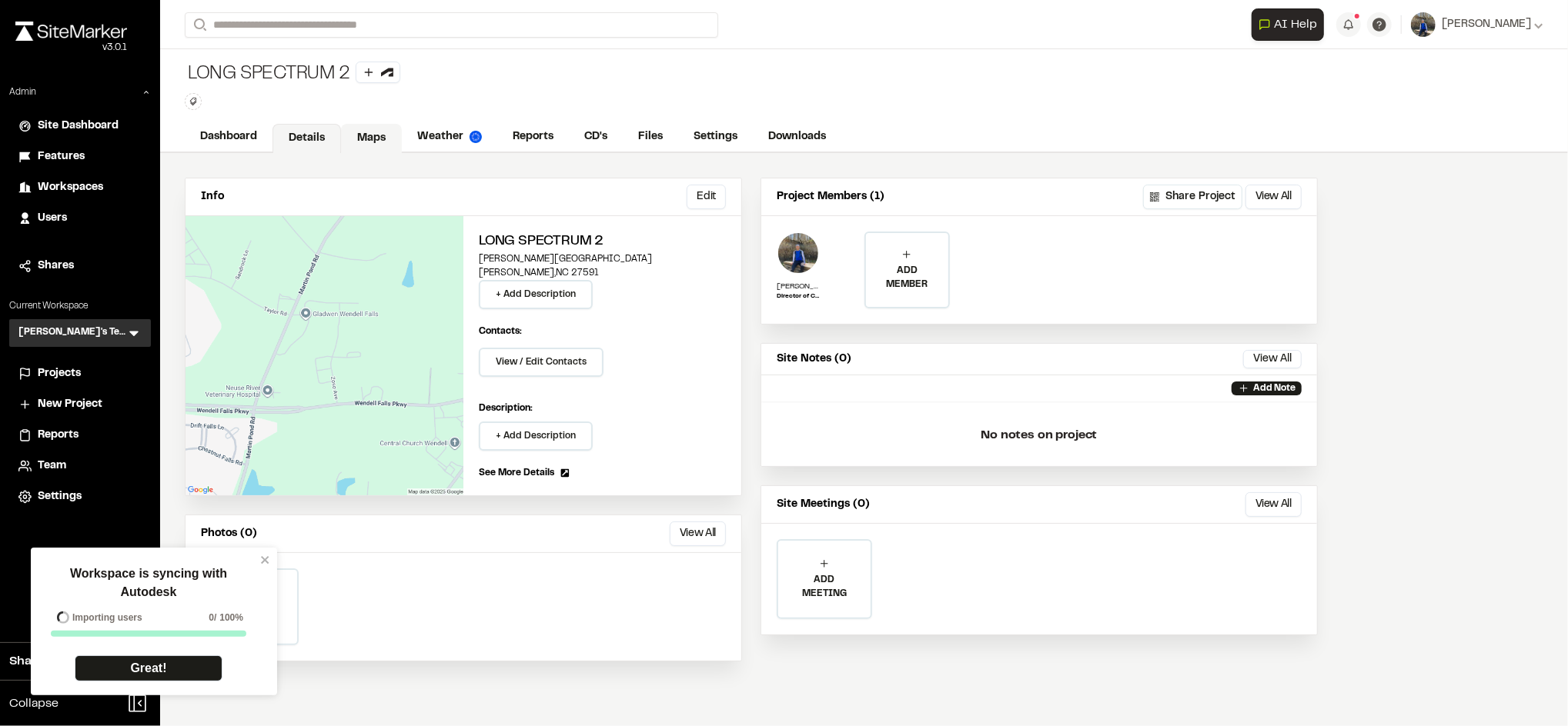
click at [383, 136] on link "Maps" at bounding box center [371, 139] width 61 height 29
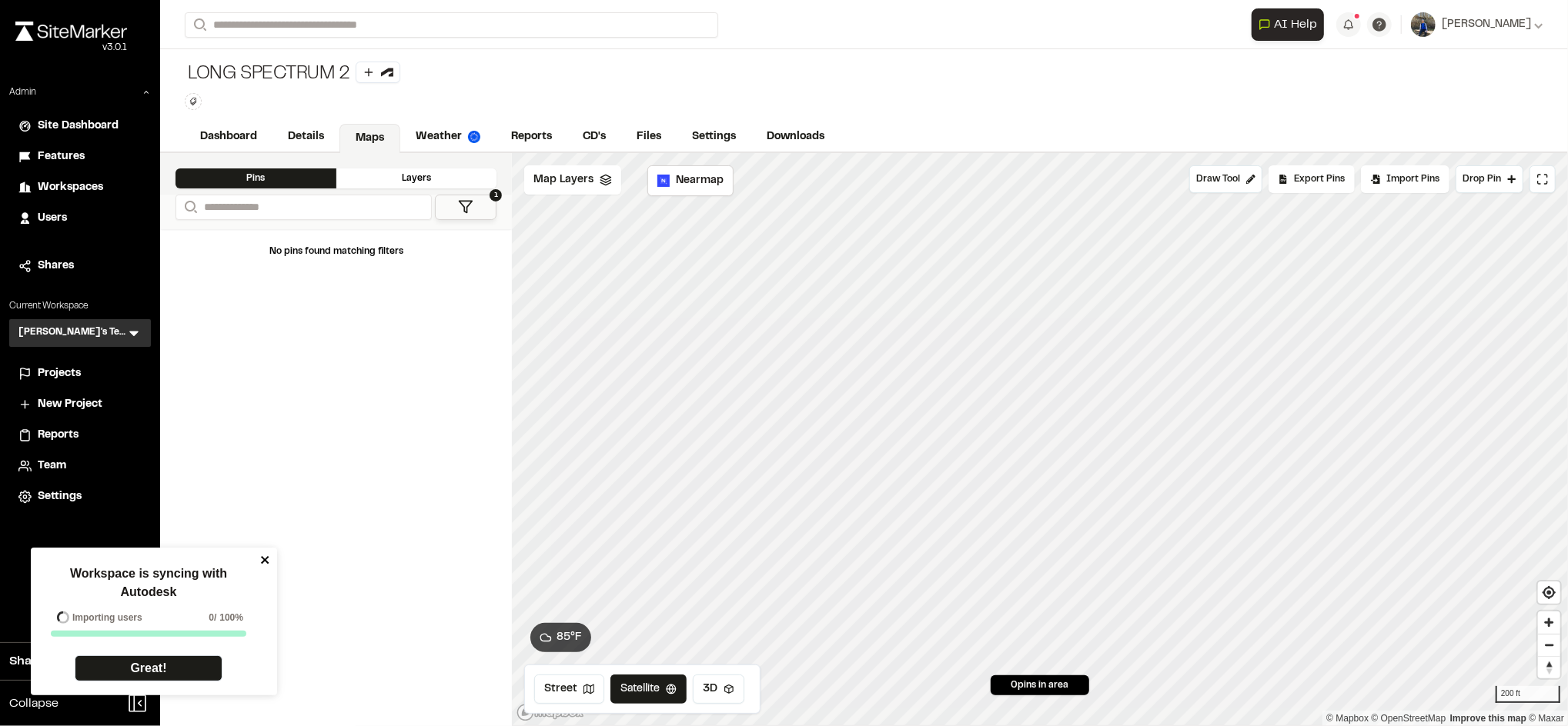
click at [266, 562] on icon "close" at bounding box center [265, 560] width 8 height 8
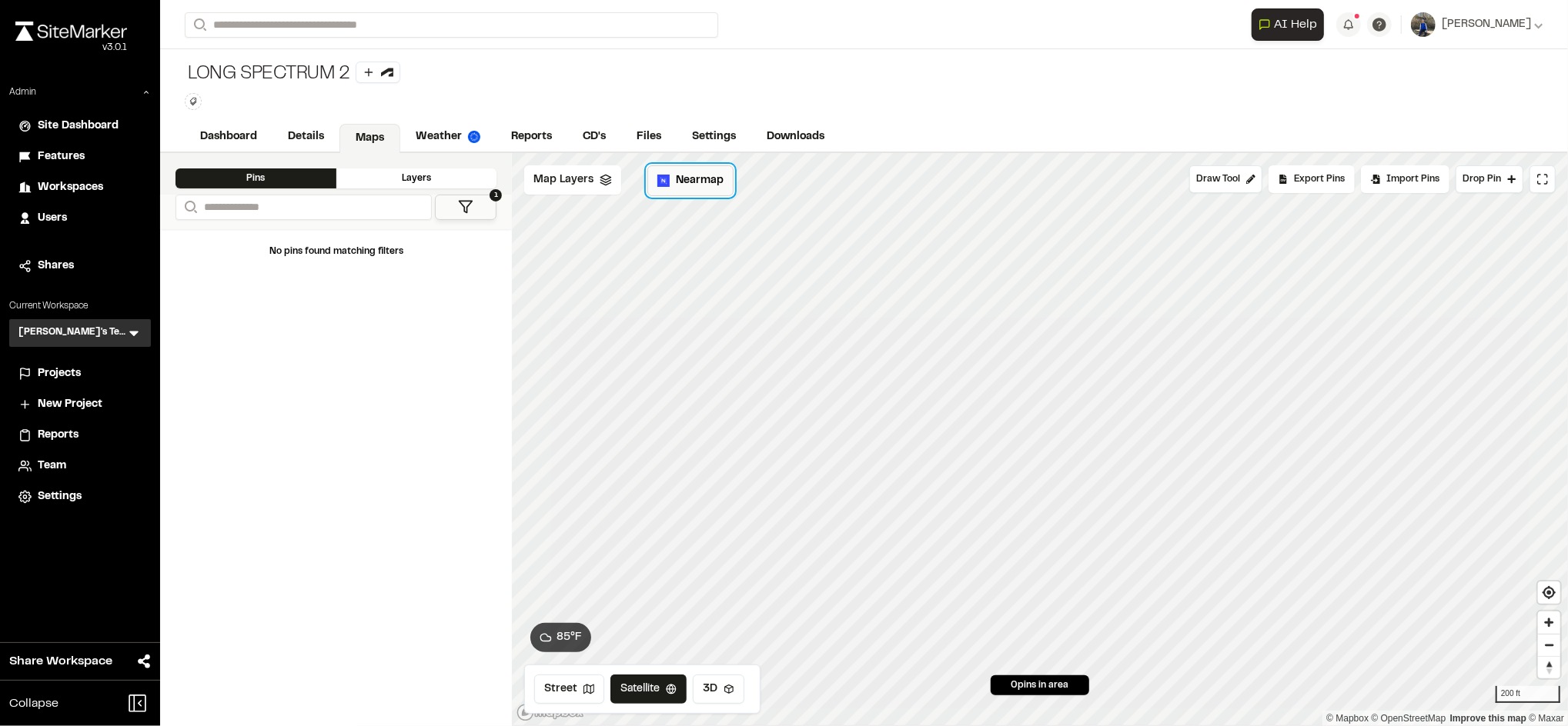
click at [687, 173] on span "Nearmap" at bounding box center [700, 180] width 48 height 17
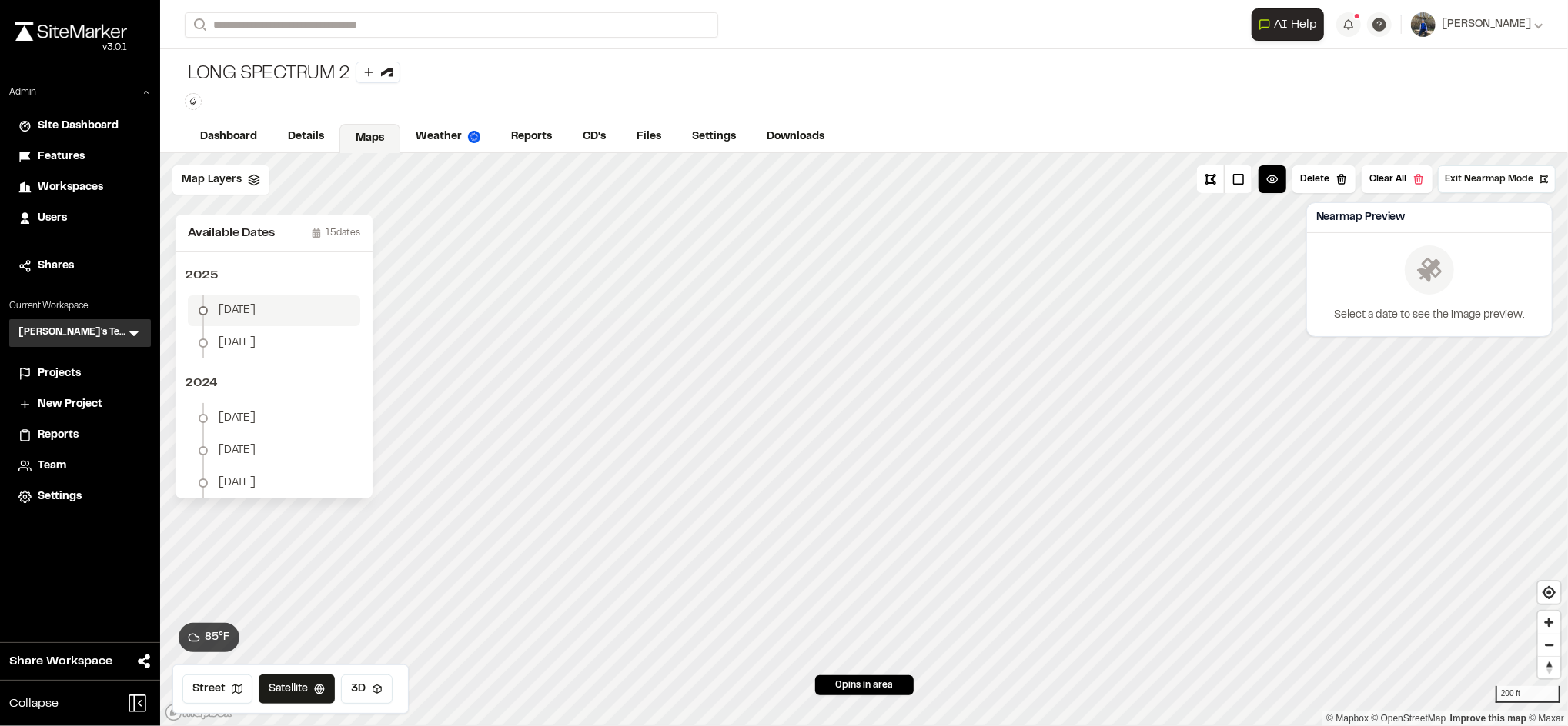
click at [232, 304] on span "July 18" at bounding box center [238, 311] width 37 height 17
click at [1485, 178] on span "Exit Nearmap Mode" at bounding box center [1489, 179] width 89 height 14
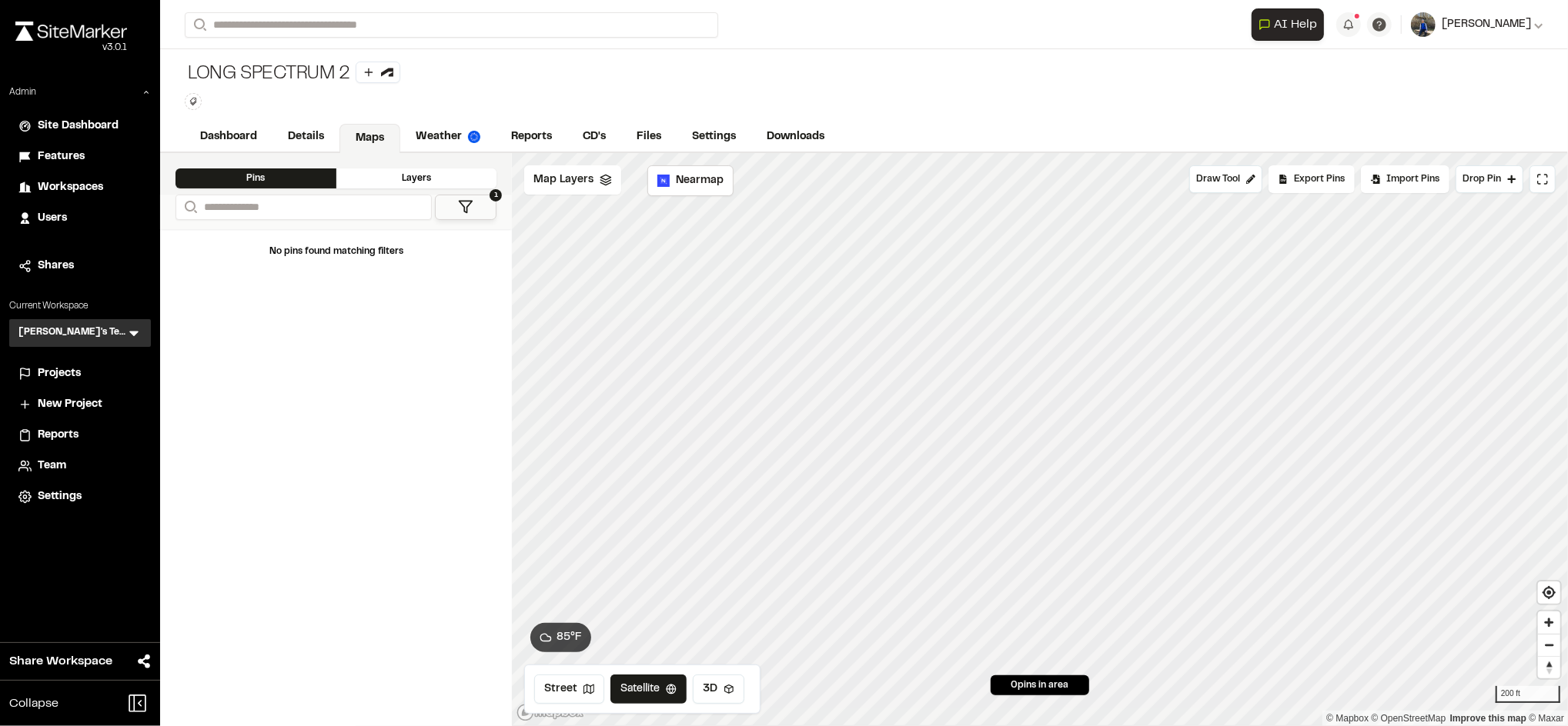
click at [1537, 23] on icon at bounding box center [1539, 23] width 9 height 9
click at [1470, 141] on link "Nearmap Usage" at bounding box center [1475, 143] width 134 height 23
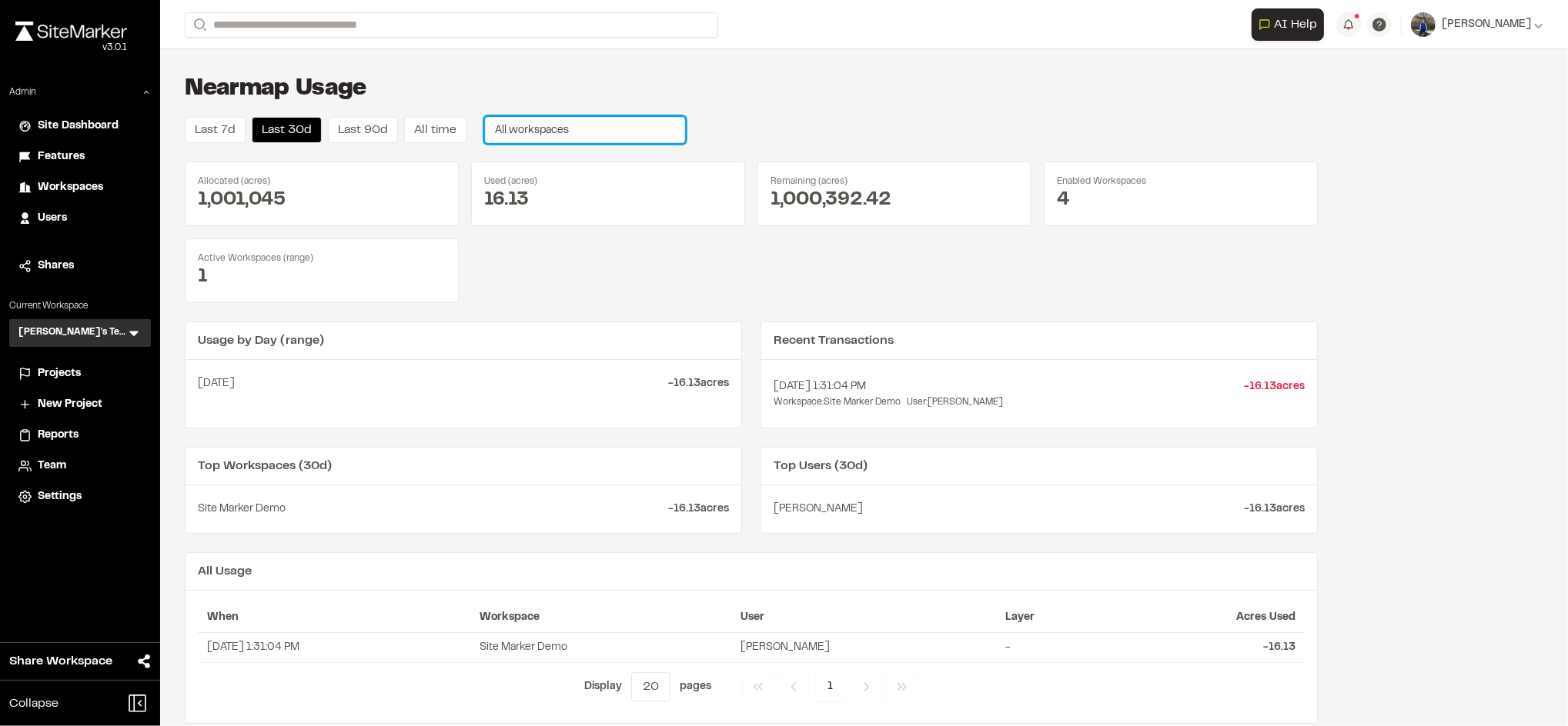
click at [545, 127] on span "All workspaces" at bounding box center [532, 130] width 74 height 9
click at [949, 90] on div "Nearmap Usage" at bounding box center [751, 90] width 1133 height 31
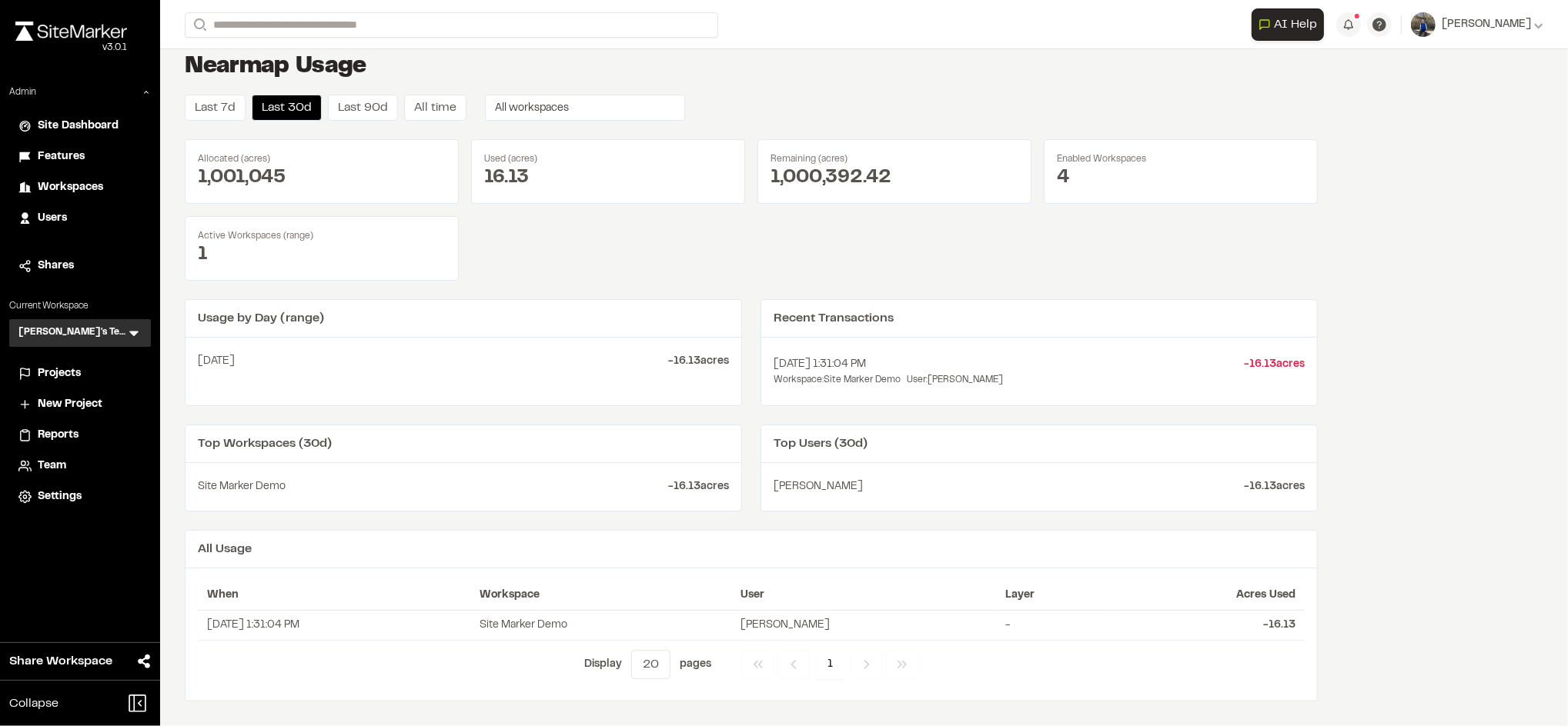
click at [77, 370] on span "Projects" at bounding box center [60, 373] width 43 height 17
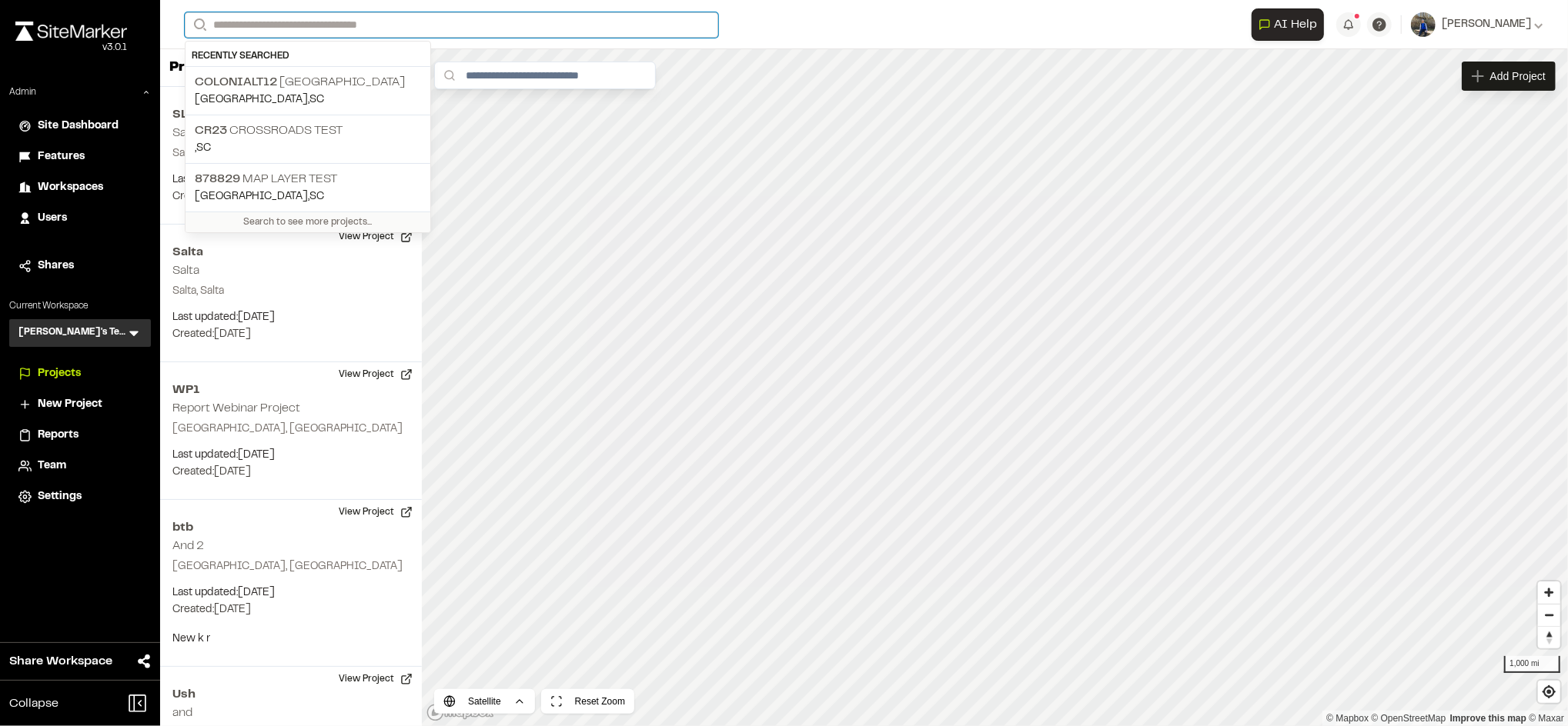
click at [292, 21] on input "Search" at bounding box center [452, 25] width 534 height 25
click at [466, 17] on input "Search" at bounding box center [452, 25] width 534 height 25
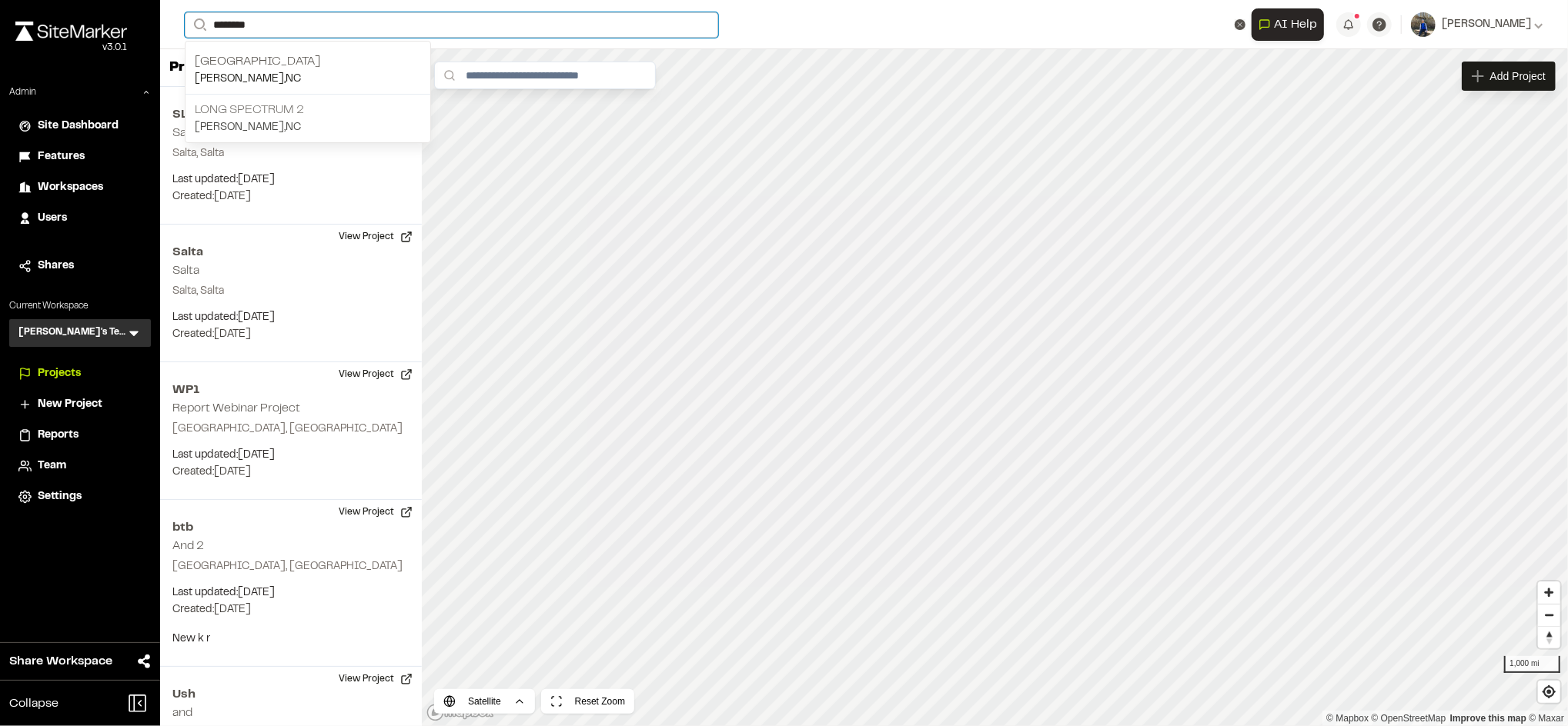
type input "********"
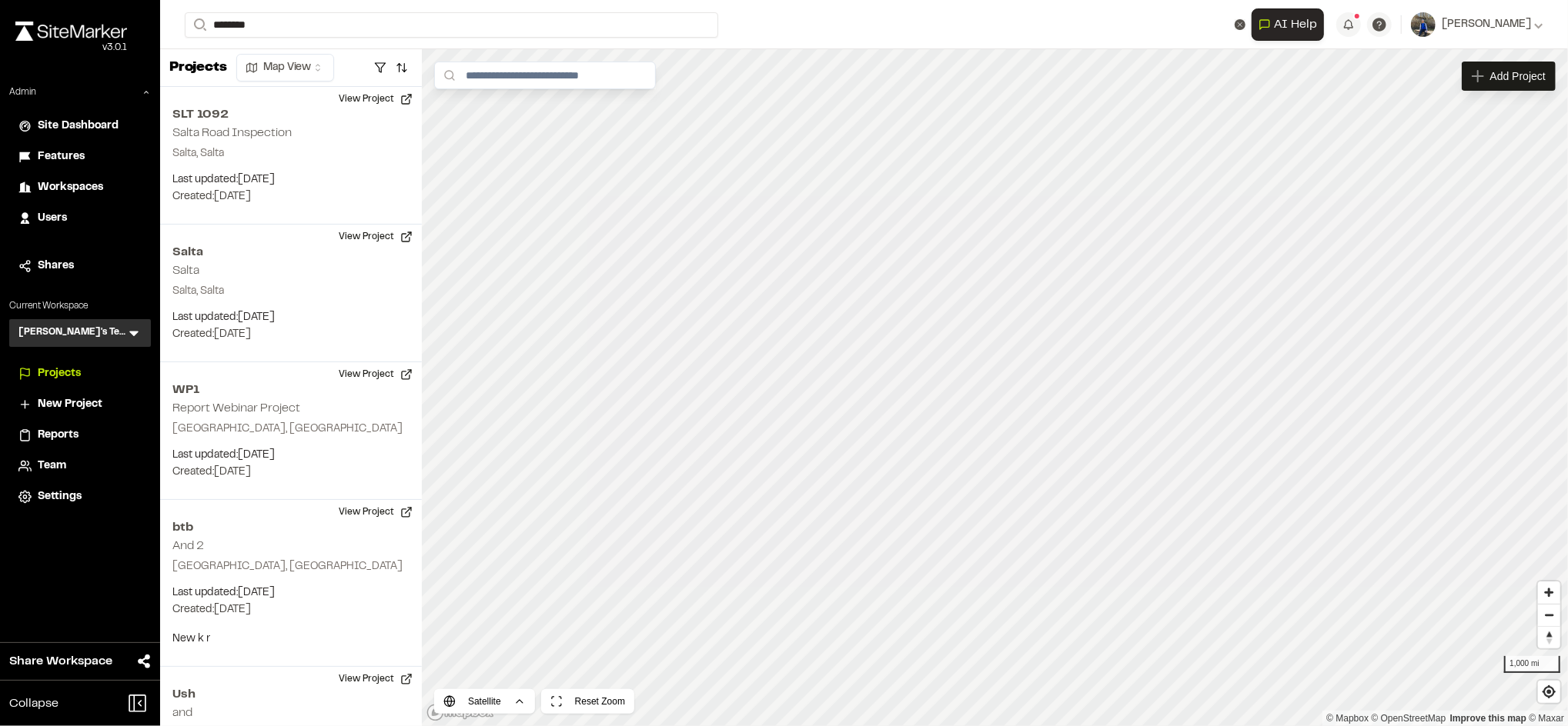
click at [278, 106] on p "Long spectrum 2" at bounding box center [308, 109] width 227 height 19
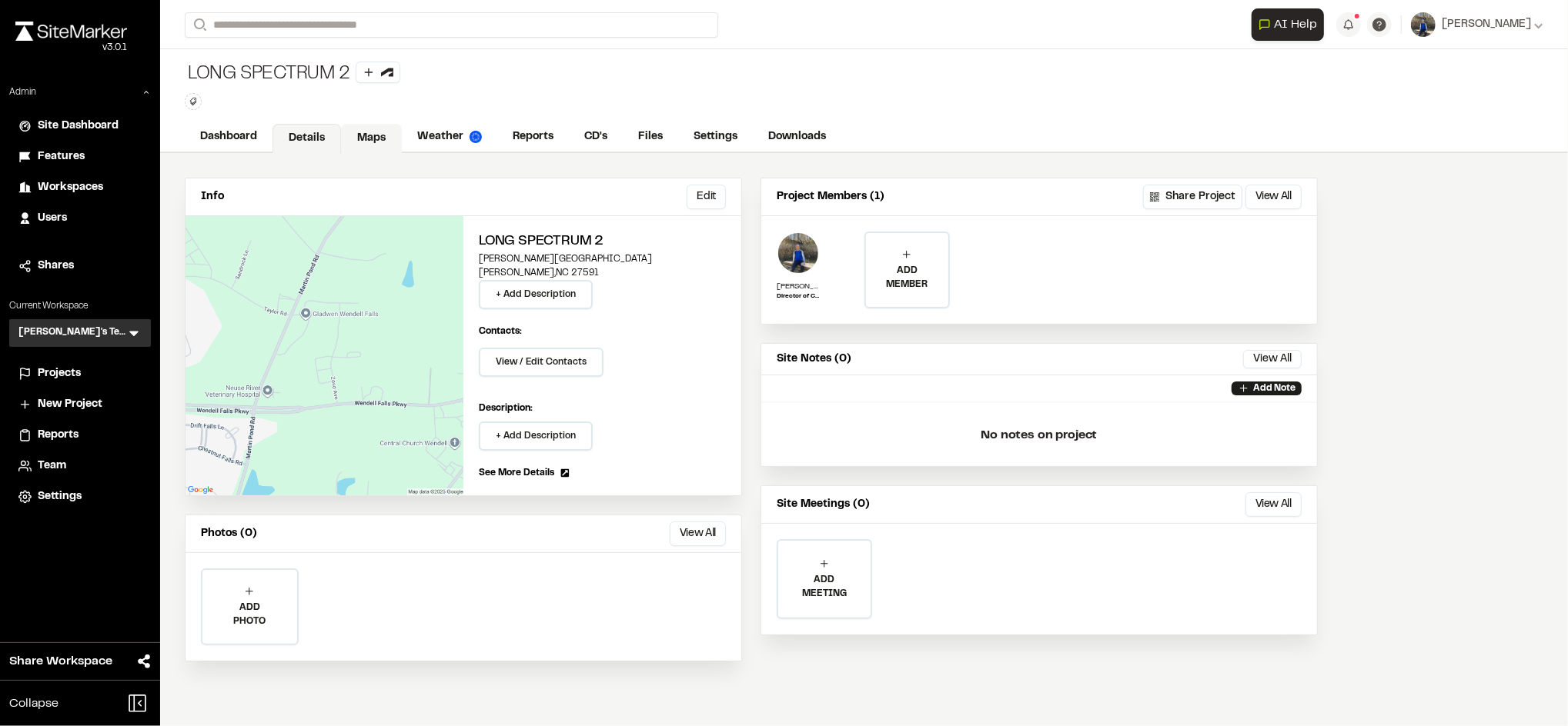
click at [382, 125] on link "Maps" at bounding box center [371, 139] width 61 height 29
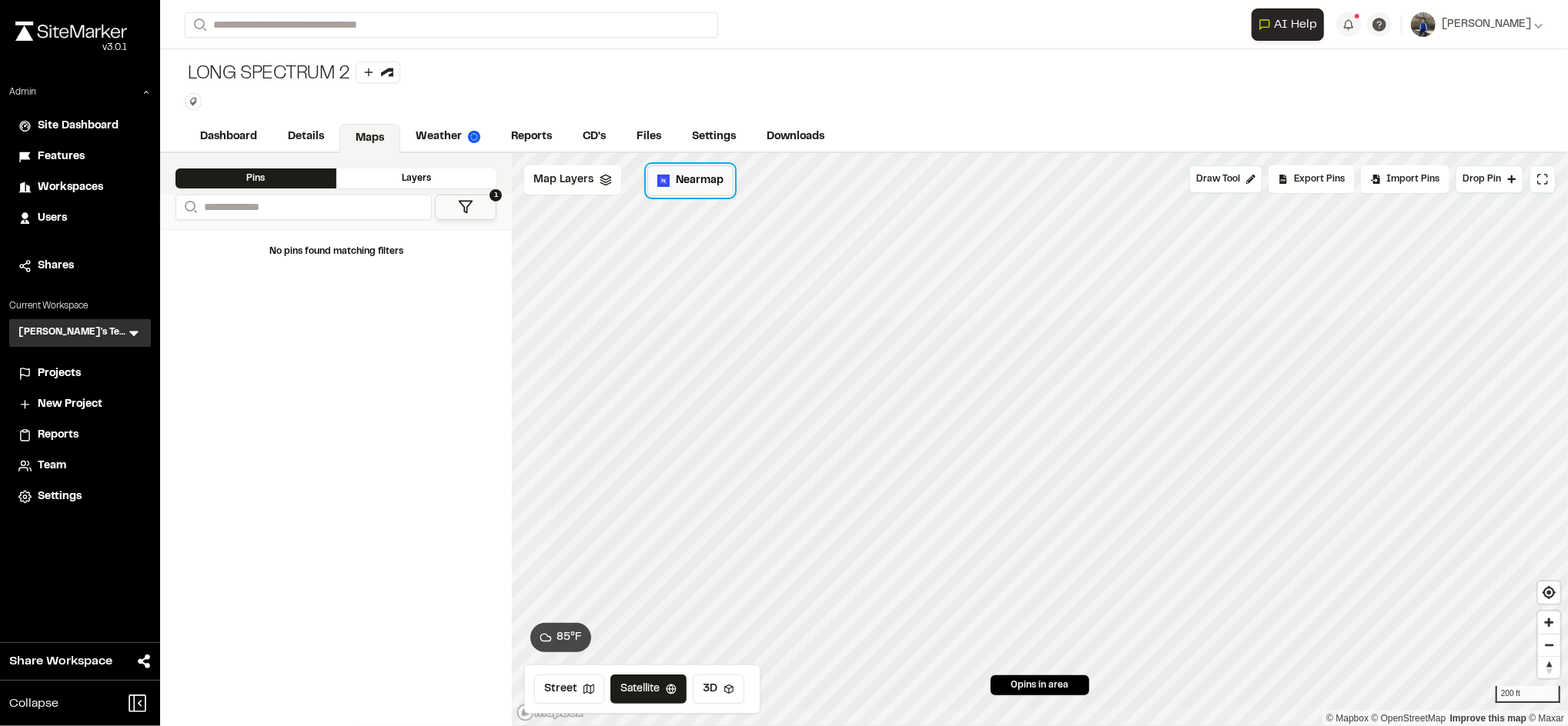
click at [688, 183] on span "Nearmap" at bounding box center [700, 180] width 48 height 17
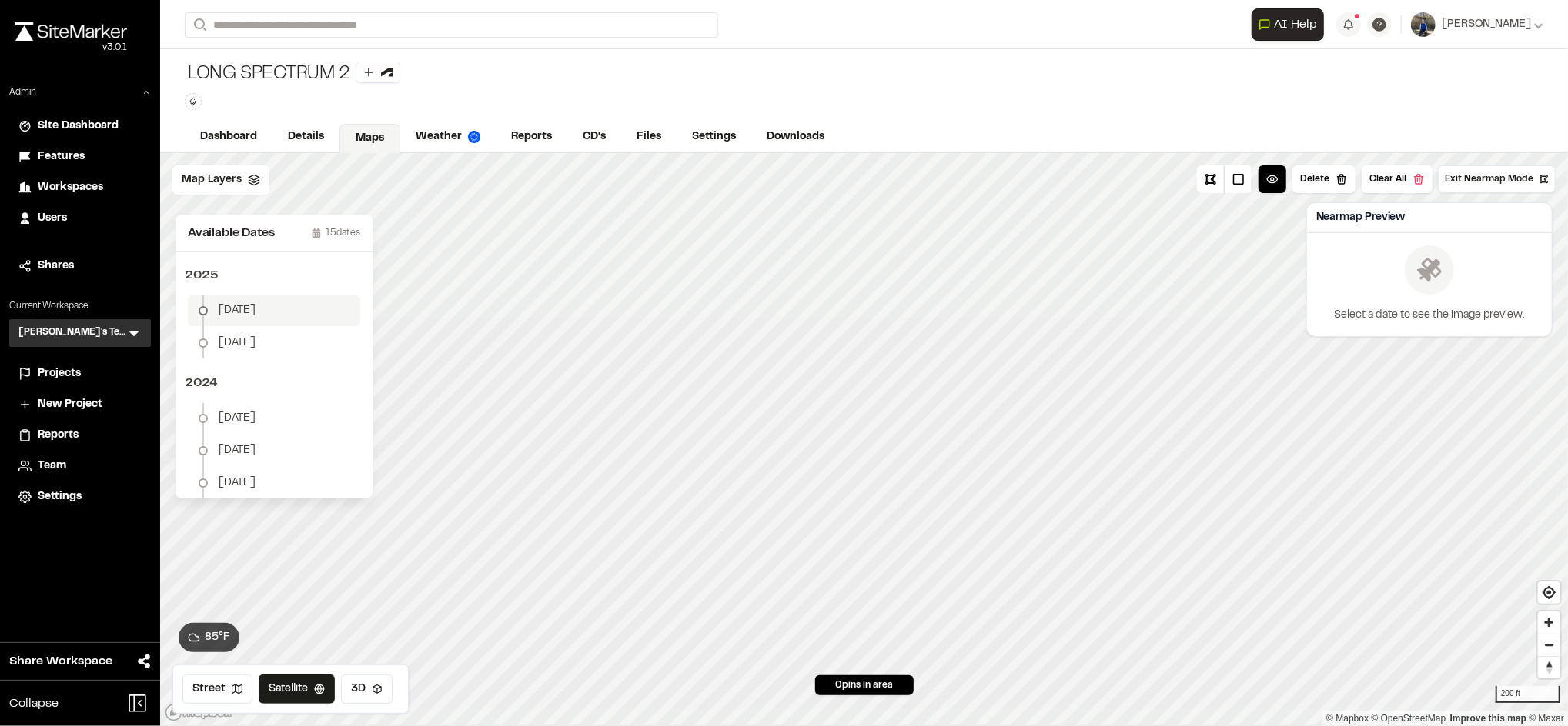
click at [284, 313] on li "July 18" at bounding box center [274, 311] width 172 height 31
click at [1467, 299] on button "Download Map Layer" at bounding box center [1479, 296] width 127 height 27
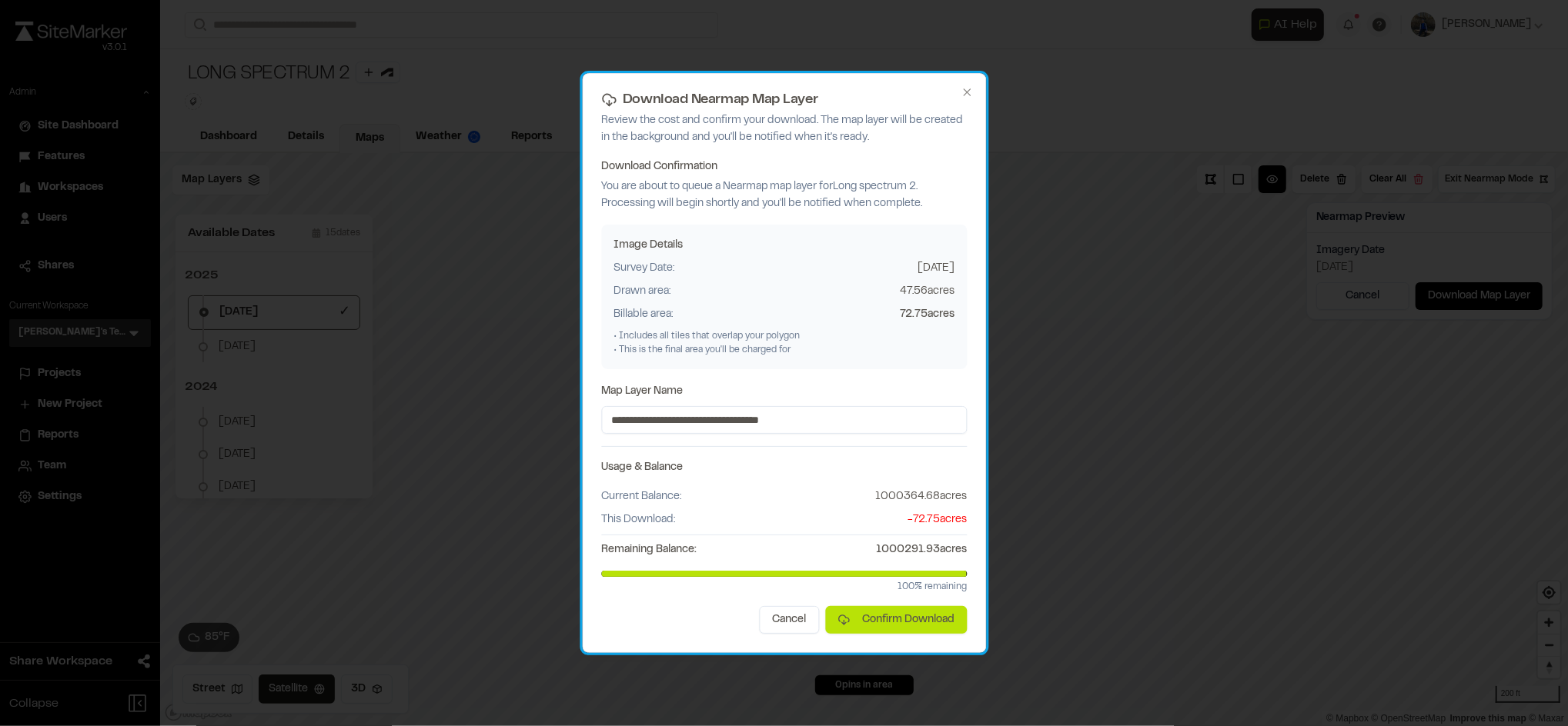
drag, startPoint x: 875, startPoint y: 497, endPoint x: 978, endPoint y: 499, distance: 103.0
click at [978, 499] on div "**********" at bounding box center [783, 363] width 404 height 580
drag, startPoint x: 978, startPoint y: 499, endPoint x: 963, endPoint y: 528, distance: 32.6
click at [963, 528] on span "- 72.75 acres" at bounding box center [937, 520] width 60 height 17
click at [964, 85] on div "**********" at bounding box center [783, 363] width 404 height 580
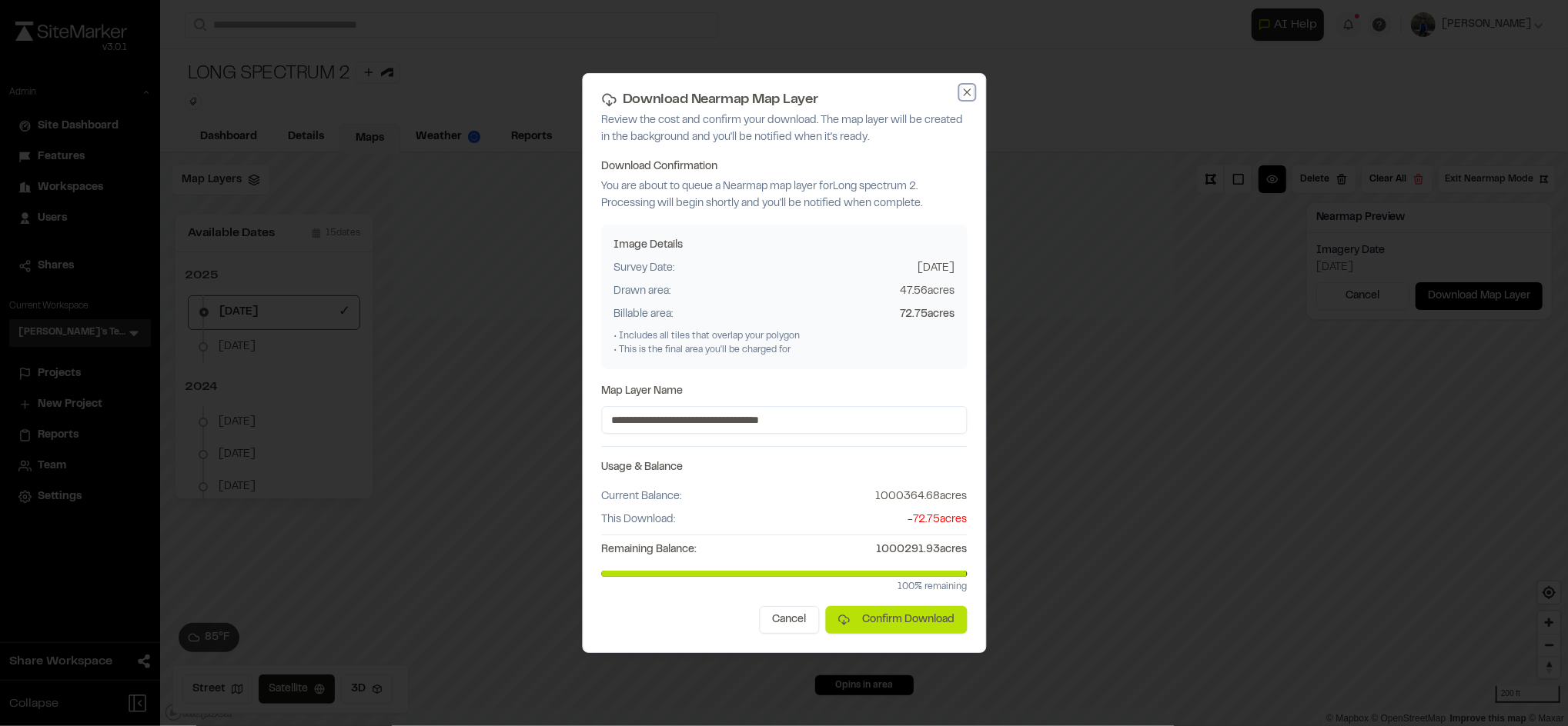
click at [964, 92] on icon "button" at bounding box center [967, 92] width 13 height 13
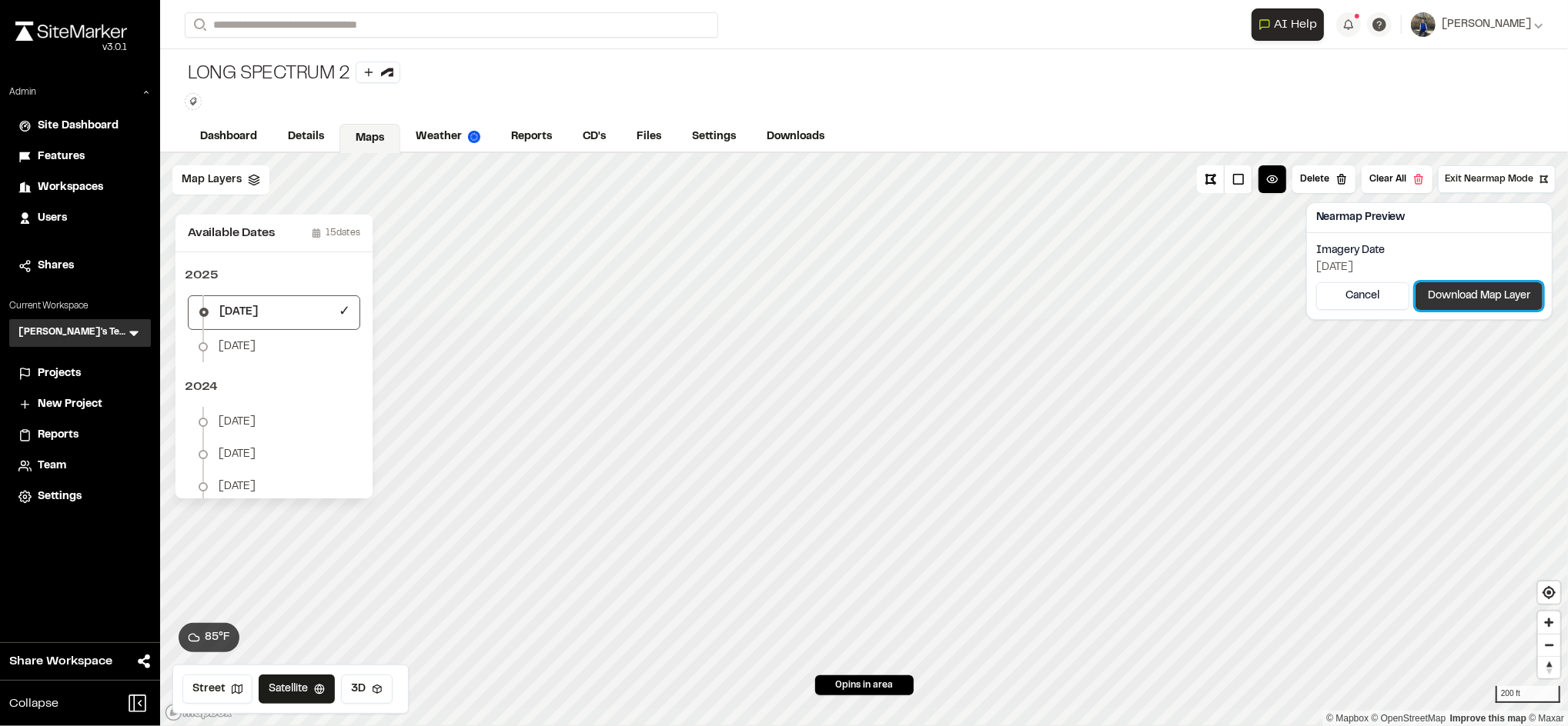
click at [1499, 292] on button "Download Map Layer" at bounding box center [1479, 296] width 127 height 27
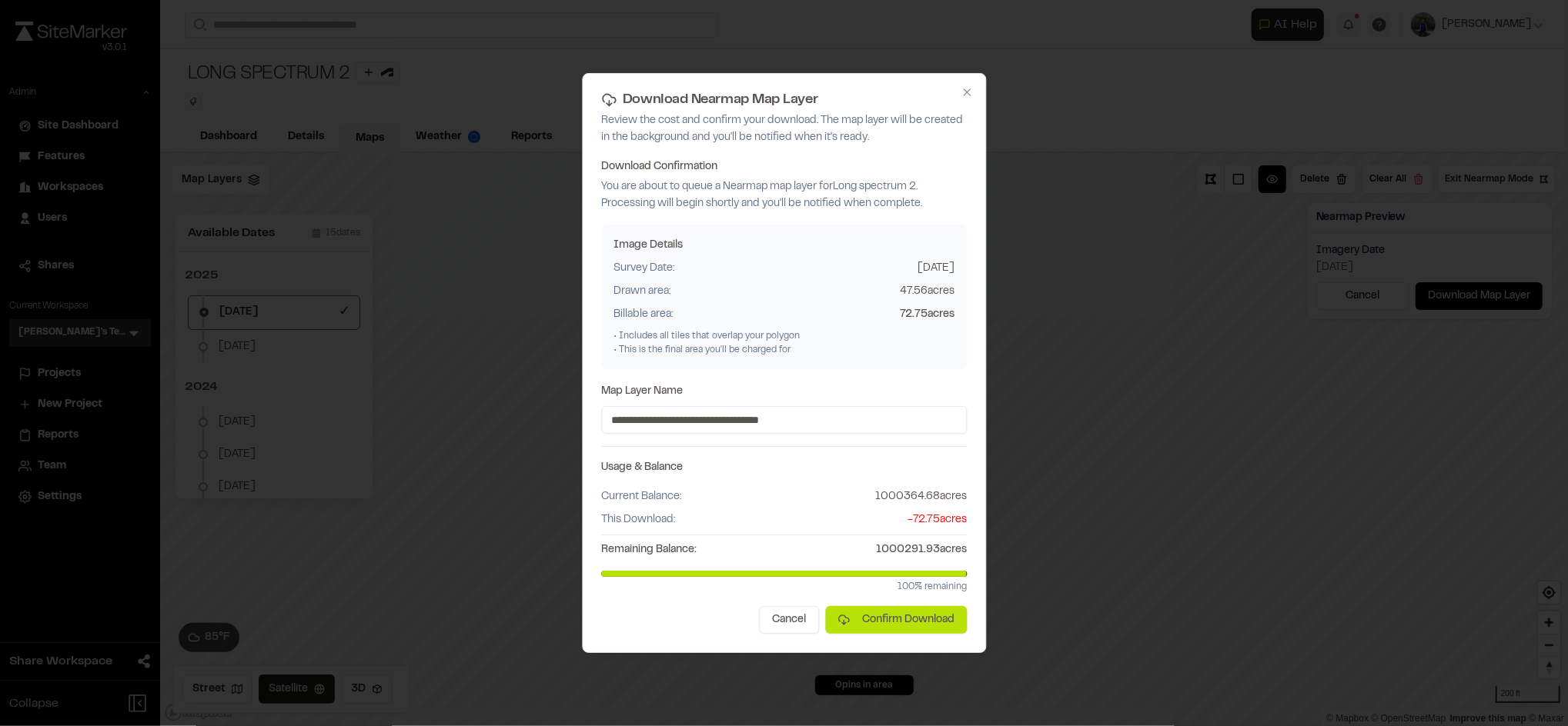
click at [1132, 476] on div at bounding box center [784, 363] width 1568 height 726
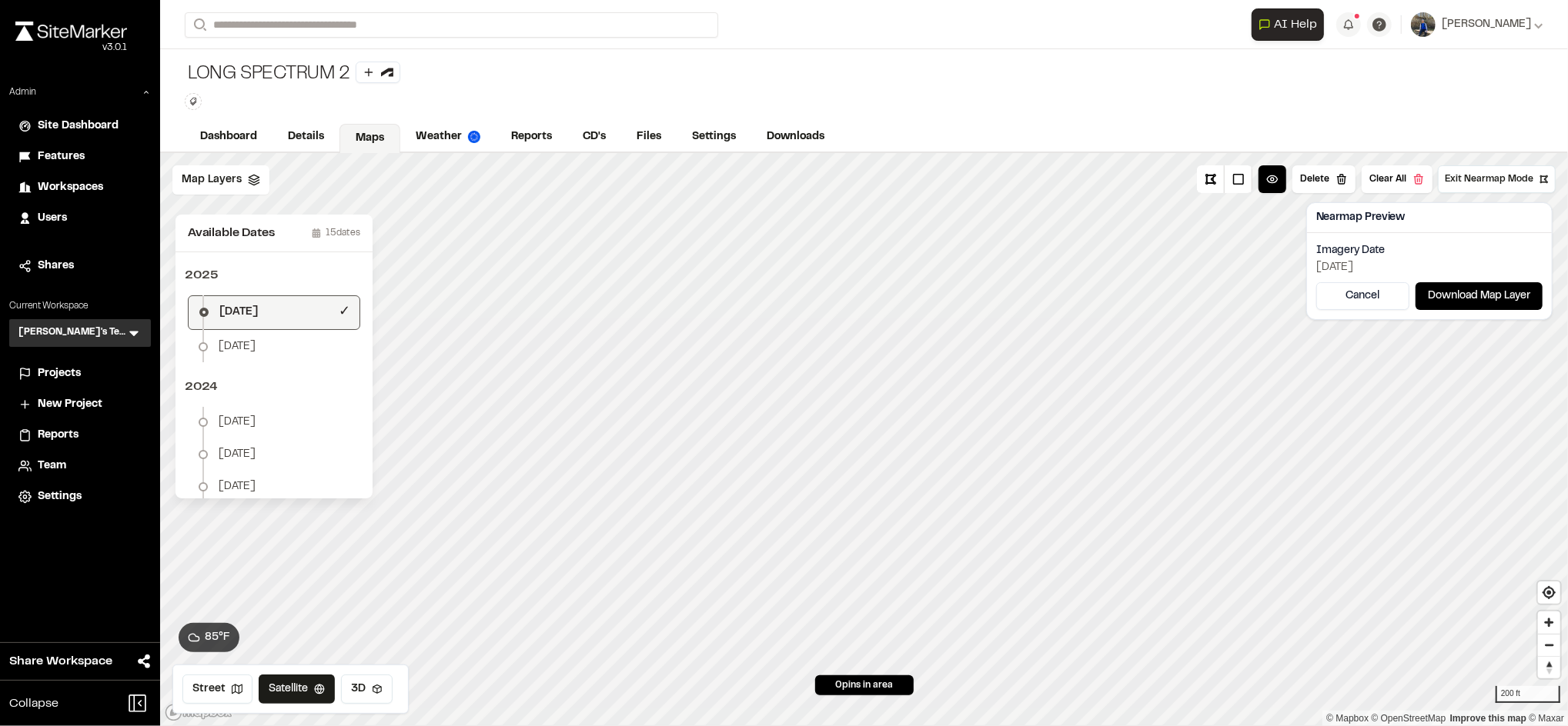
click at [275, 314] on li "July 18 ✓" at bounding box center [274, 312] width 172 height 34
click at [1515, 176] on span "Exit Nearmap Mode" at bounding box center [1489, 179] width 89 height 14
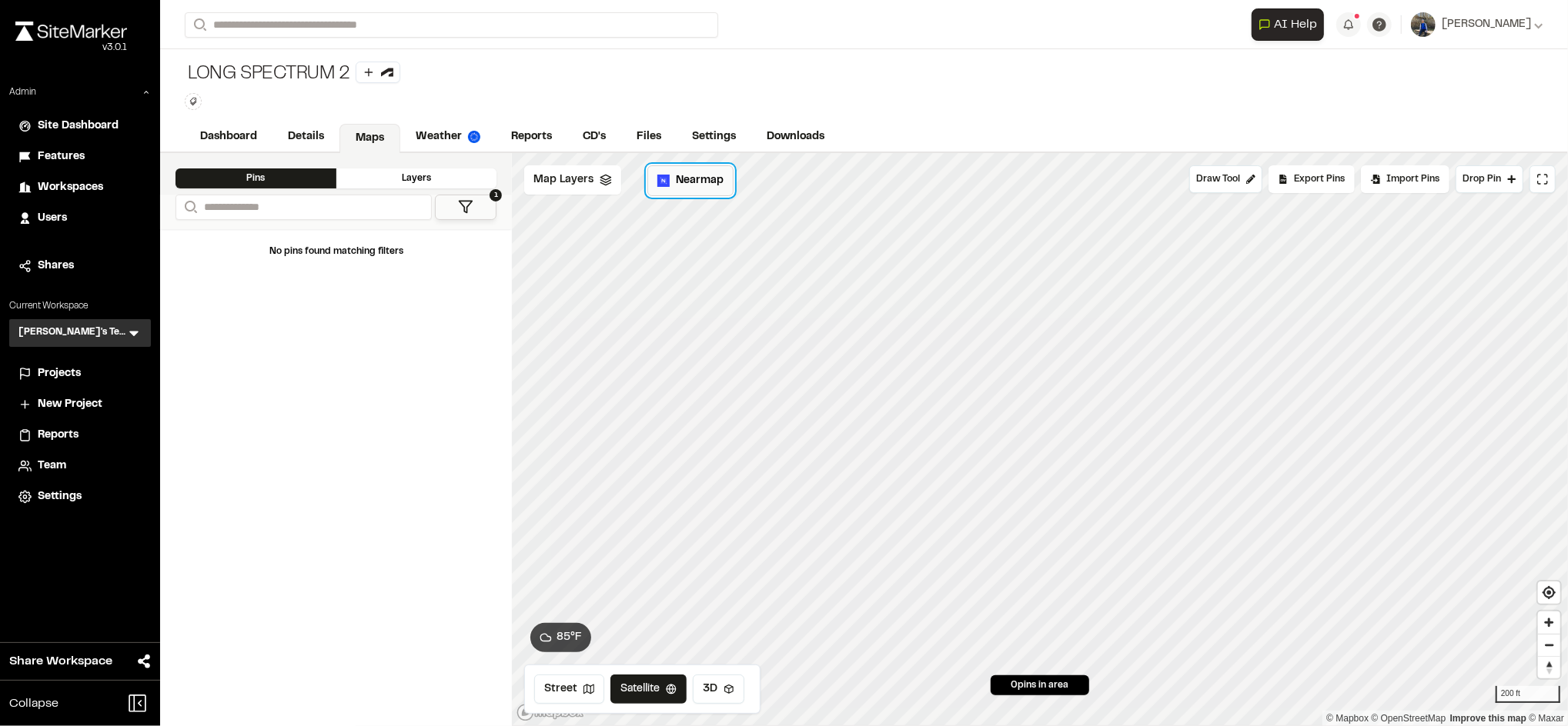
click at [681, 186] on span "Nearmap" at bounding box center [700, 180] width 48 height 17
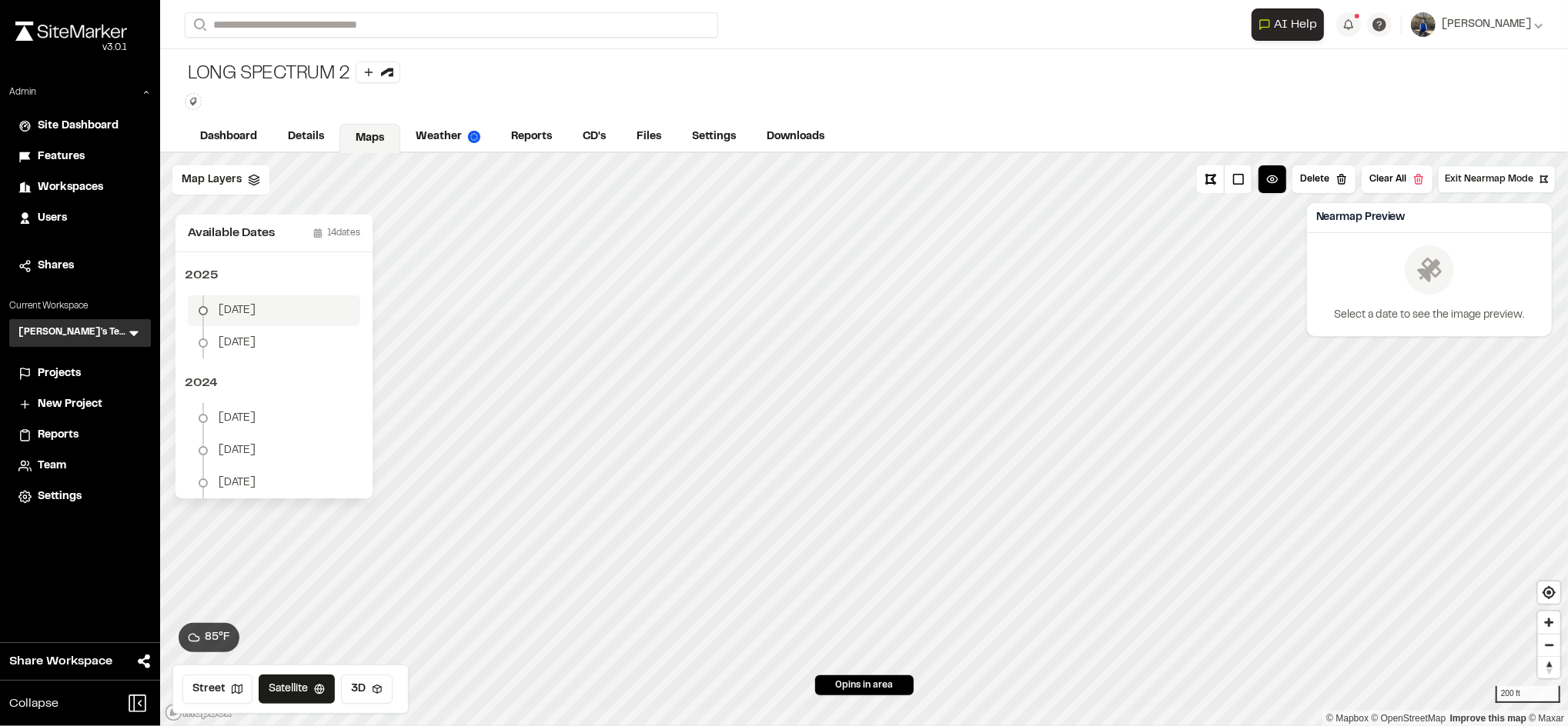
click at [314, 311] on li "July 18" at bounding box center [274, 311] width 172 height 31
click at [1489, 288] on button "Download Map Layer" at bounding box center [1479, 296] width 127 height 27
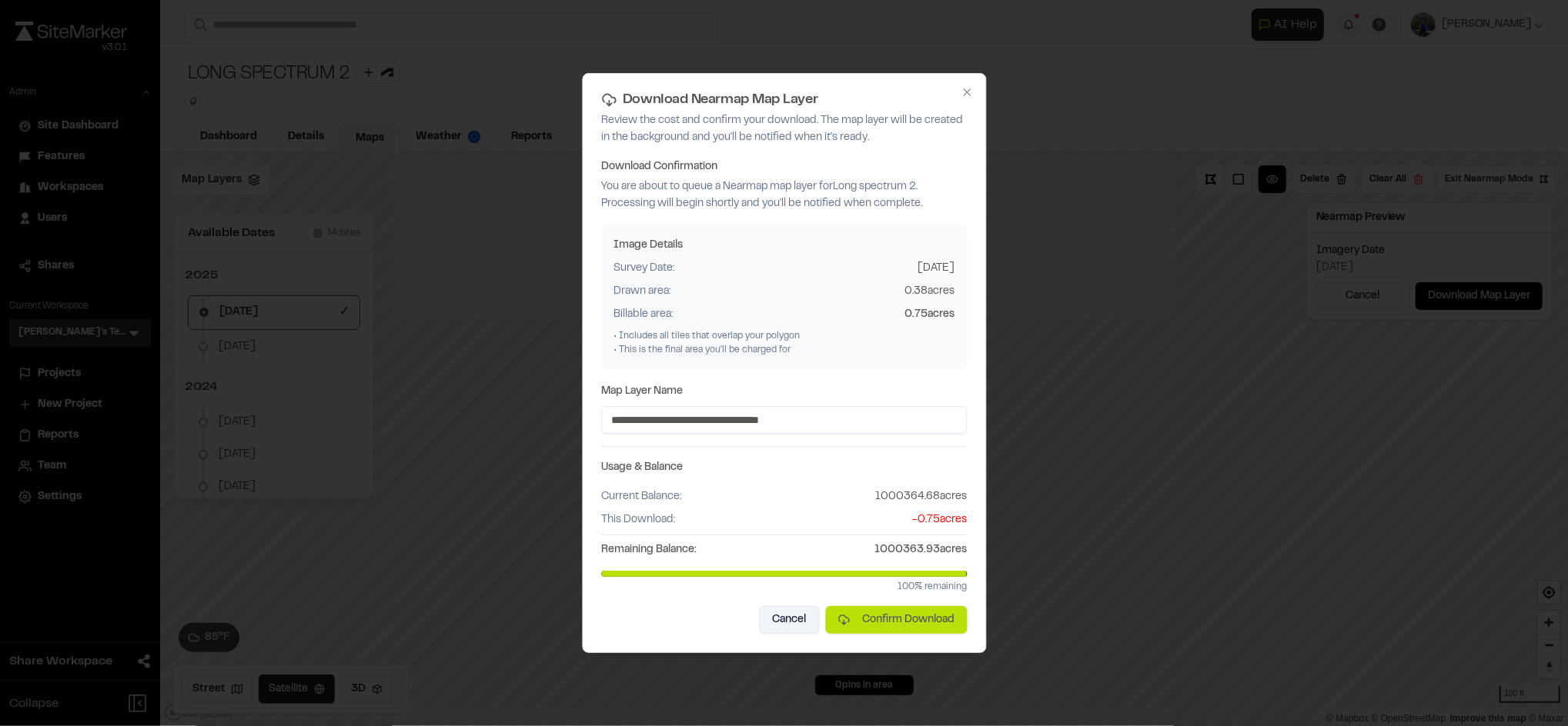
click at [786, 622] on button "Cancel" at bounding box center [789, 620] width 60 height 27
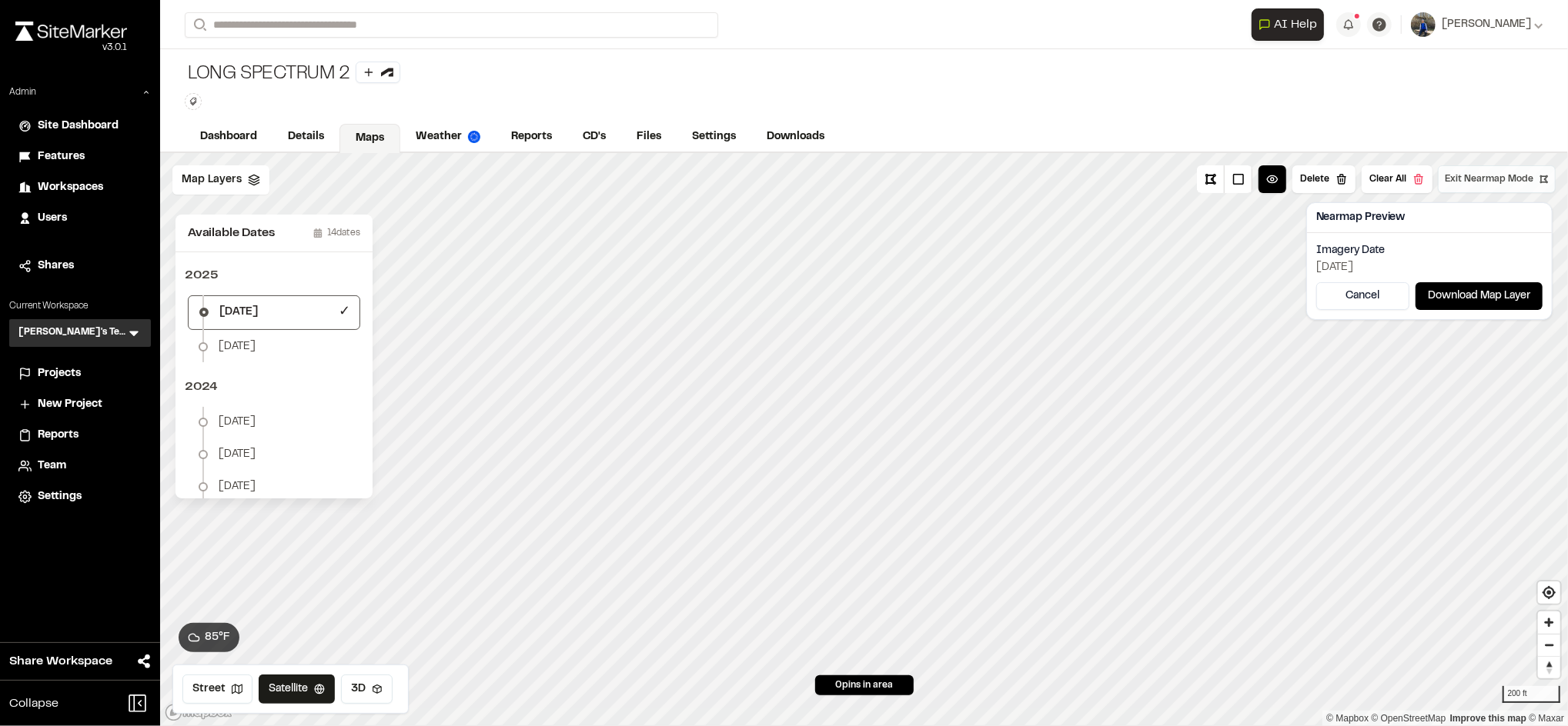
click at [1476, 172] on span "Exit Nearmap Mode" at bounding box center [1489, 179] width 89 height 14
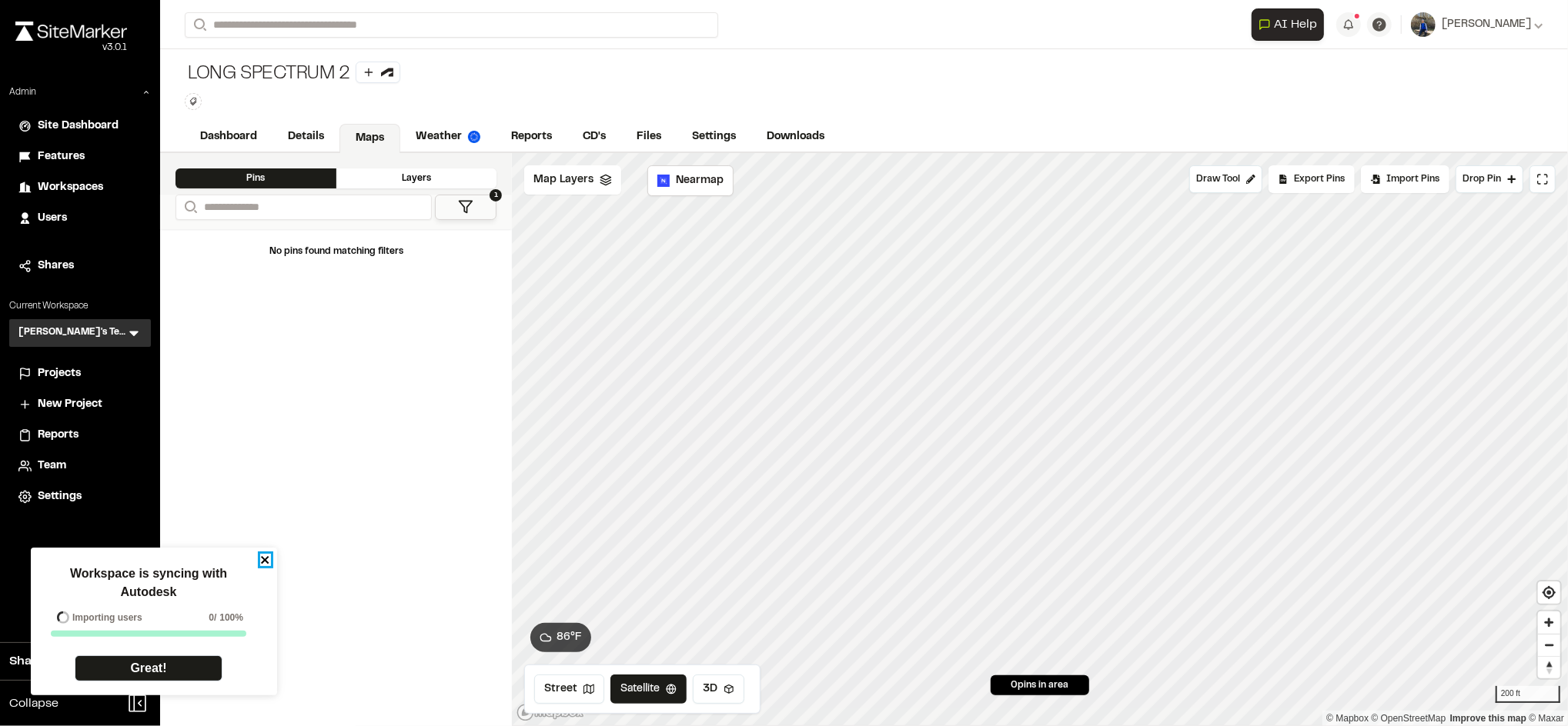
click at [263, 562] on icon "close" at bounding box center [265, 560] width 8 height 8
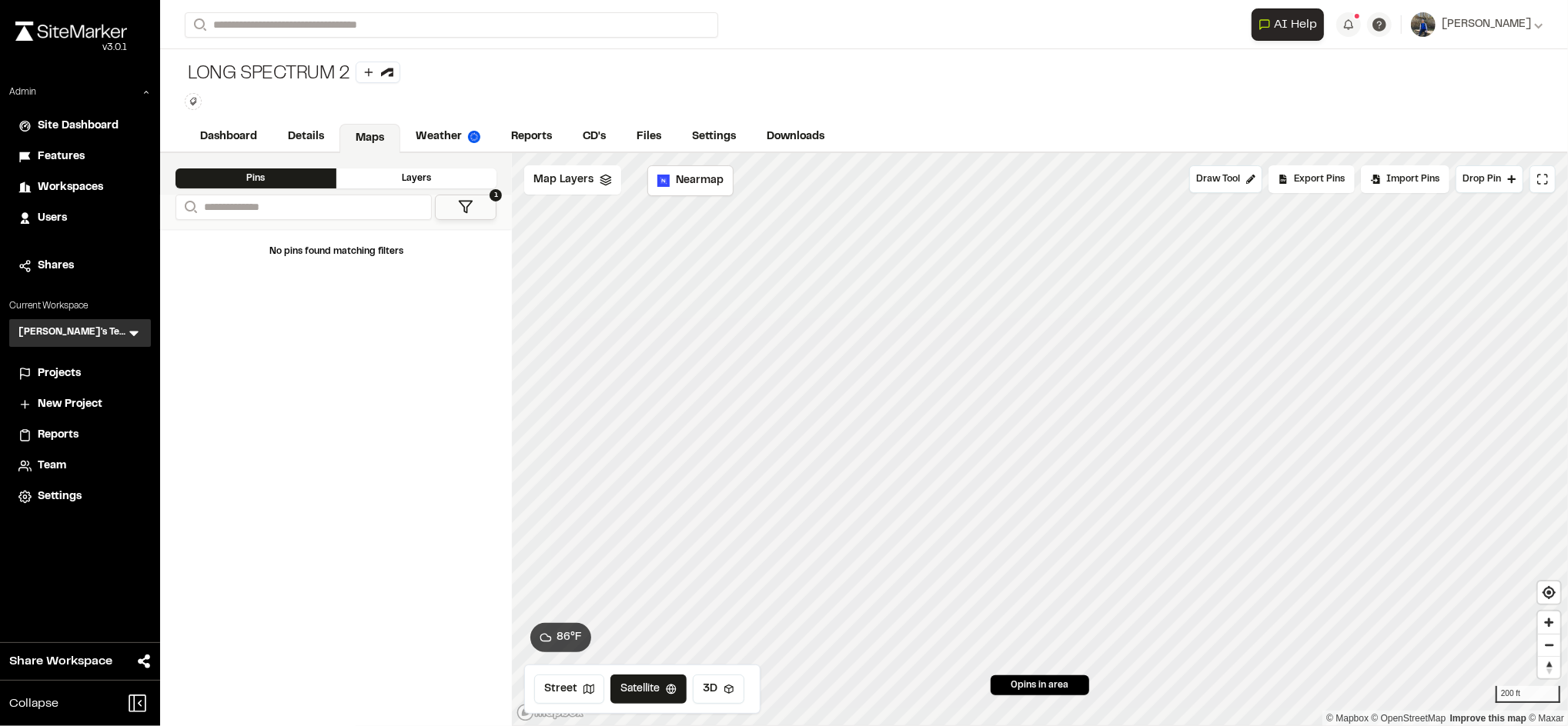
click at [835, 31] on form "Search" at bounding box center [719, 25] width 1067 height 25
